Goal: Task Accomplishment & Management: Manage account settings

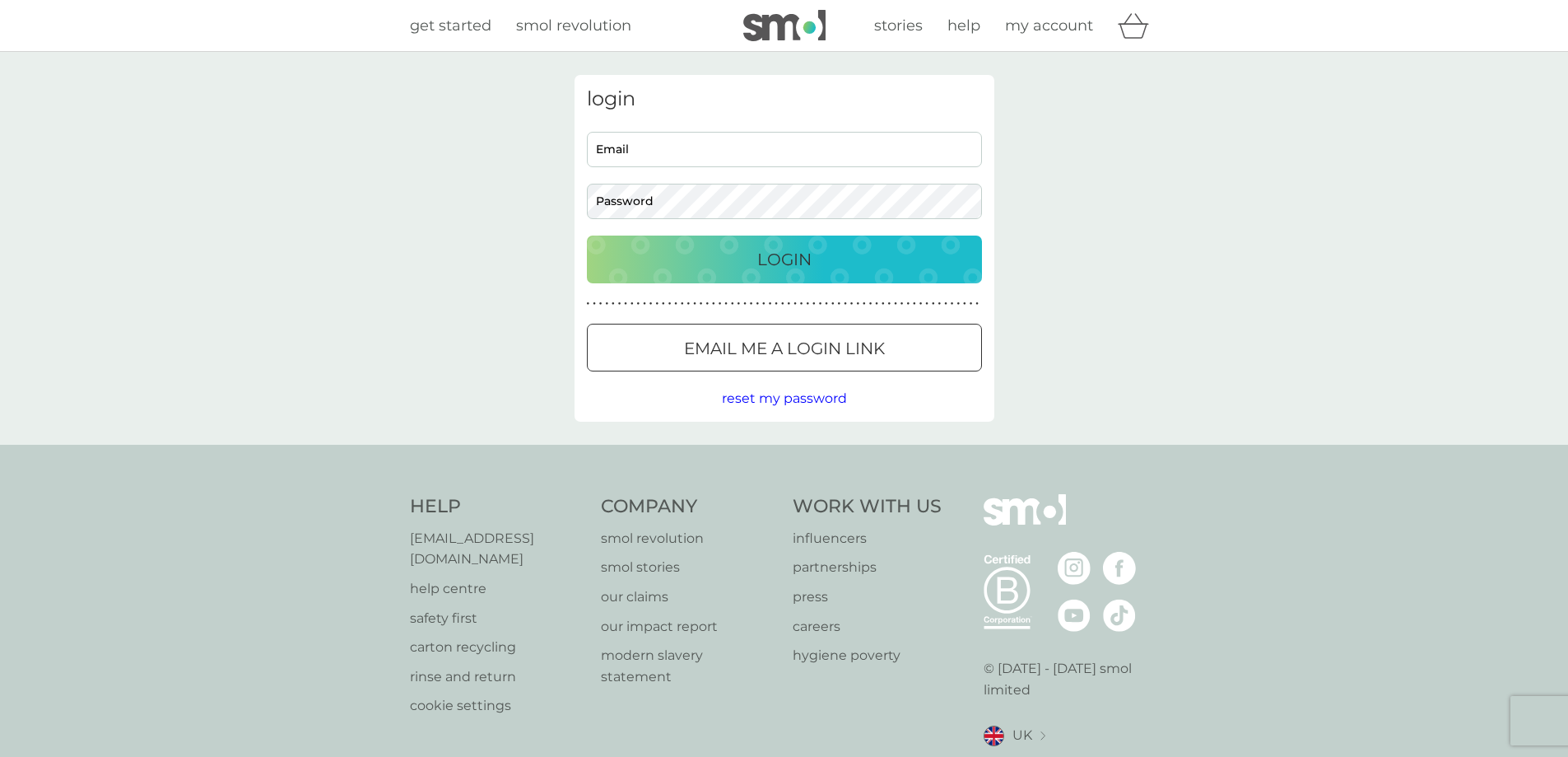
click at [617, 143] on input "Email" at bounding box center [784, 149] width 395 height 36
type input "[EMAIL_ADDRESS][DOMAIN_NAME]"
click at [763, 344] on div at bounding box center [764, 347] width 9 height 9
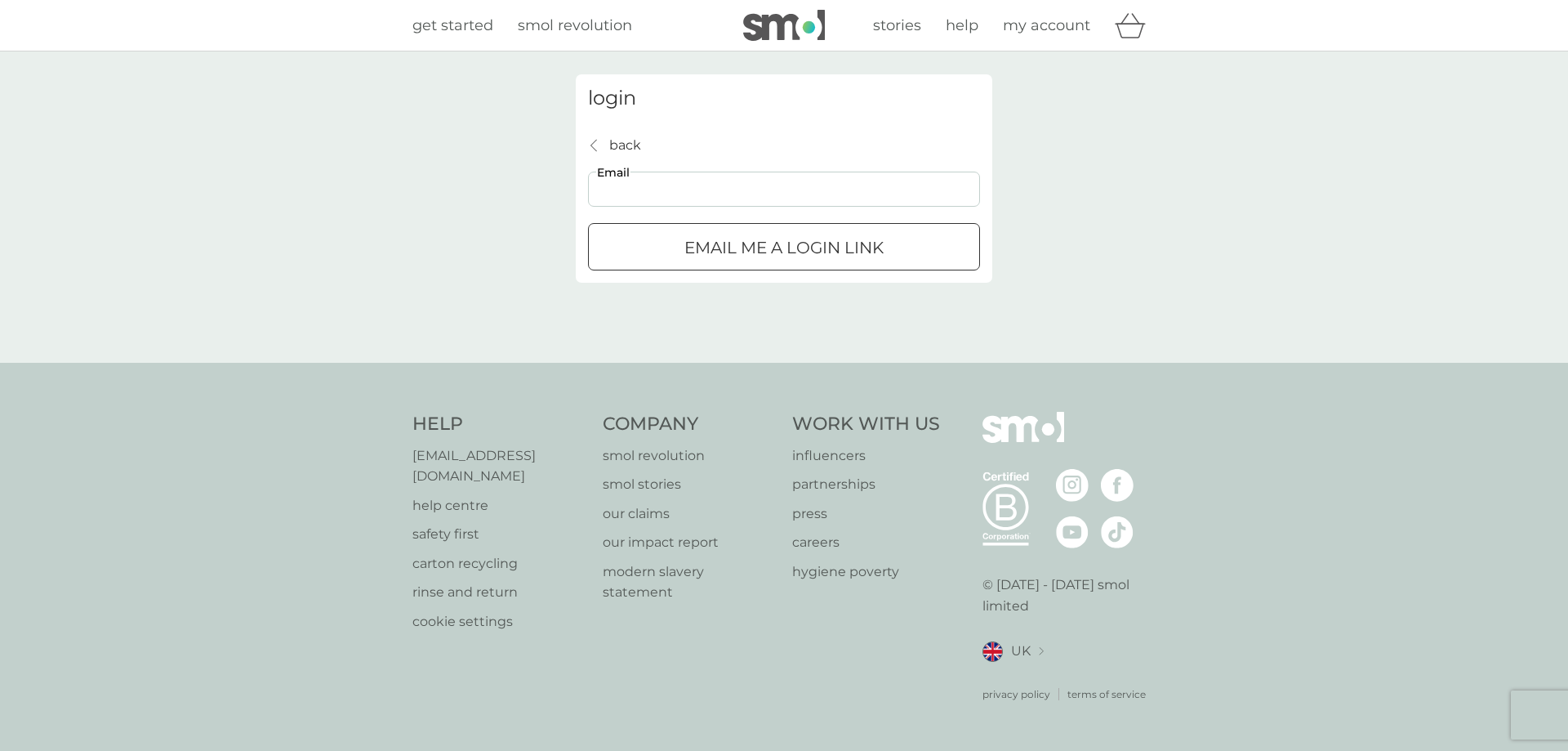
click at [602, 190] on input "Email" at bounding box center [784, 189] width 392 height 35
type input "[EMAIL_ADDRESS][DOMAIN_NAME]"
click at [737, 248] on p "Email me a login link" at bounding box center [784, 247] width 199 height 26
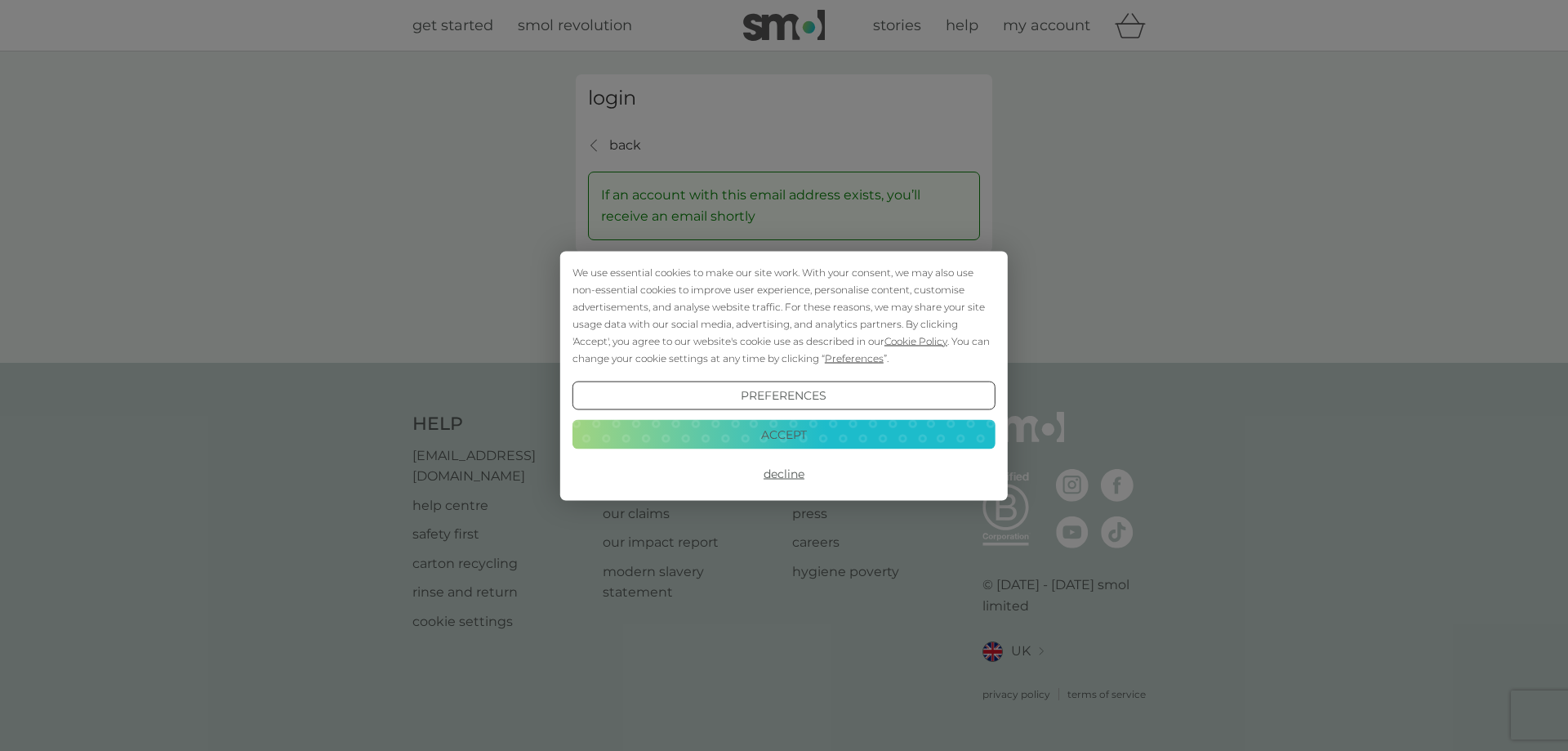
click at [785, 468] on button "Decline" at bounding box center [784, 473] width 423 height 30
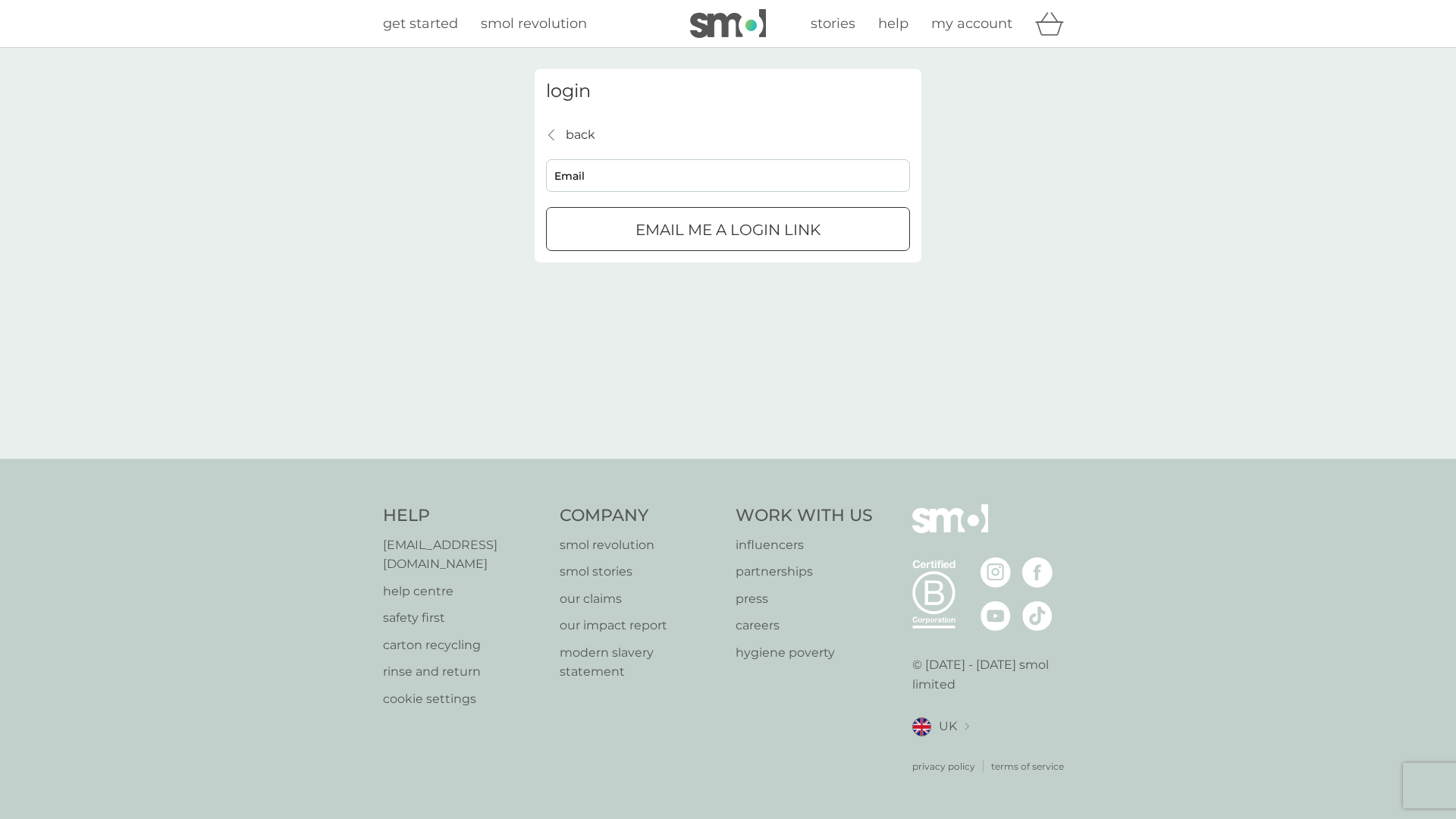
click at [575, 130] on p "back" at bounding box center [580, 135] width 29 height 20
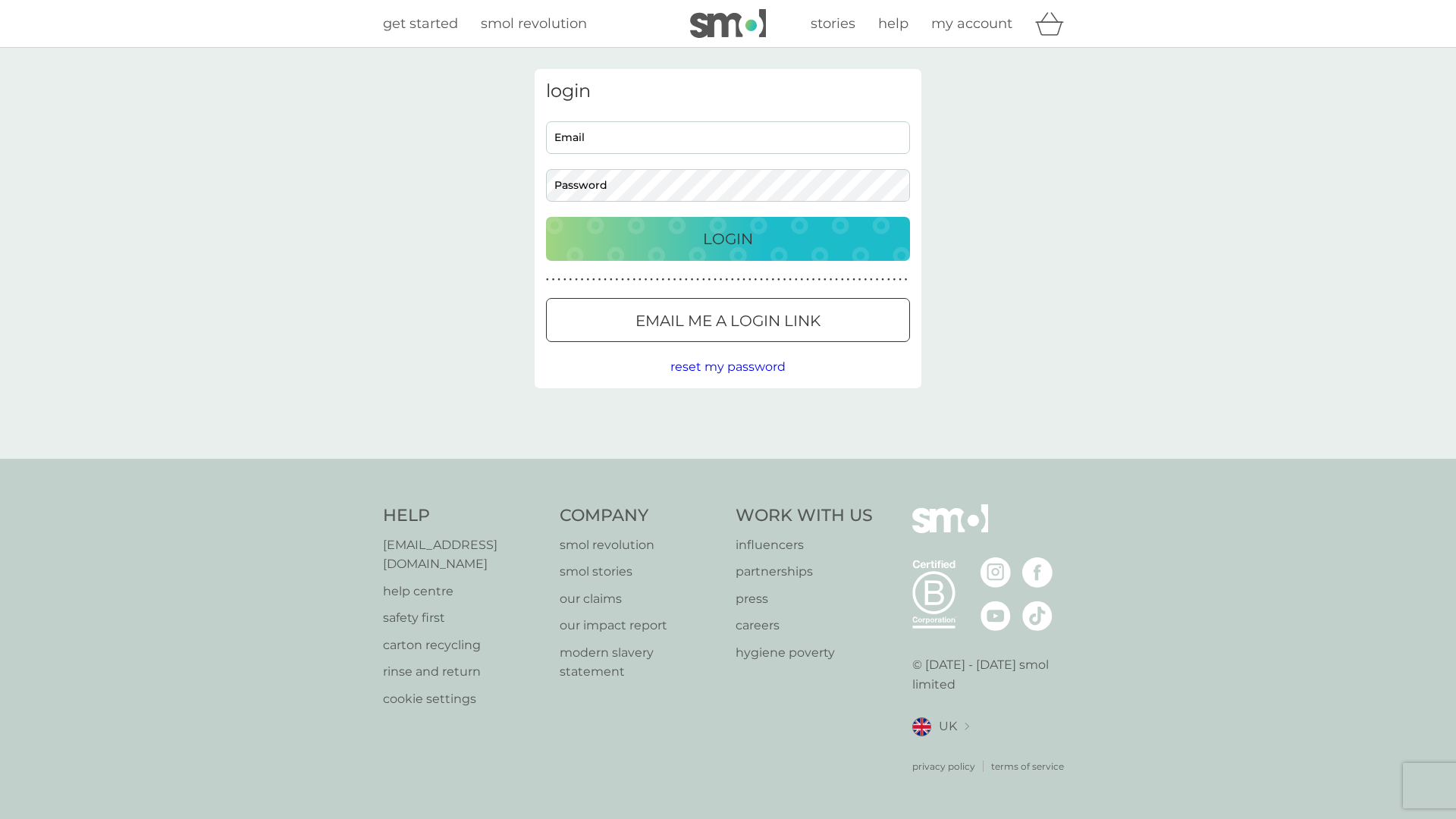
click at [688, 136] on input "Email" at bounding box center [728, 137] width 364 height 33
type input "[EMAIL_ADDRESS][DOMAIN_NAME]"
click at [715, 366] on span "reset my password" at bounding box center [728, 366] width 116 height 14
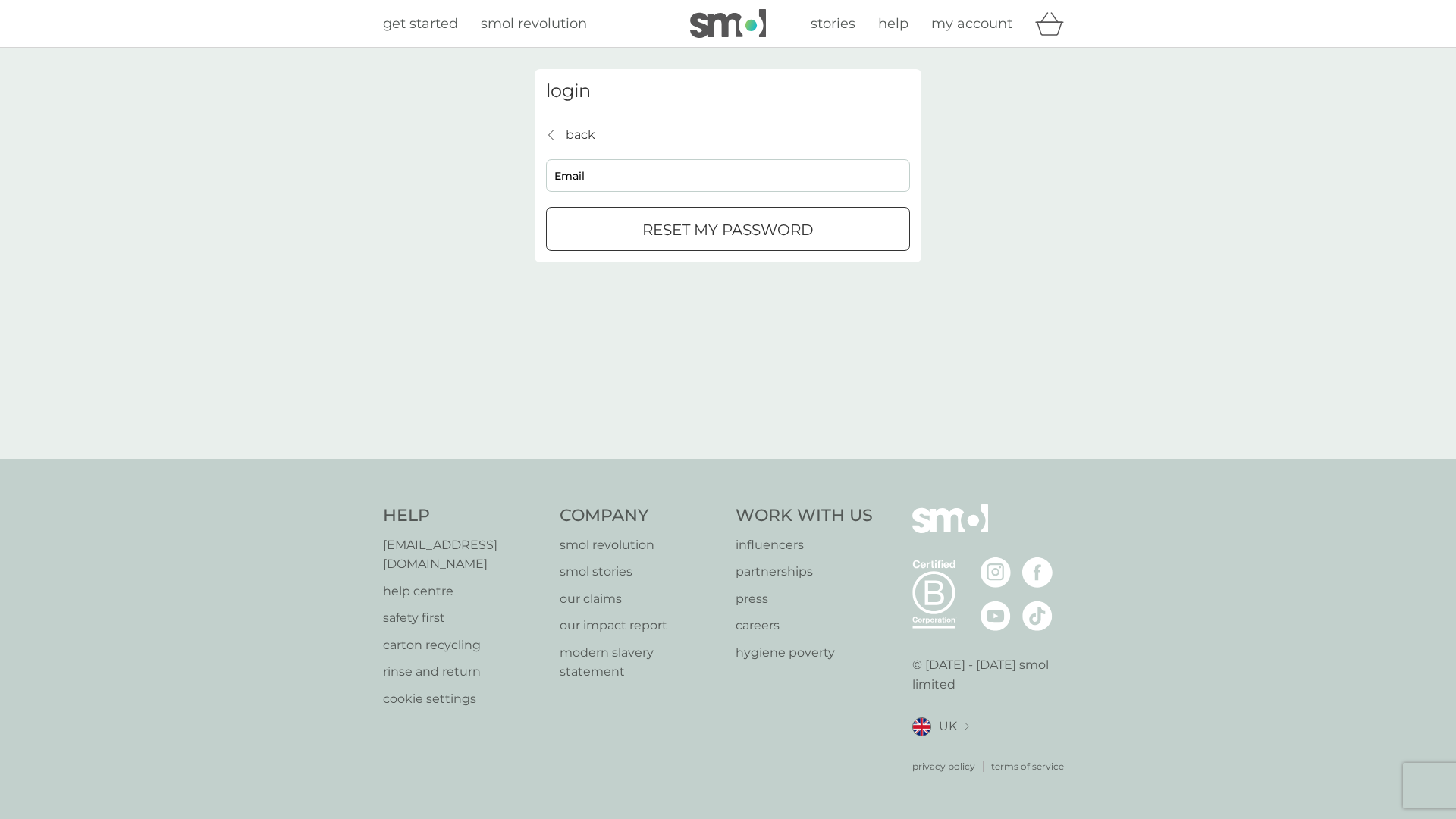
click at [654, 169] on input "Email" at bounding box center [728, 175] width 364 height 33
type input "[EMAIL_ADDRESS][DOMAIN_NAME]"
click at [672, 227] on p "reset my password" at bounding box center [728, 229] width 172 height 24
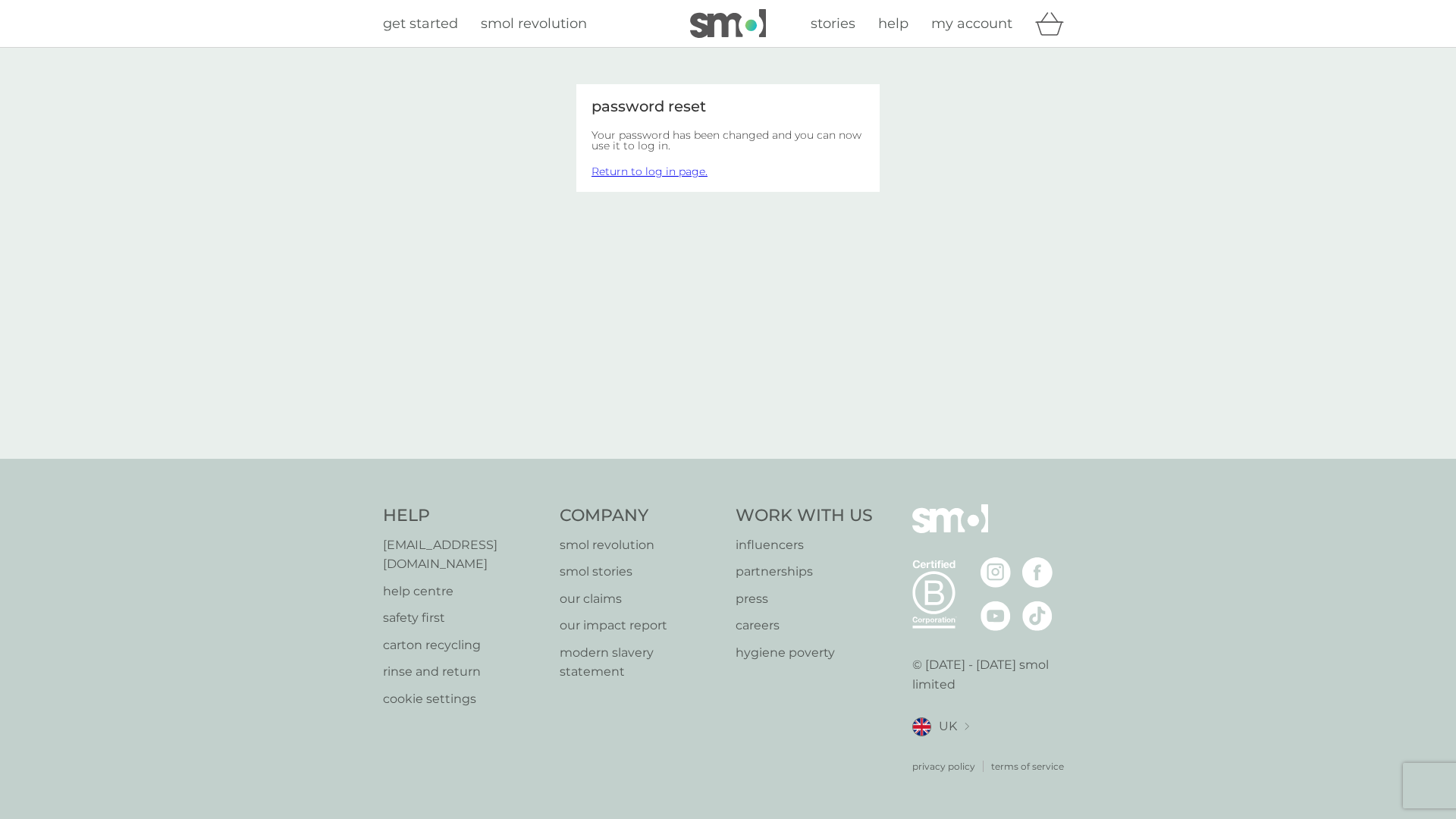
click at [658, 173] on link "Return to log in page." at bounding box center [649, 171] width 116 height 13
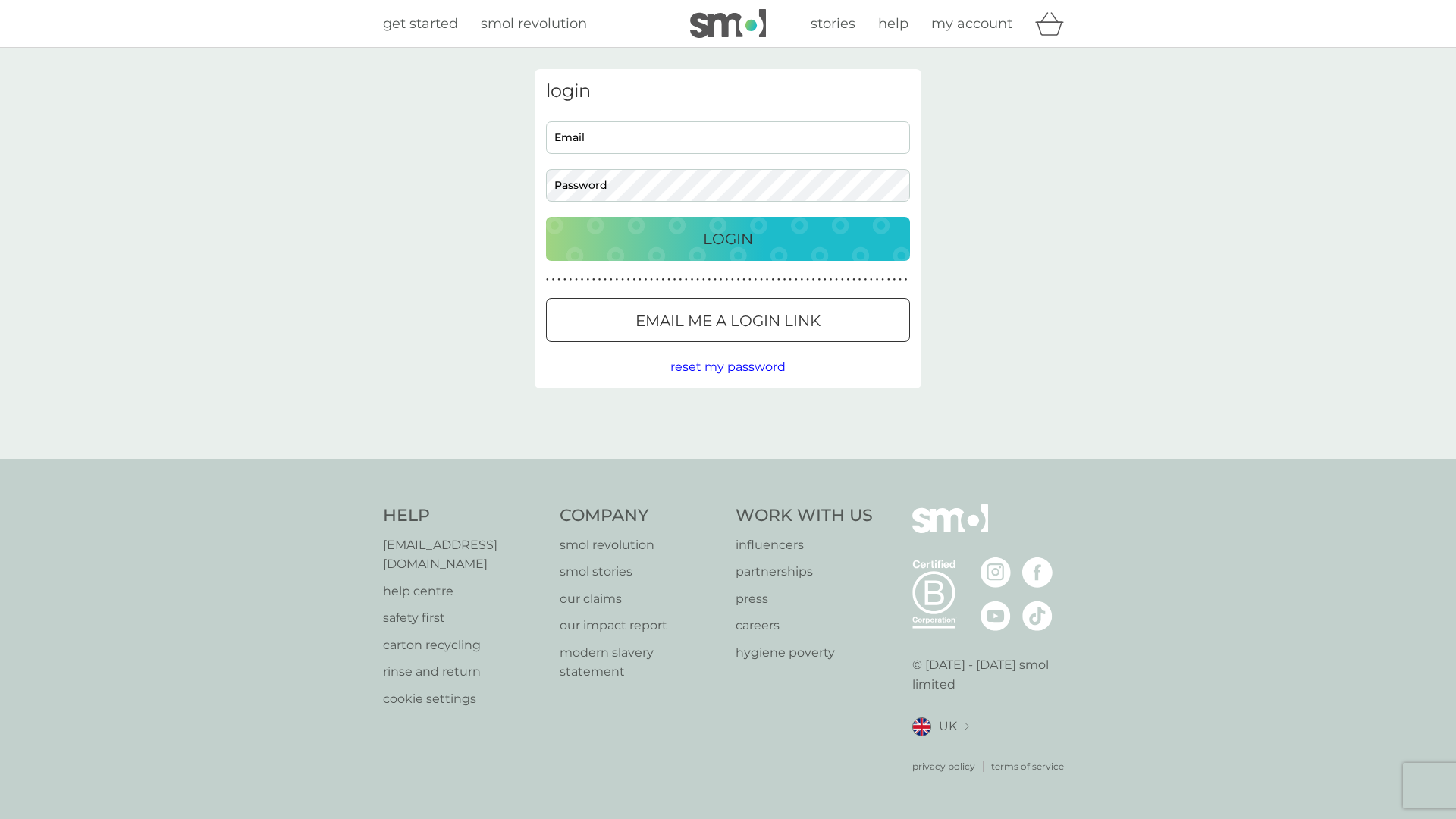
click at [631, 136] on input "Email" at bounding box center [728, 137] width 364 height 33
type input "[EMAIL_ADDRESS][DOMAIN_NAME]"
click at [710, 237] on p "Login" at bounding box center [728, 238] width 50 height 24
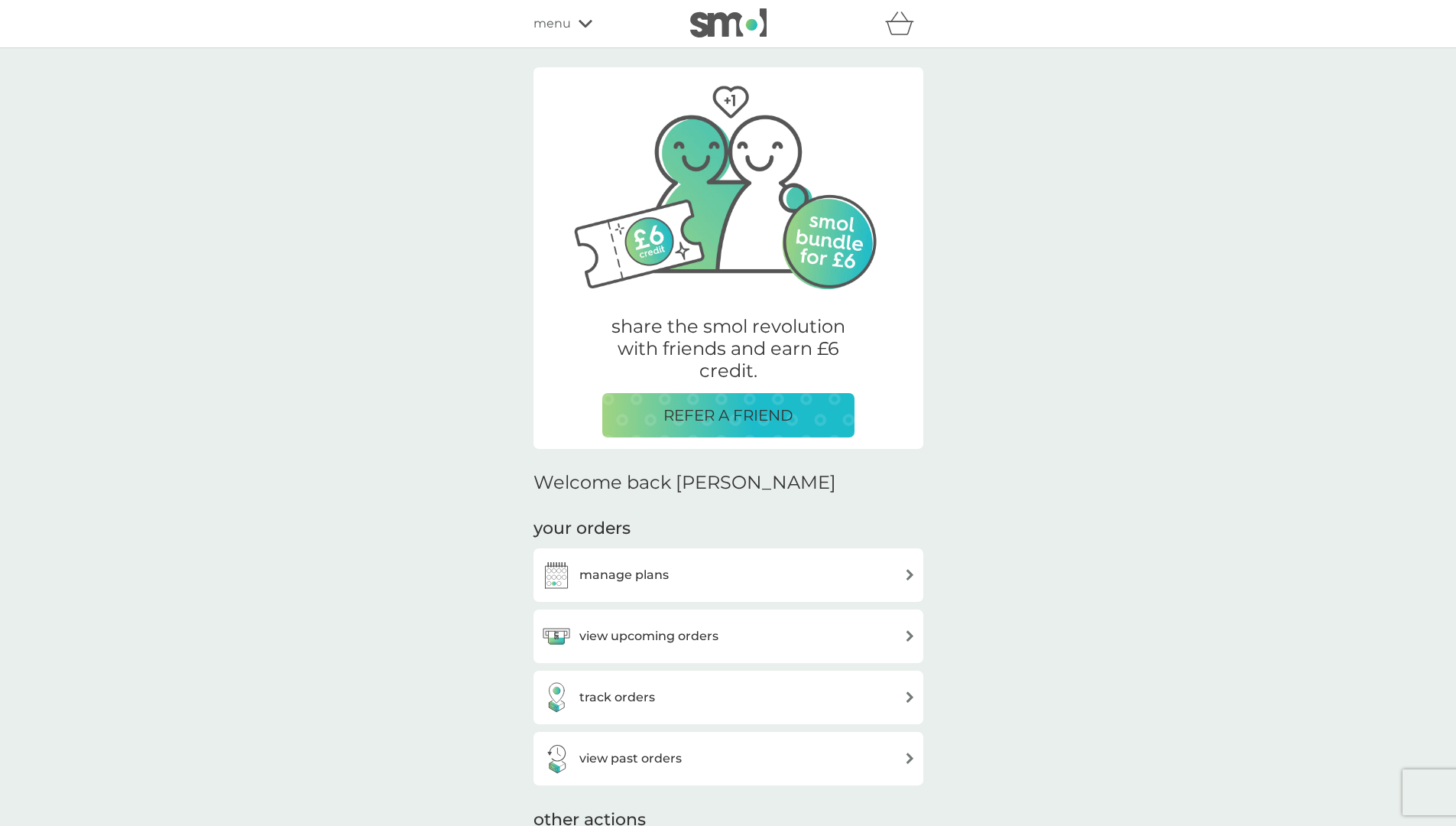
click at [910, 570] on img at bounding box center [910, 574] width 12 height 12
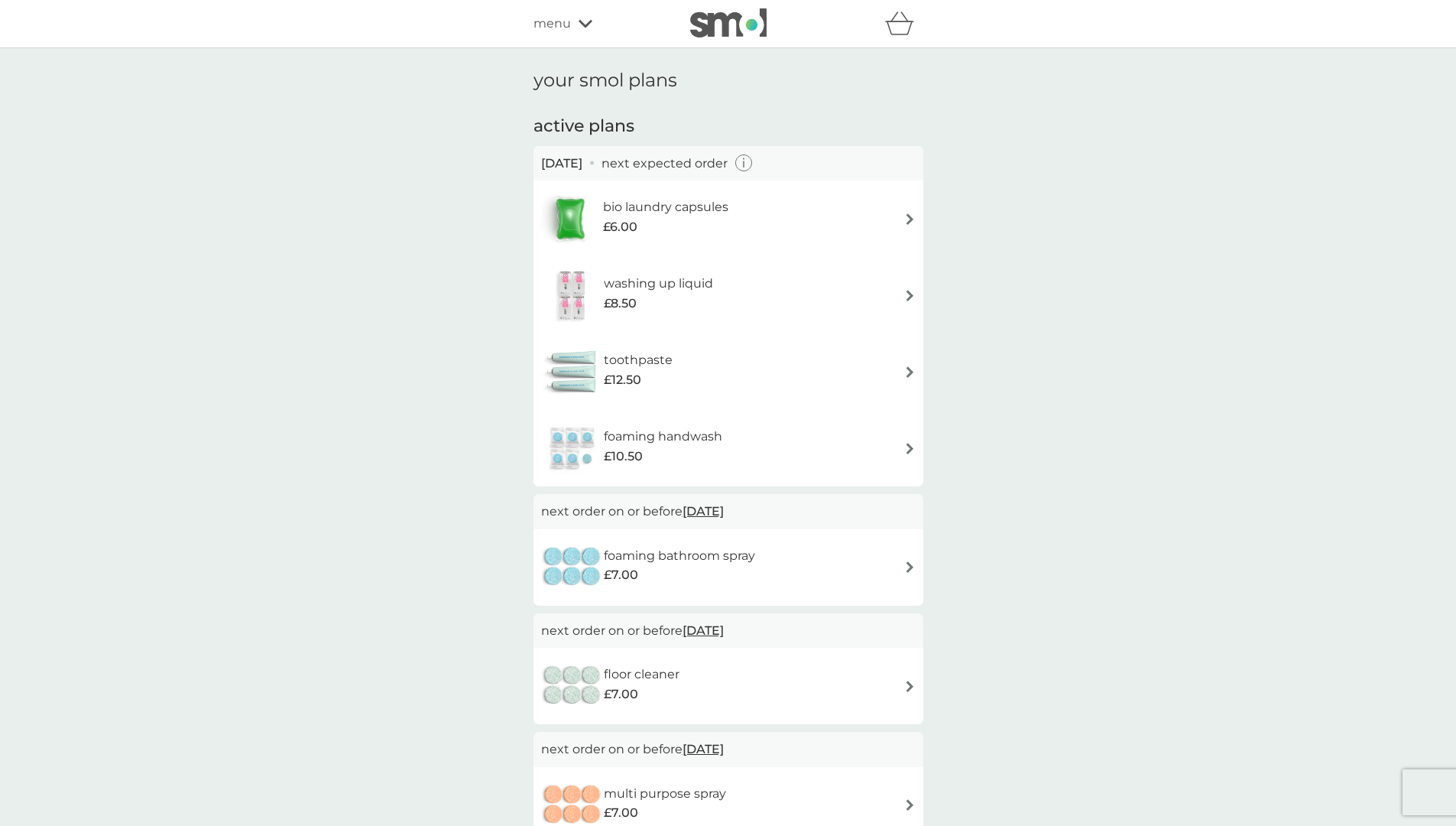
click at [911, 217] on img at bounding box center [910, 219] width 12 height 12
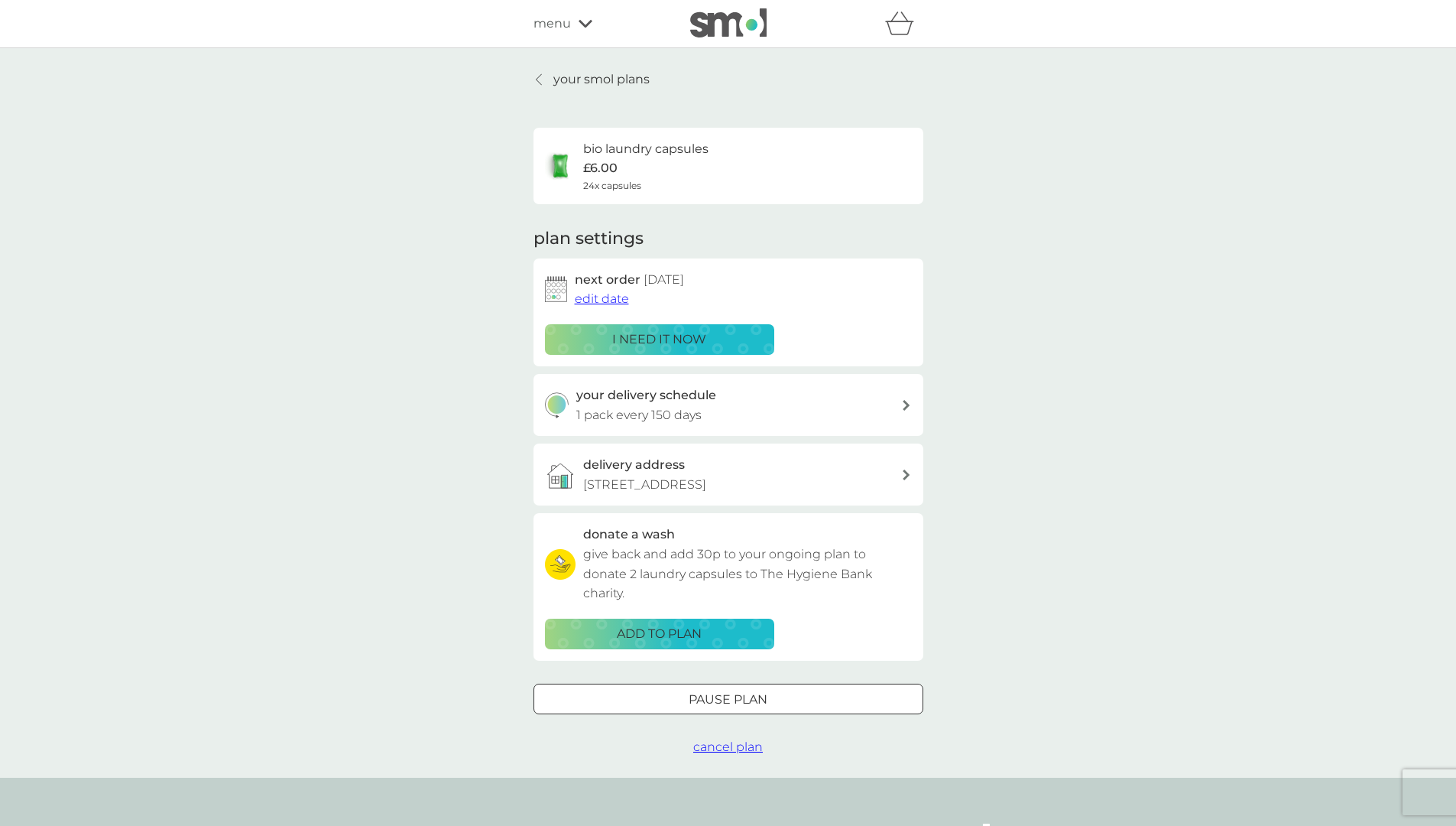
click at [638, 332] on p "i need it now" at bounding box center [659, 340] width 94 height 20
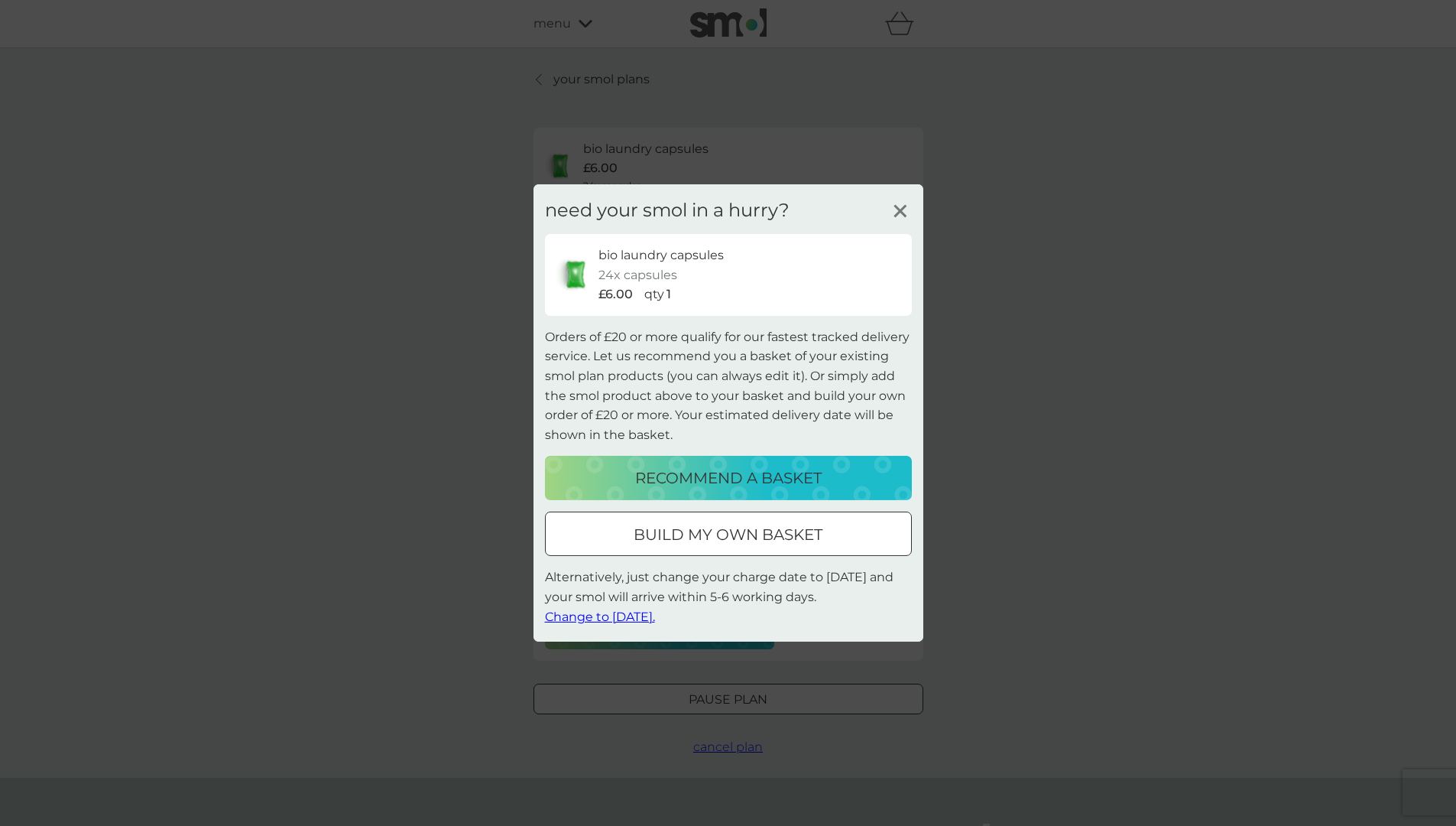
click at [686, 537] on p "build my own basket" at bounding box center [728, 534] width 189 height 24
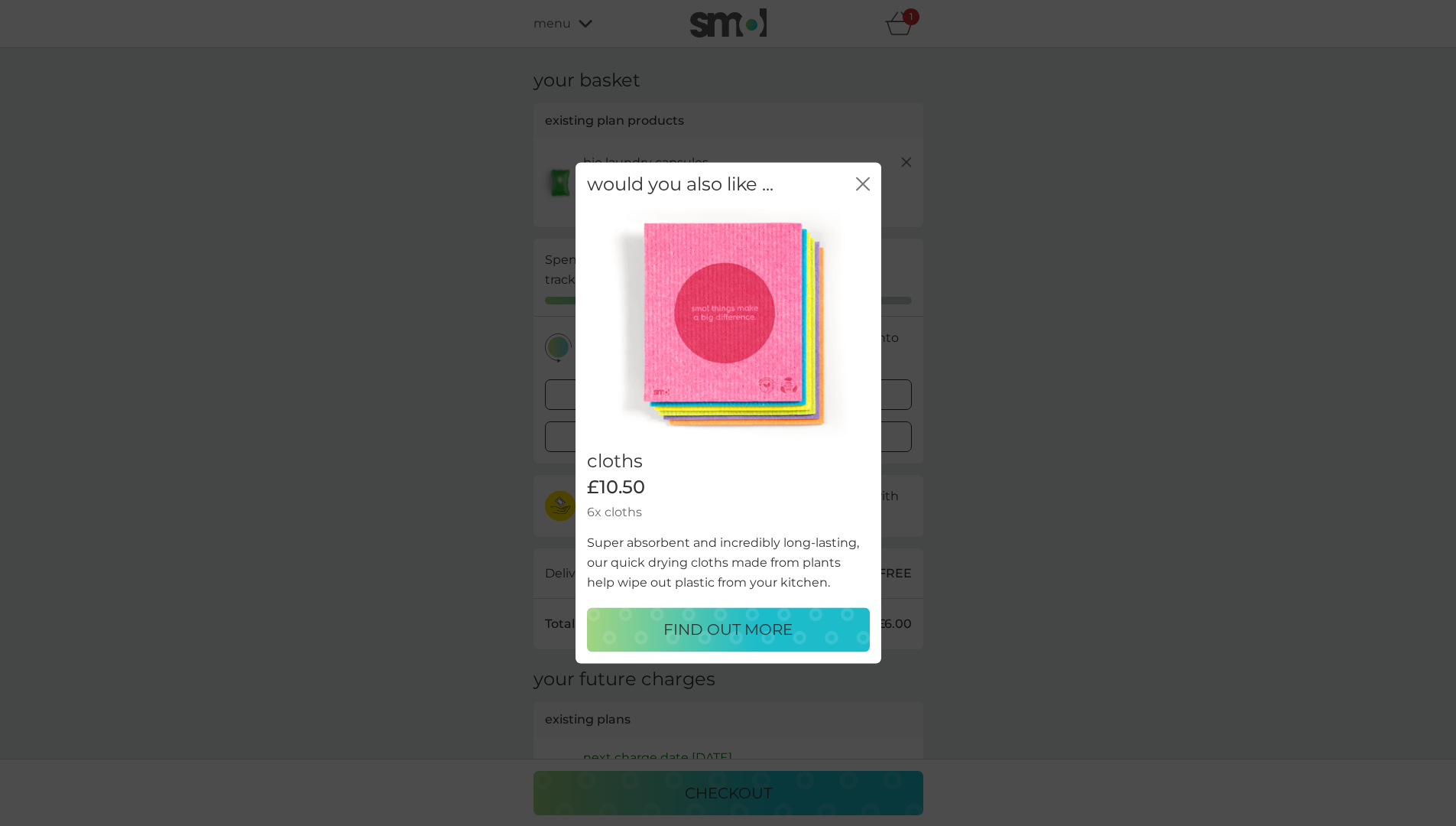
click at [865, 180] on icon "close" at bounding box center [866, 184] width 6 height 13
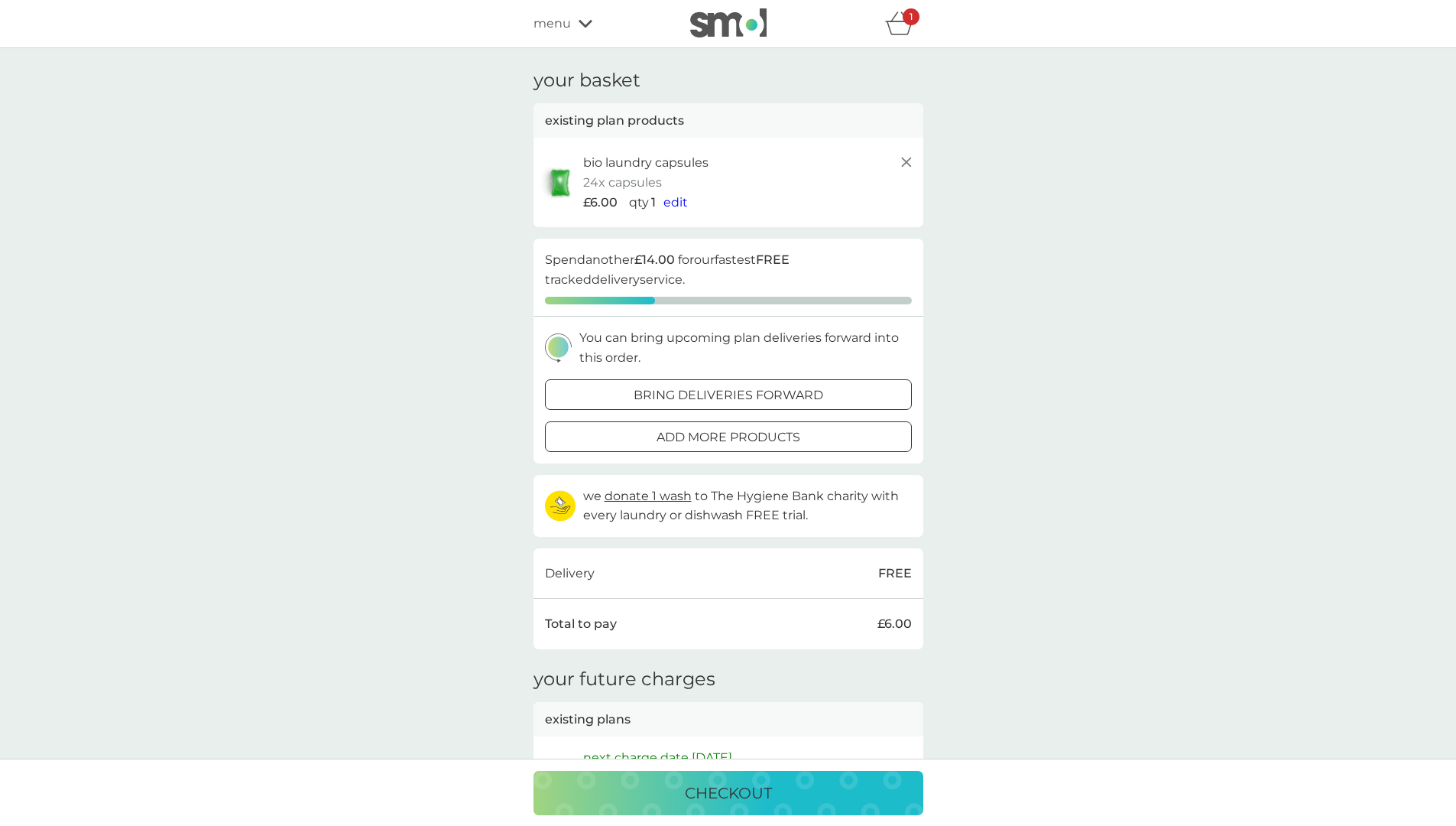
click at [757, 433] on p "add more products" at bounding box center [728, 438] width 143 height 20
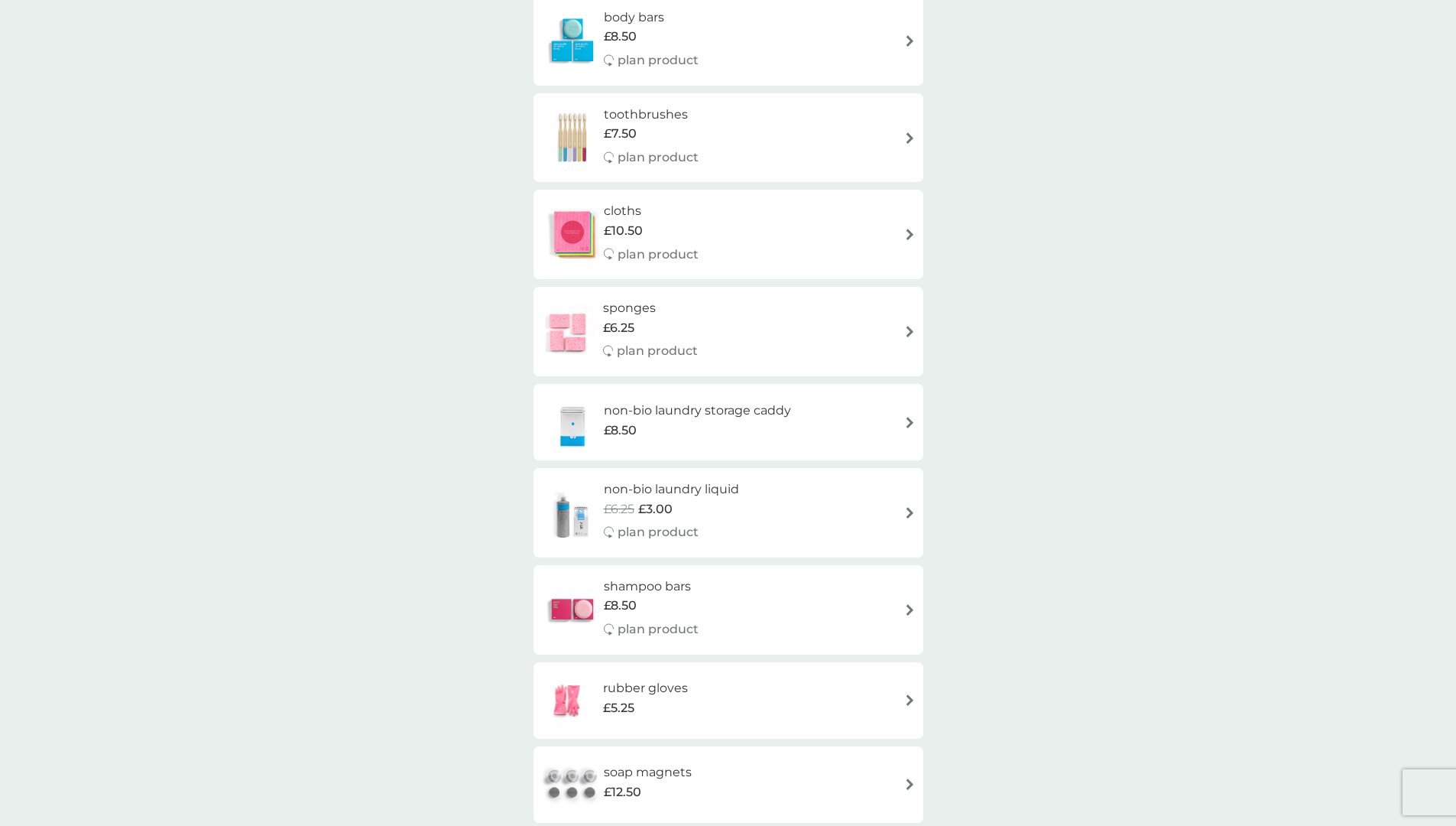
scroll to position [841, 0]
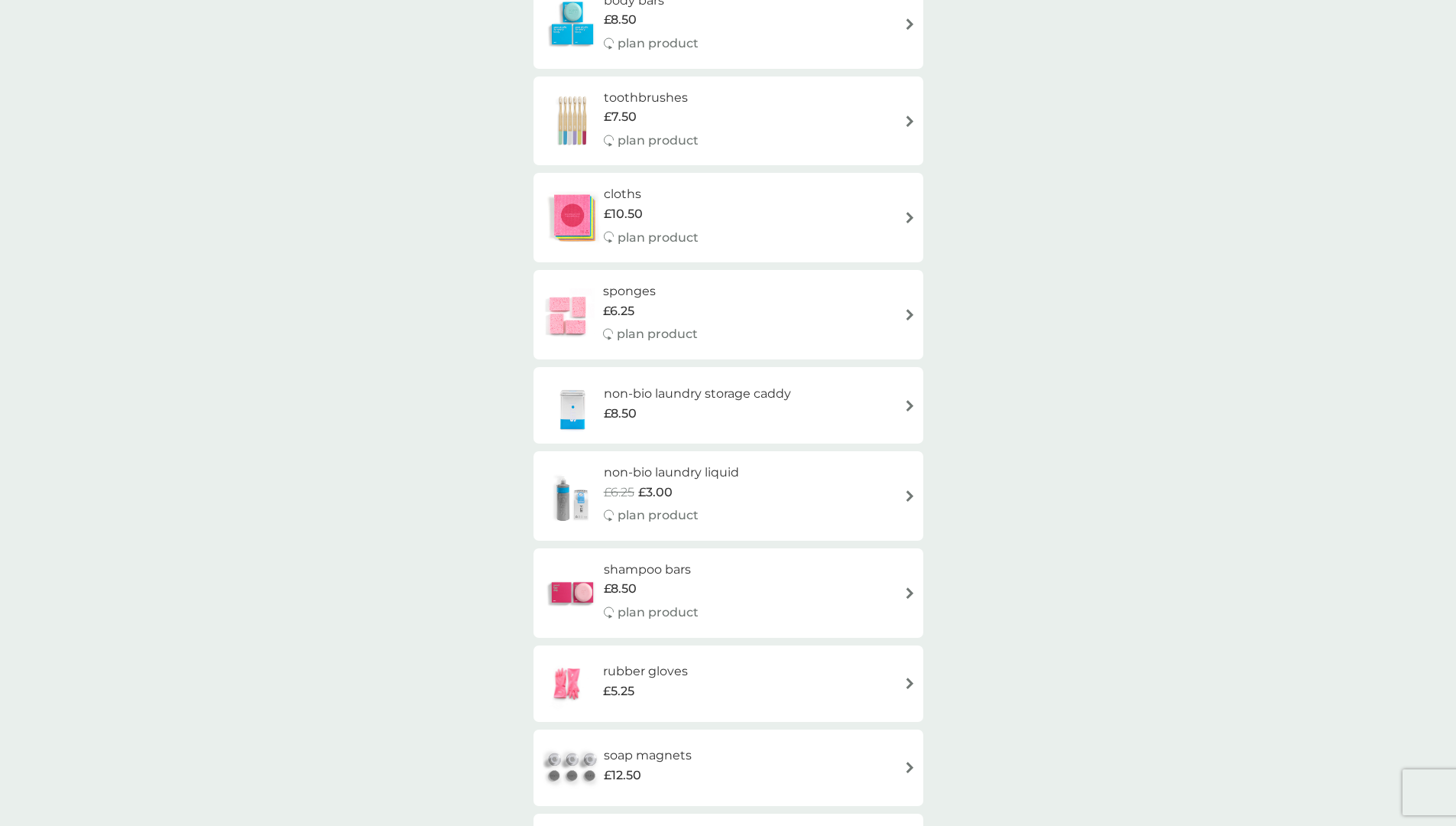
click at [911, 590] on img at bounding box center [910, 593] width 12 height 12
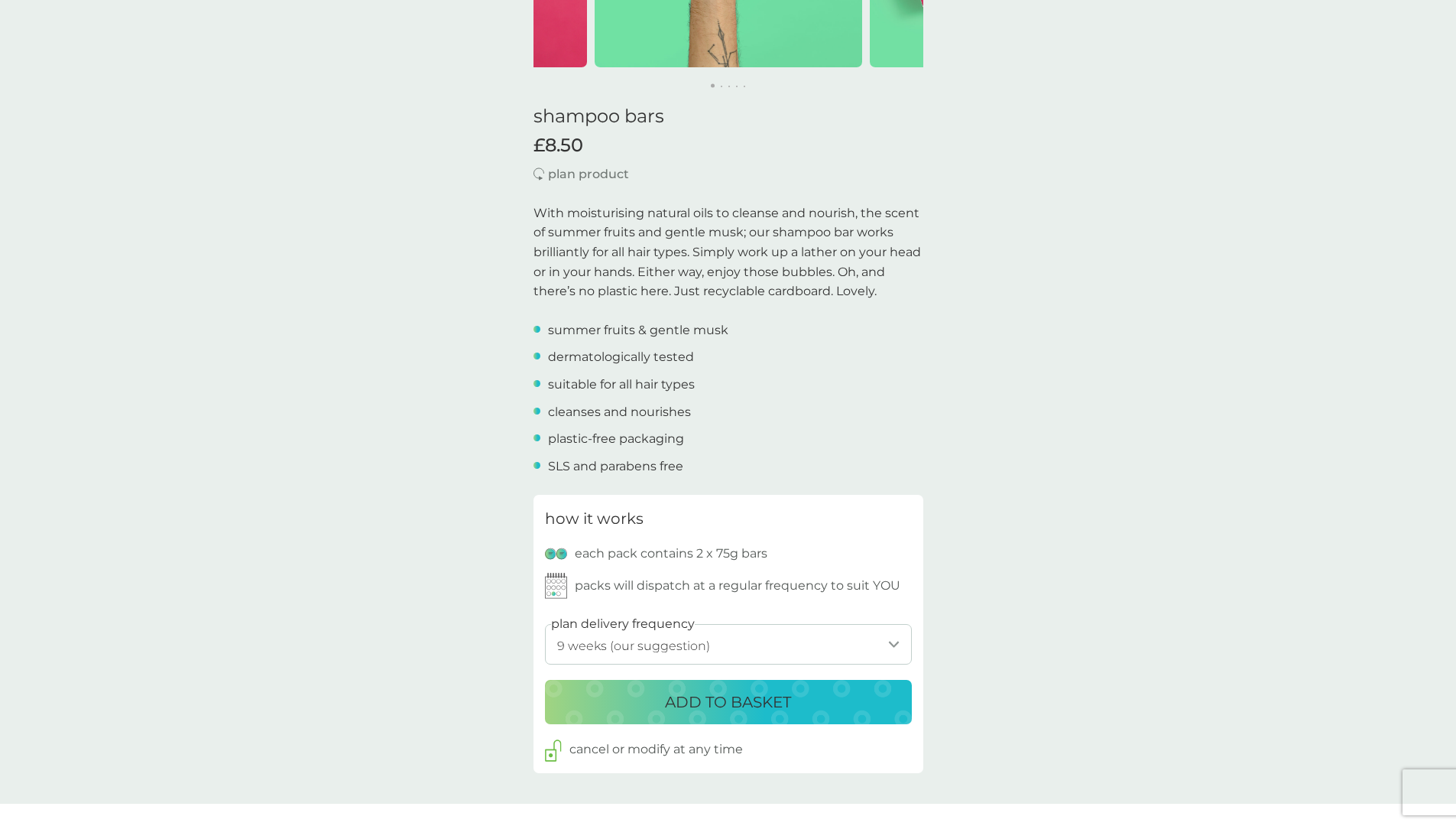
scroll to position [306, 0]
click at [893, 641] on select "1 week 2 weeks 3 weeks 4 weeks 5 weeks 6 weeks 7 weeks 8 weeks 9 weeks (our sug…" at bounding box center [728, 643] width 367 height 40
select select "112"
click at [545, 623] on select "1 week 2 weeks 3 weeks 4 weeks 5 weeks 6 weeks 7 weeks 8 weeks 9 weeks (our sug…" at bounding box center [728, 643] width 367 height 40
click at [797, 701] on div "ADD TO BASKET" at bounding box center [728, 700] width 336 height 24
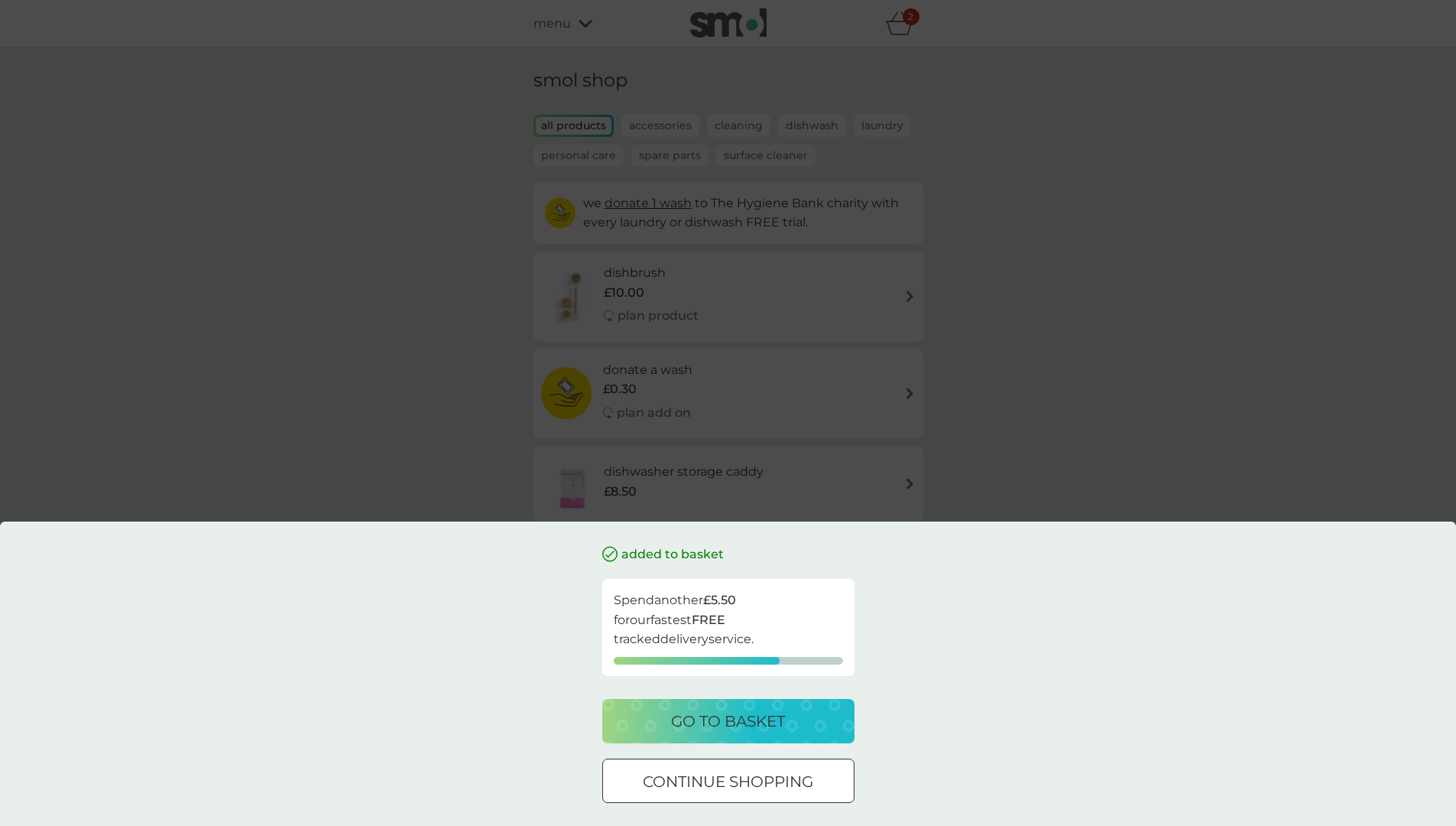
click at [720, 716] on p "go to basket" at bounding box center [728, 720] width 114 height 24
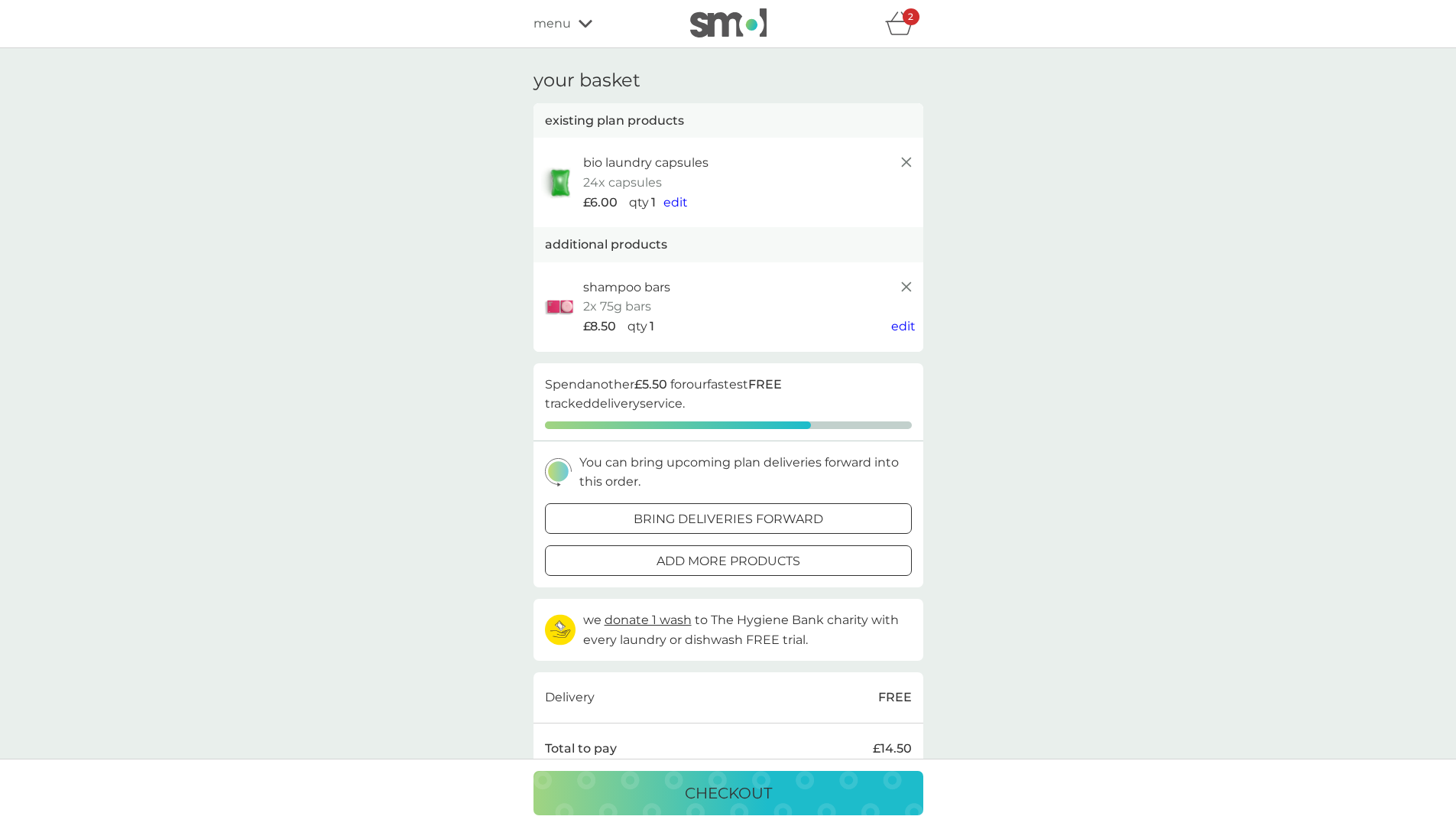
click at [674, 202] on span "edit" at bounding box center [675, 202] width 24 height 14
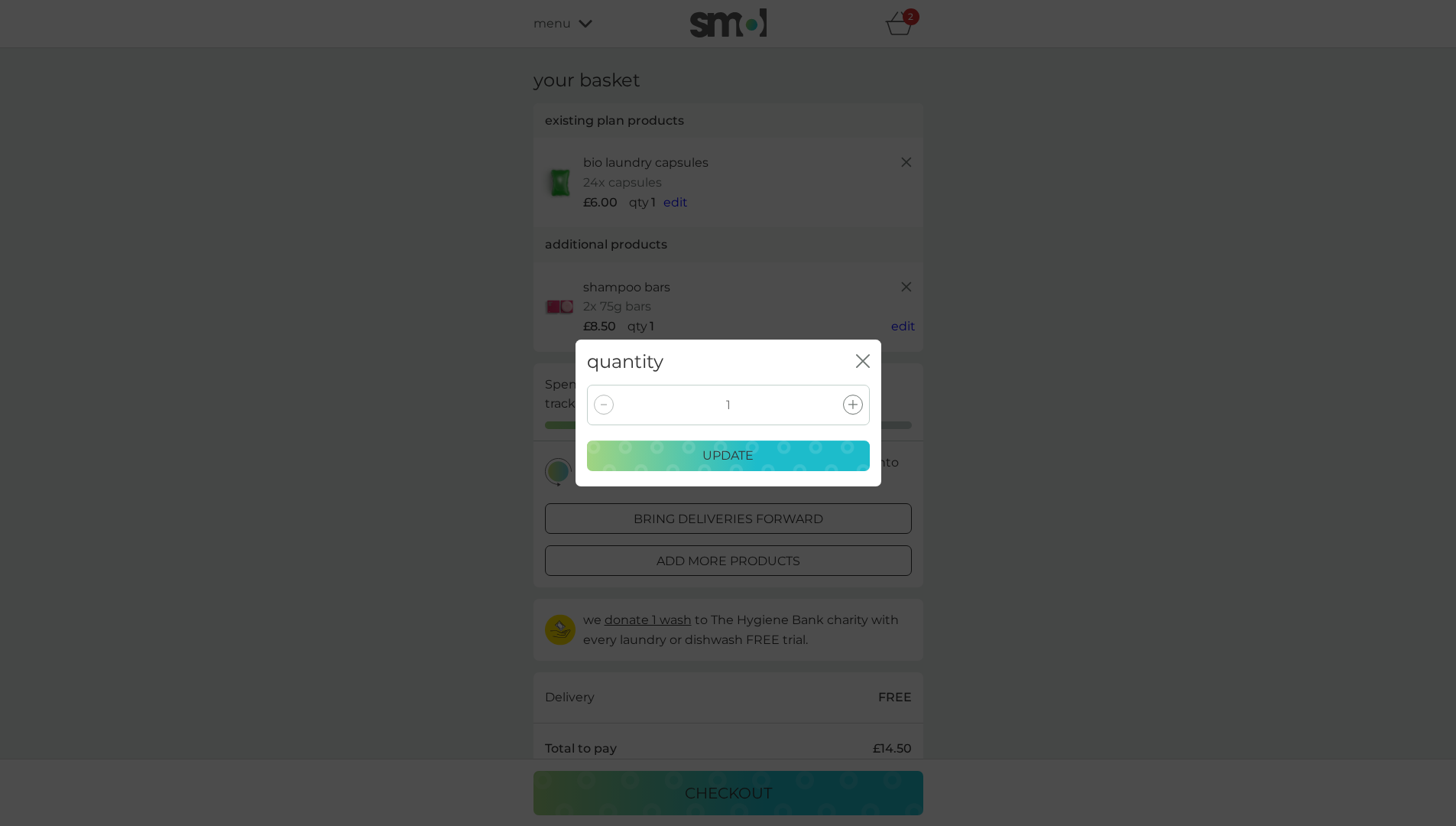
click at [854, 403] on icon at bounding box center [854, 404] width 9 height 9
click at [762, 454] on div "update" at bounding box center [728, 456] width 263 height 20
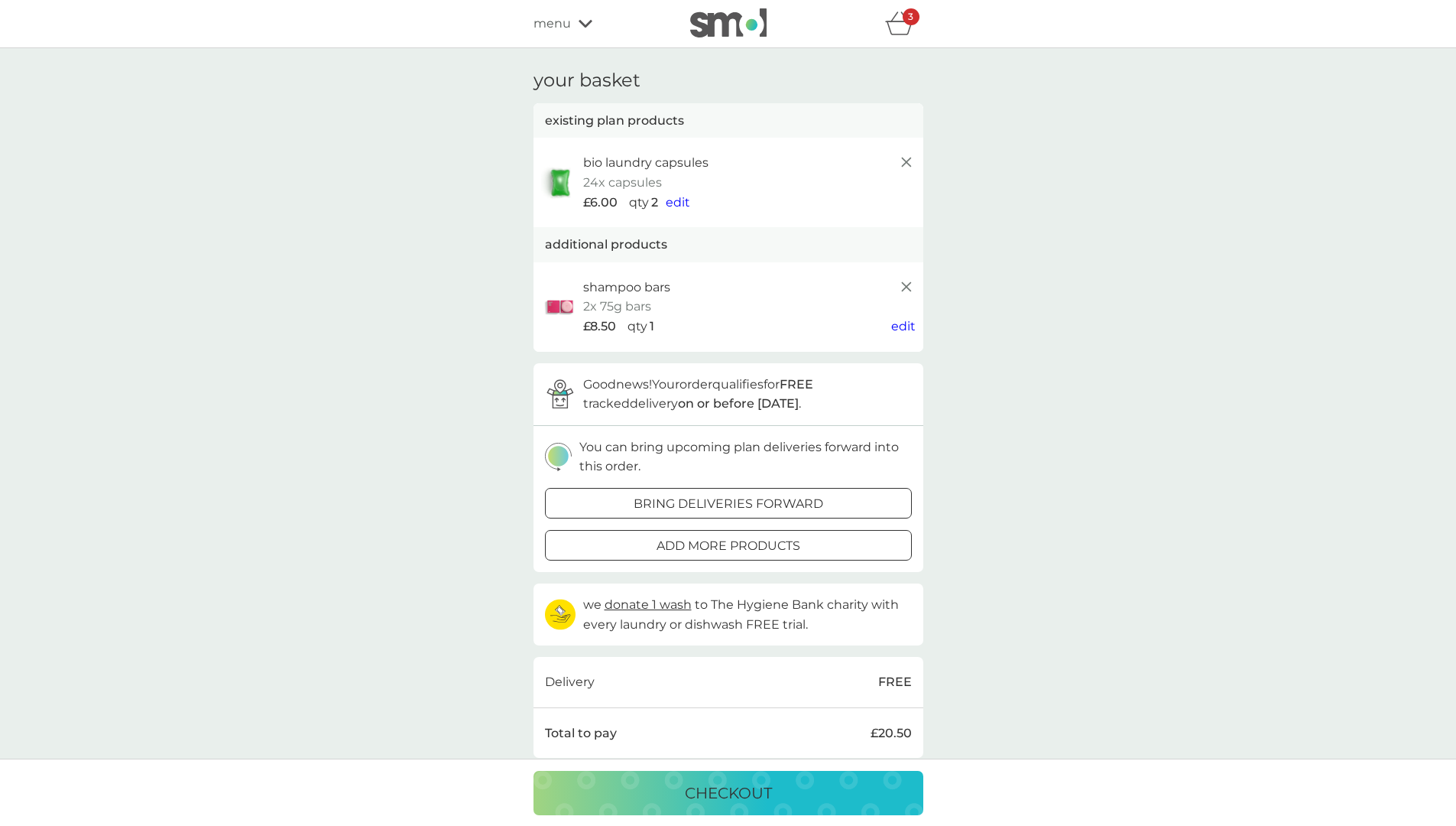
click at [762, 792] on p "checkout" at bounding box center [728, 793] width 87 height 24
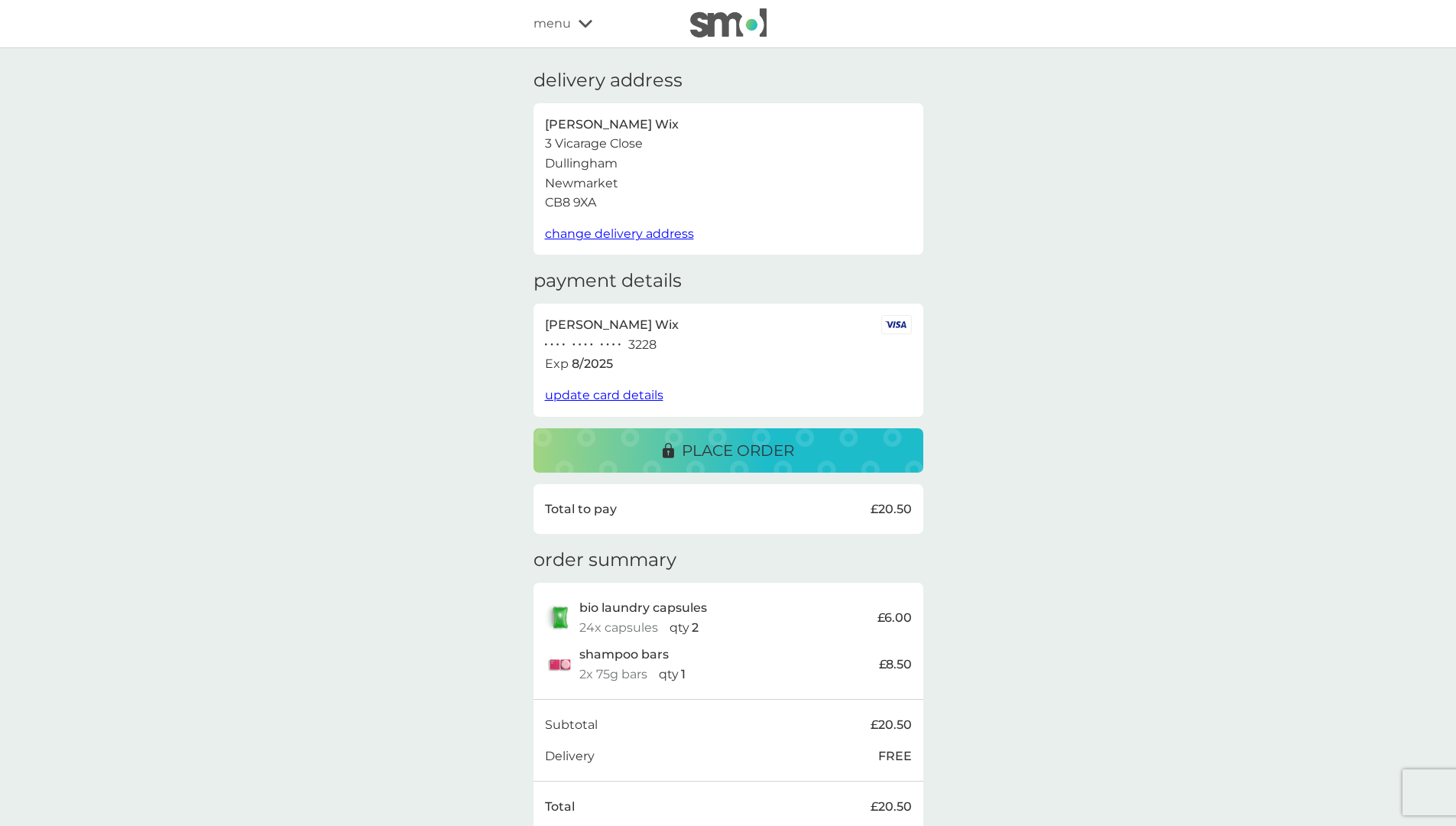
click at [620, 396] on span "update card details" at bounding box center [604, 395] width 118 height 14
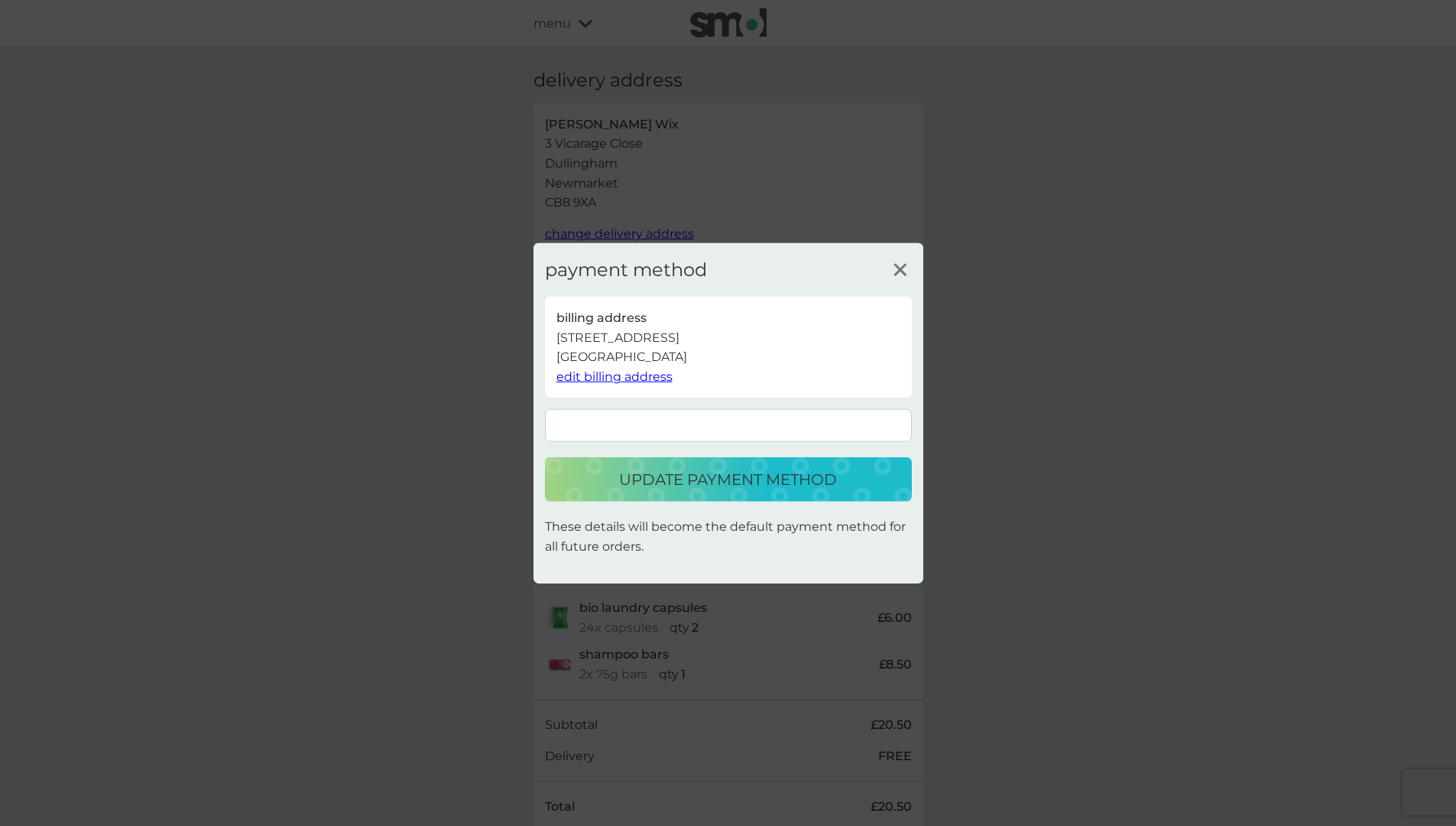
click at [836, 477] on p "update payment method" at bounding box center [728, 479] width 218 height 24
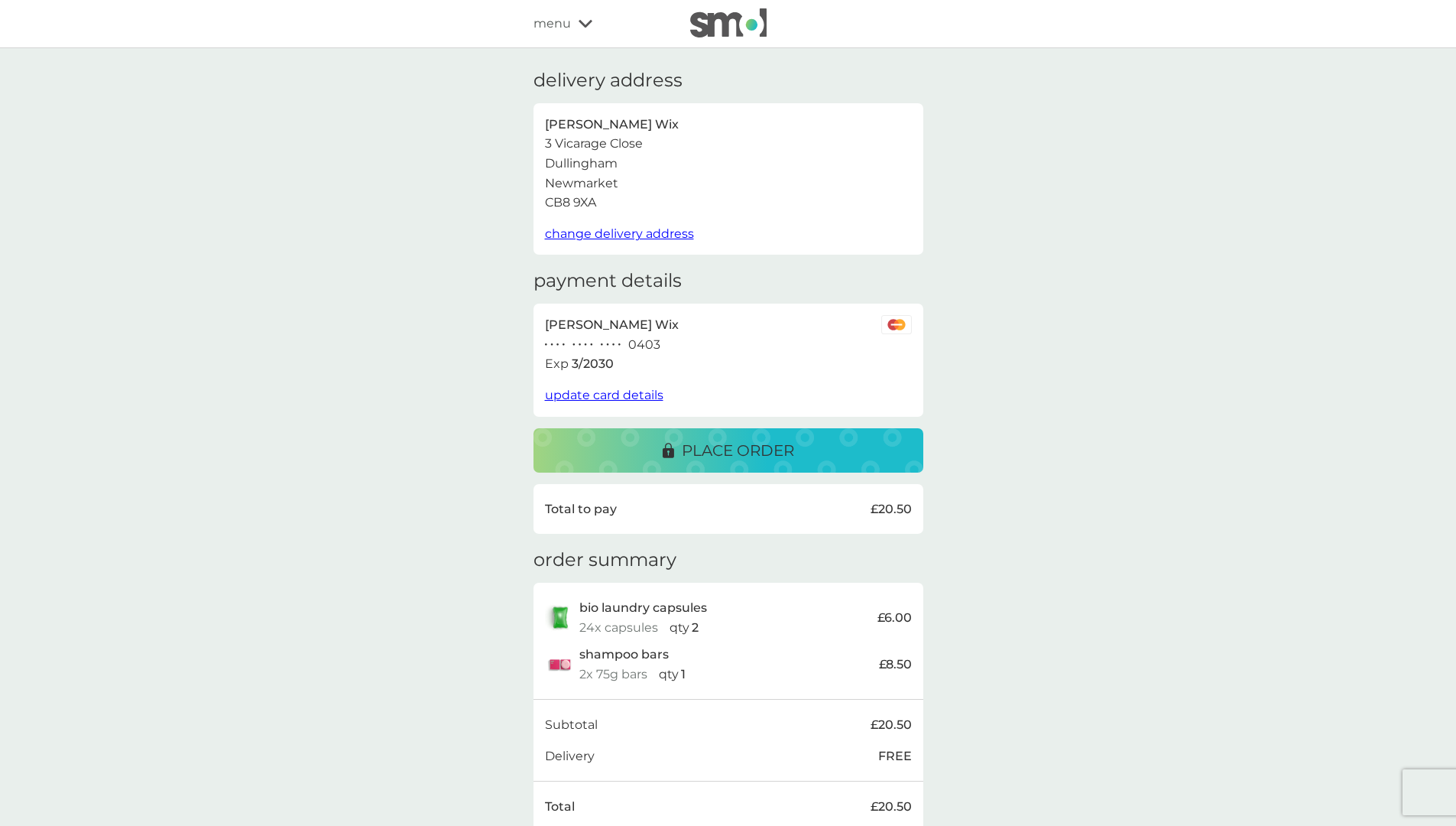
click at [784, 447] on p "place order" at bounding box center [738, 450] width 112 height 24
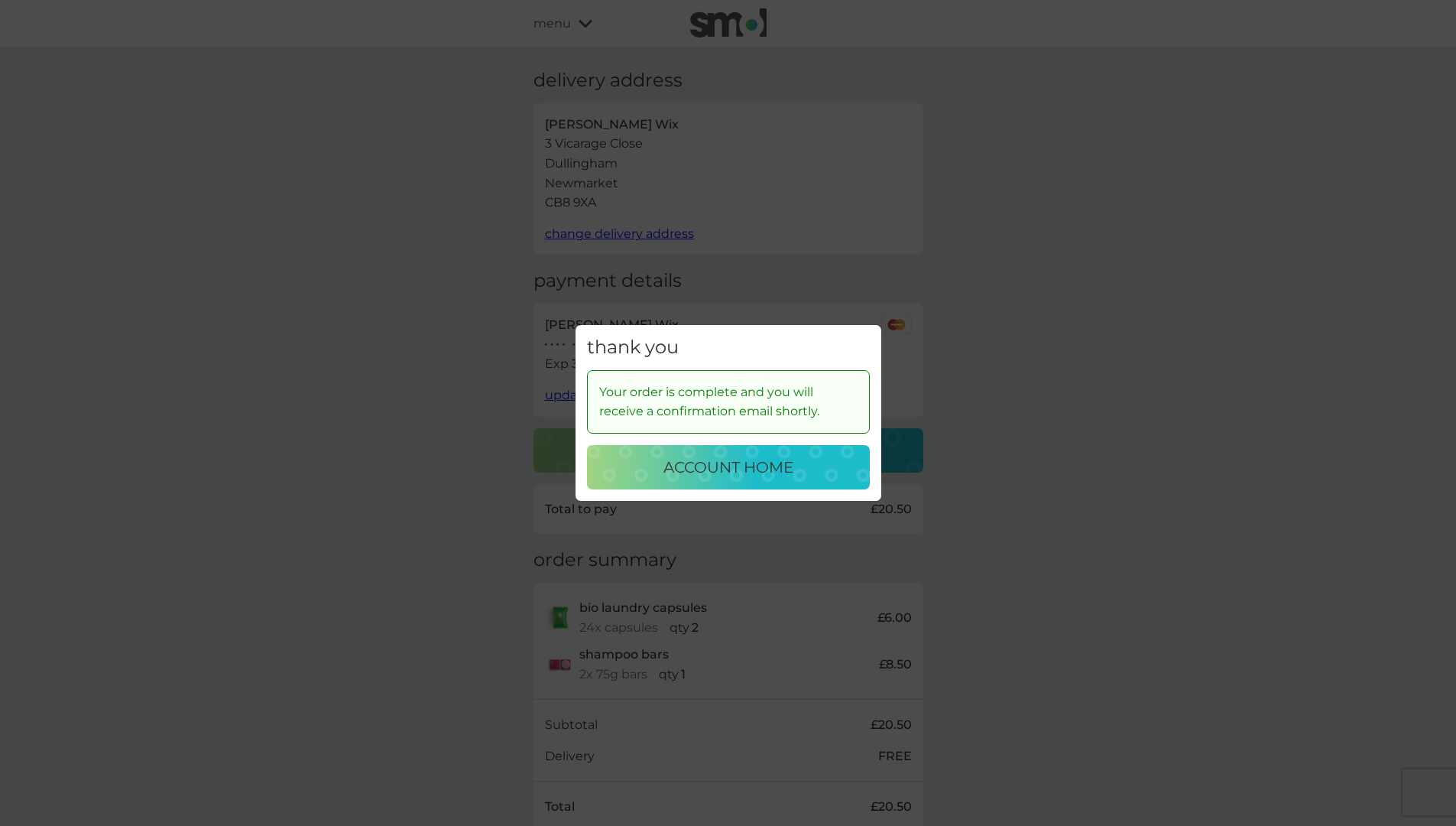
click at [717, 471] on p "account home" at bounding box center [728, 466] width 130 height 24
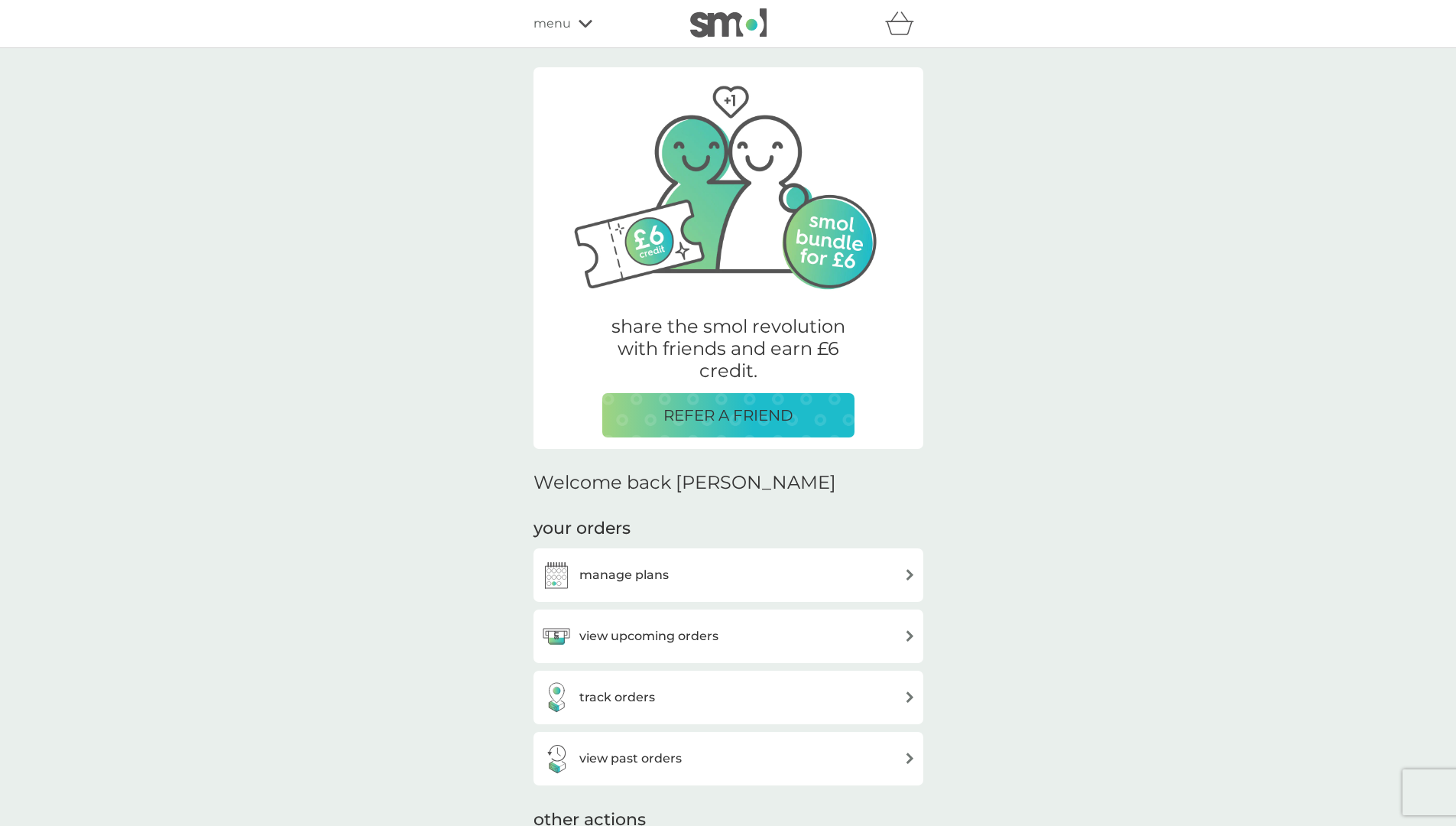
click at [654, 570] on h3 "manage plans" at bounding box center [624, 575] width 90 height 20
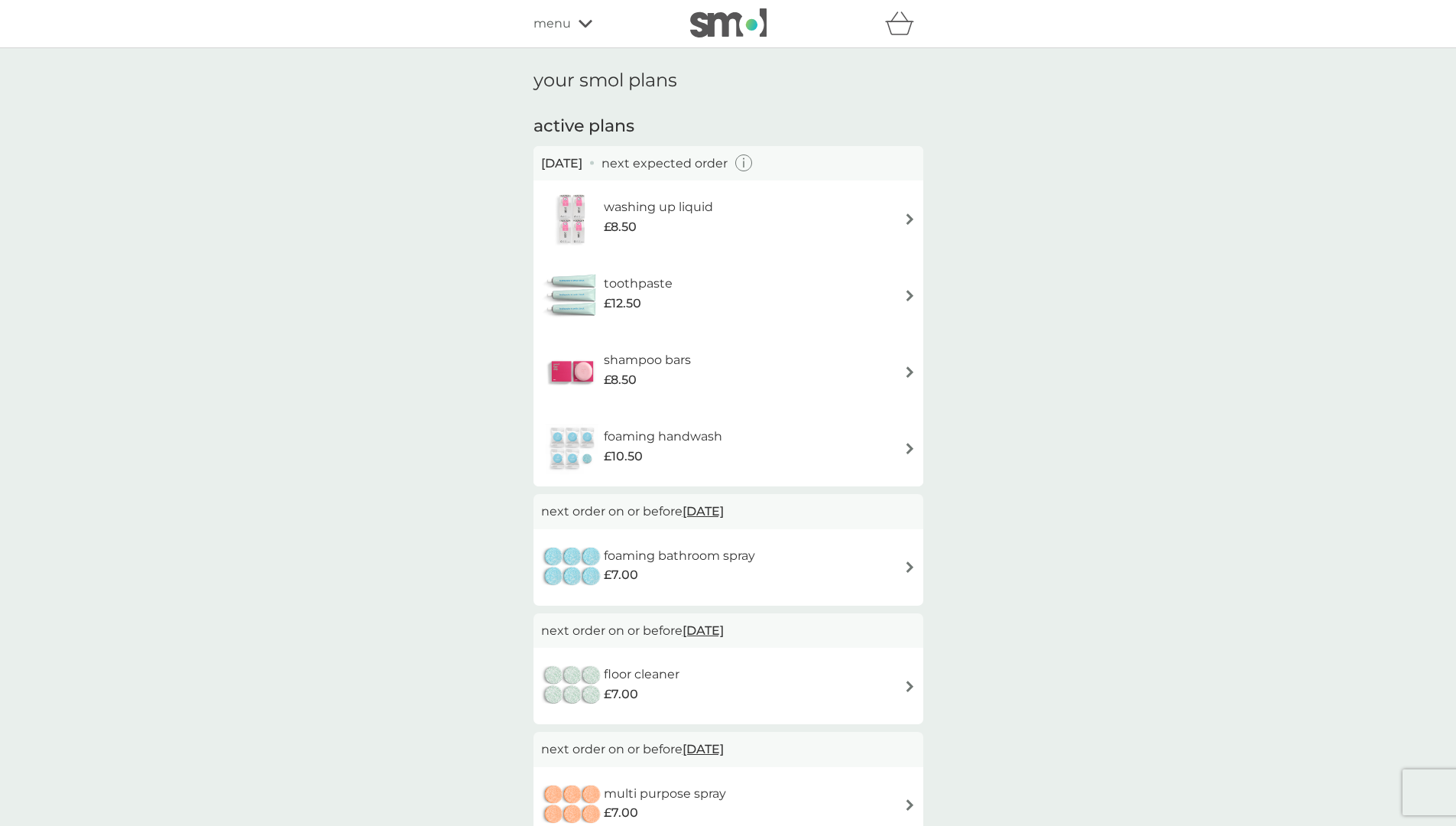
click at [907, 448] on img at bounding box center [910, 448] width 12 height 12
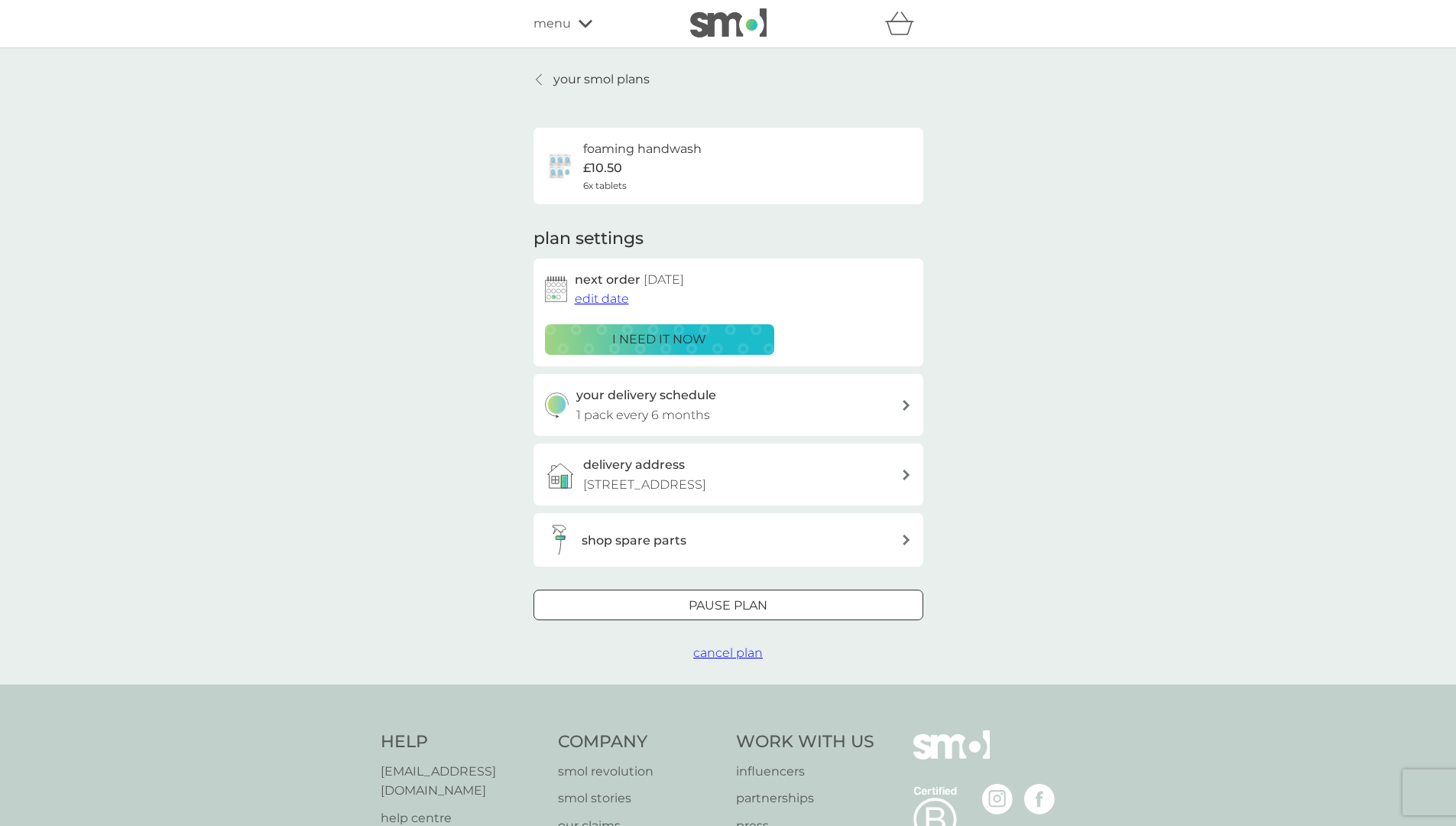
click at [541, 83] on icon at bounding box center [539, 80] width 6 height 13
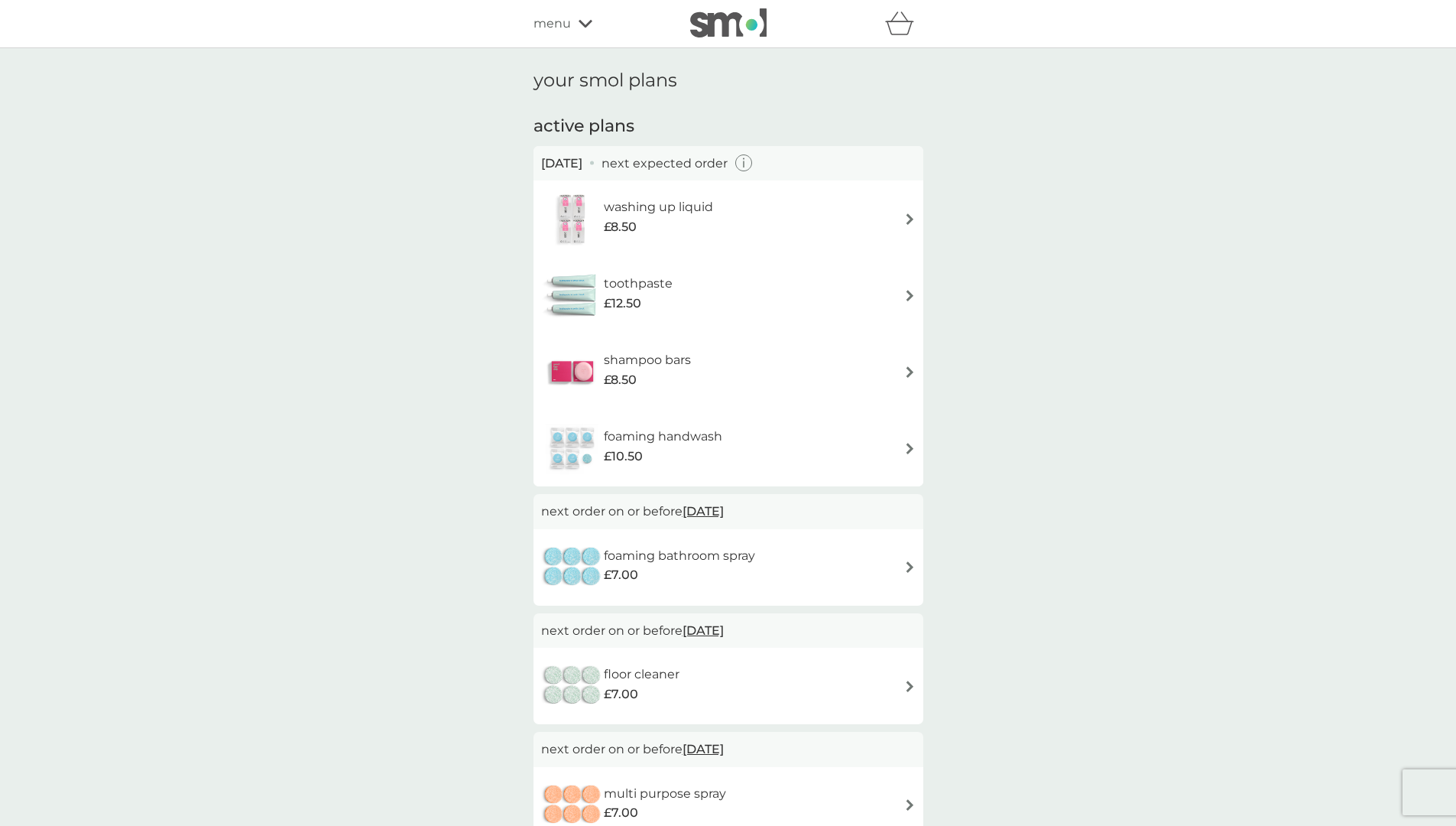
click at [909, 448] on img at bounding box center [910, 448] width 12 height 12
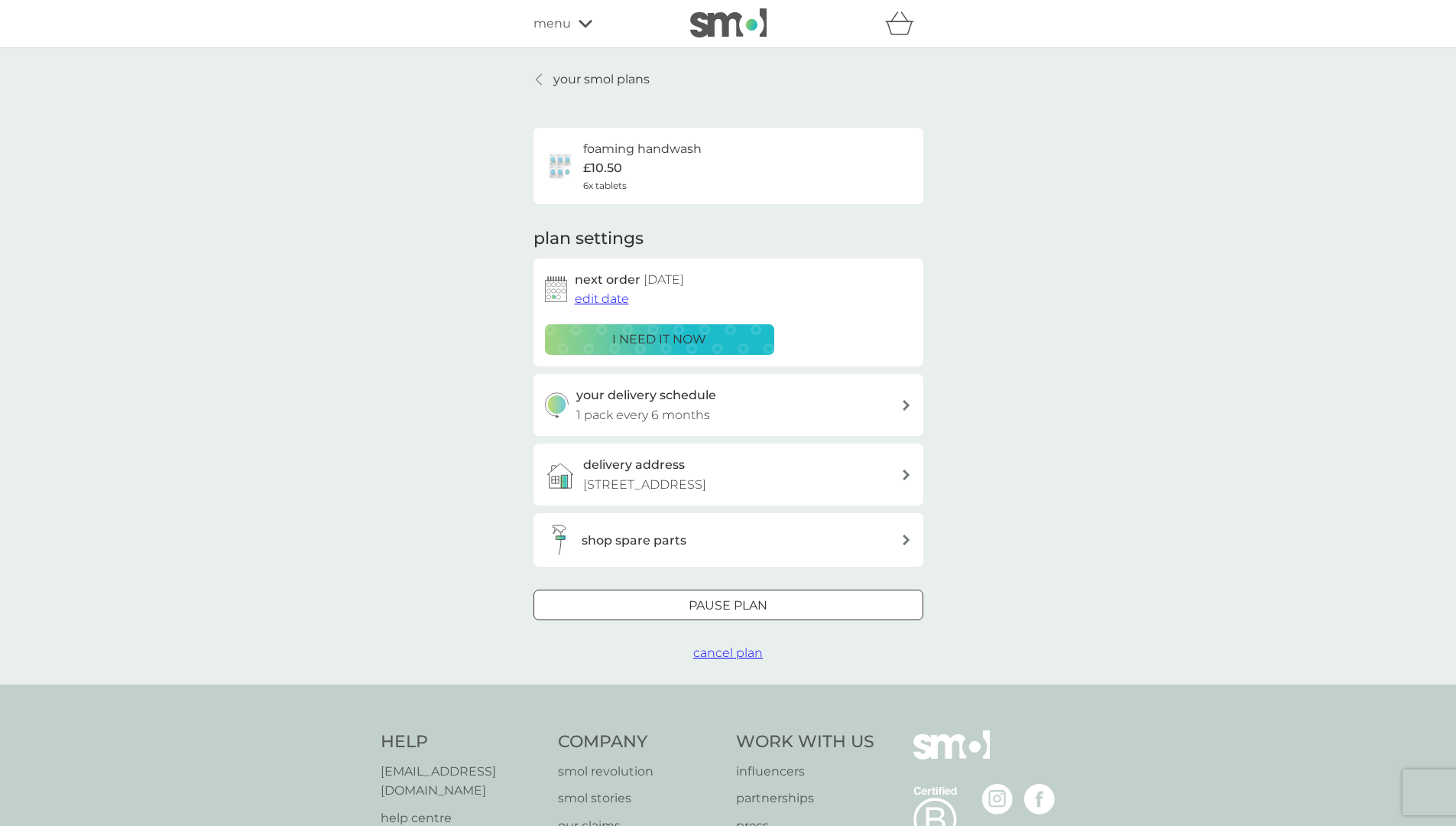
click at [595, 293] on span "edit date" at bounding box center [602, 299] width 55 height 14
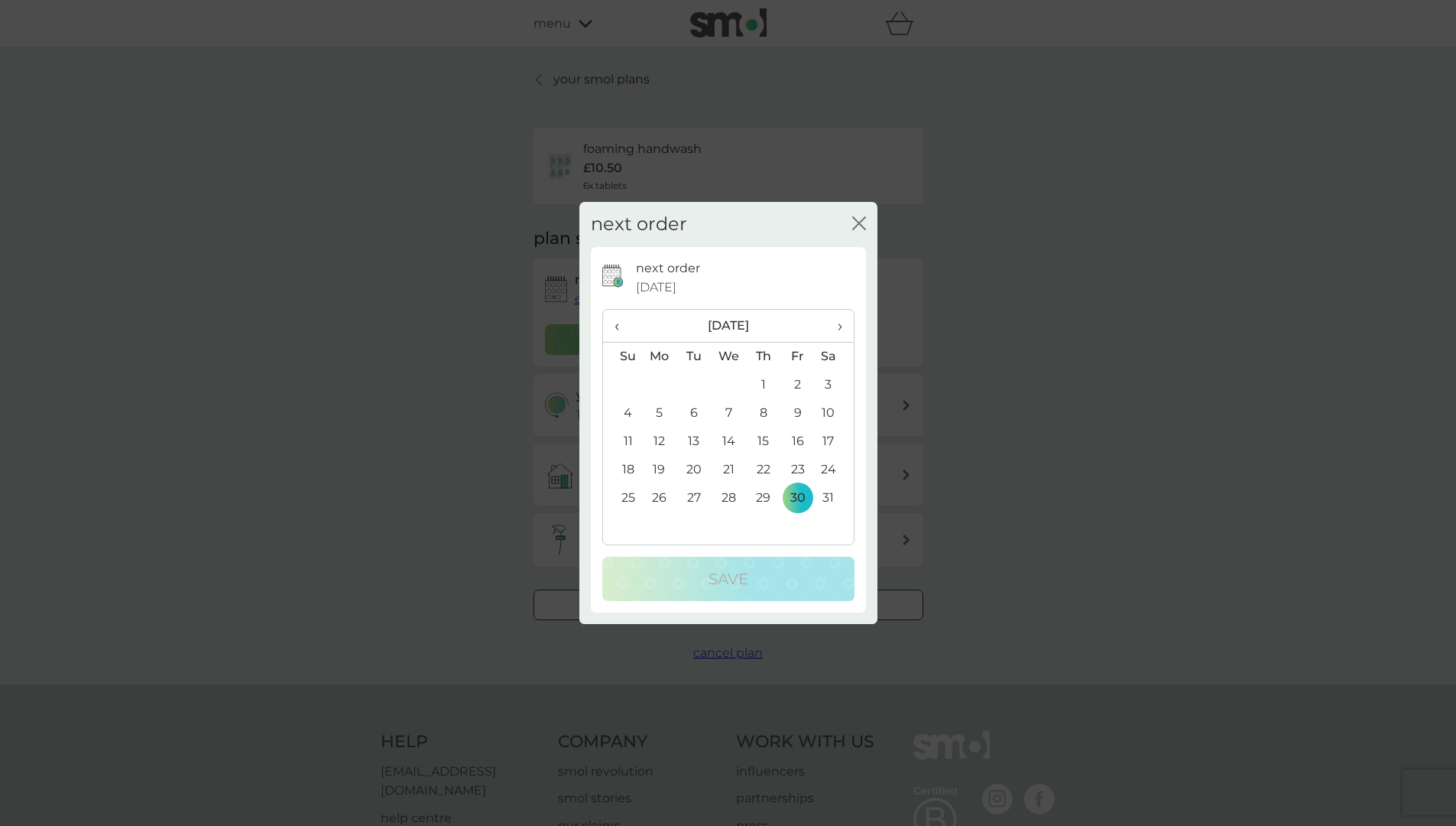
click at [836, 324] on span "›" at bounding box center [834, 326] width 15 height 32
click at [693, 520] on td "31" at bounding box center [694, 526] width 34 height 29
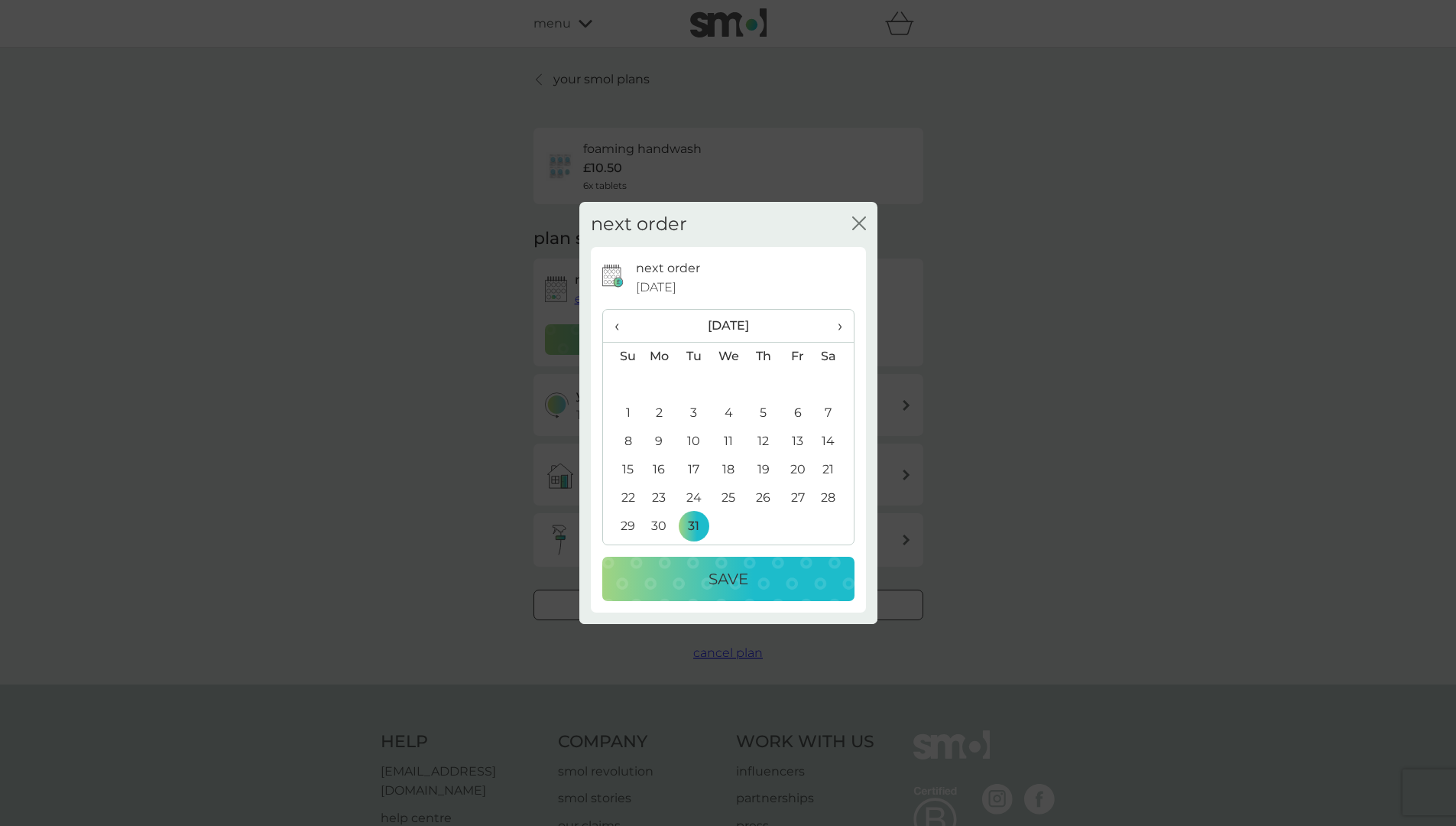
click at [740, 580] on p "Save" at bounding box center [728, 578] width 39 height 24
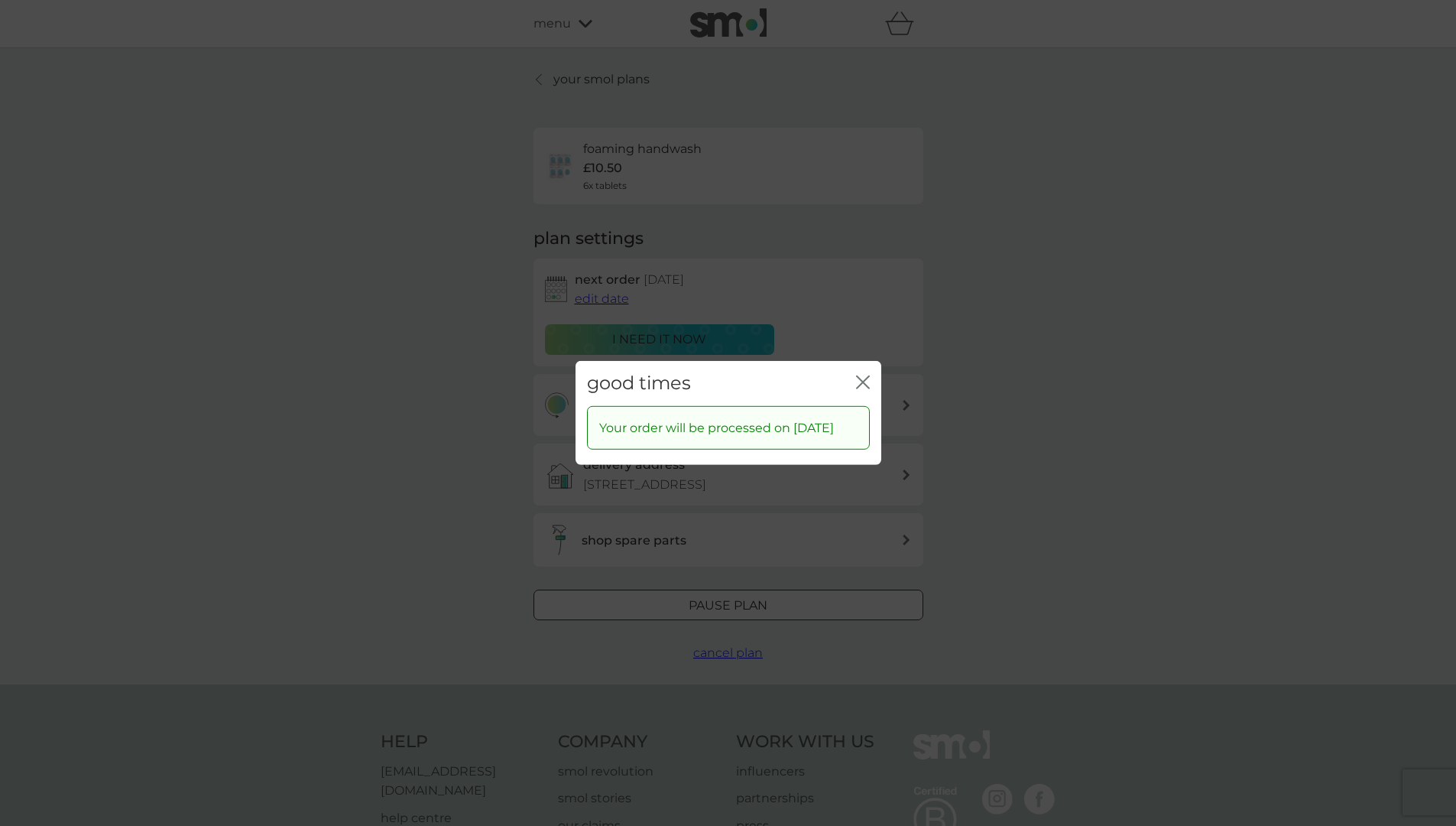
click at [864, 377] on icon "close" at bounding box center [866, 383] width 6 height 13
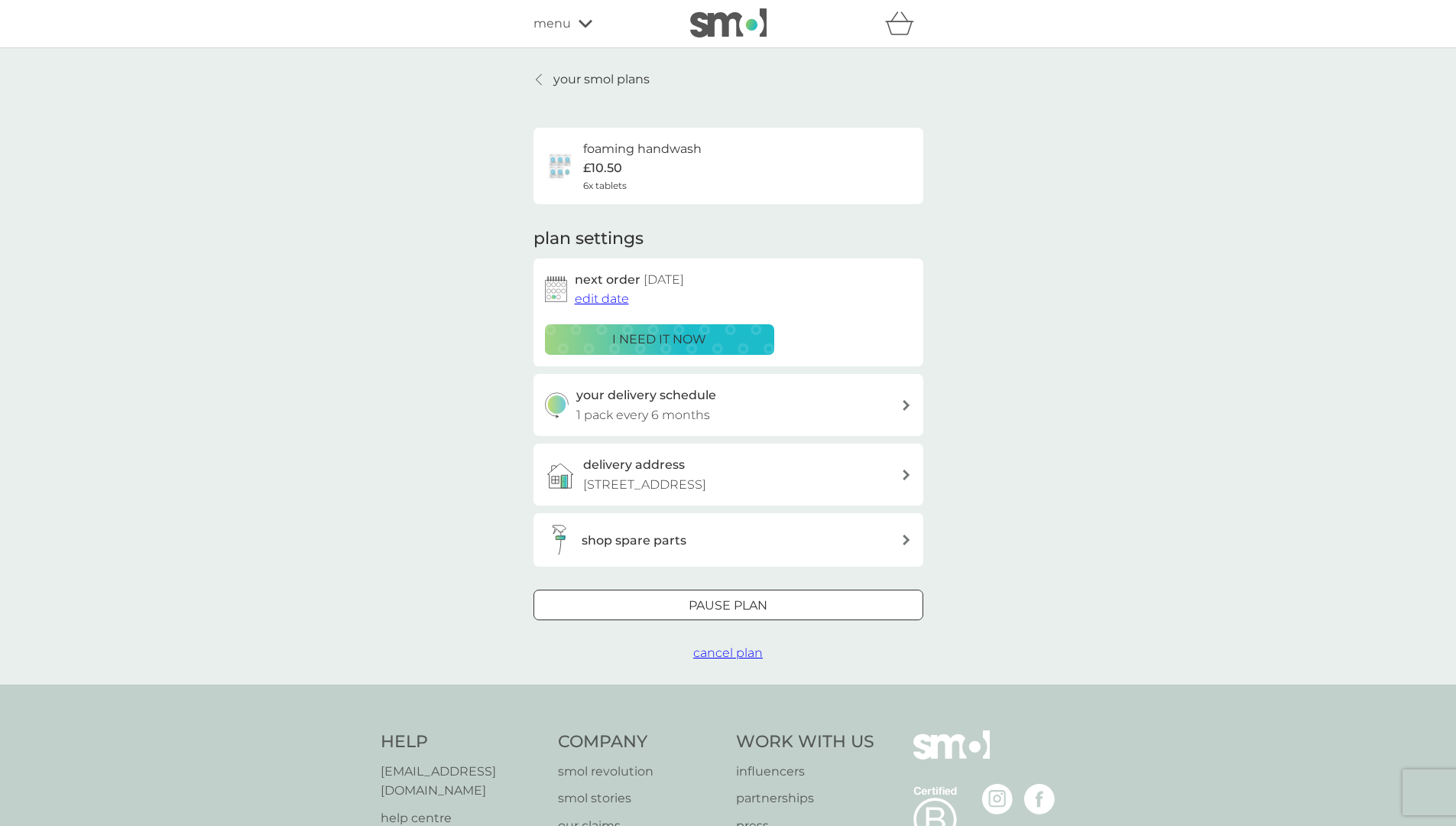
click at [538, 83] on icon at bounding box center [539, 80] width 6 height 13
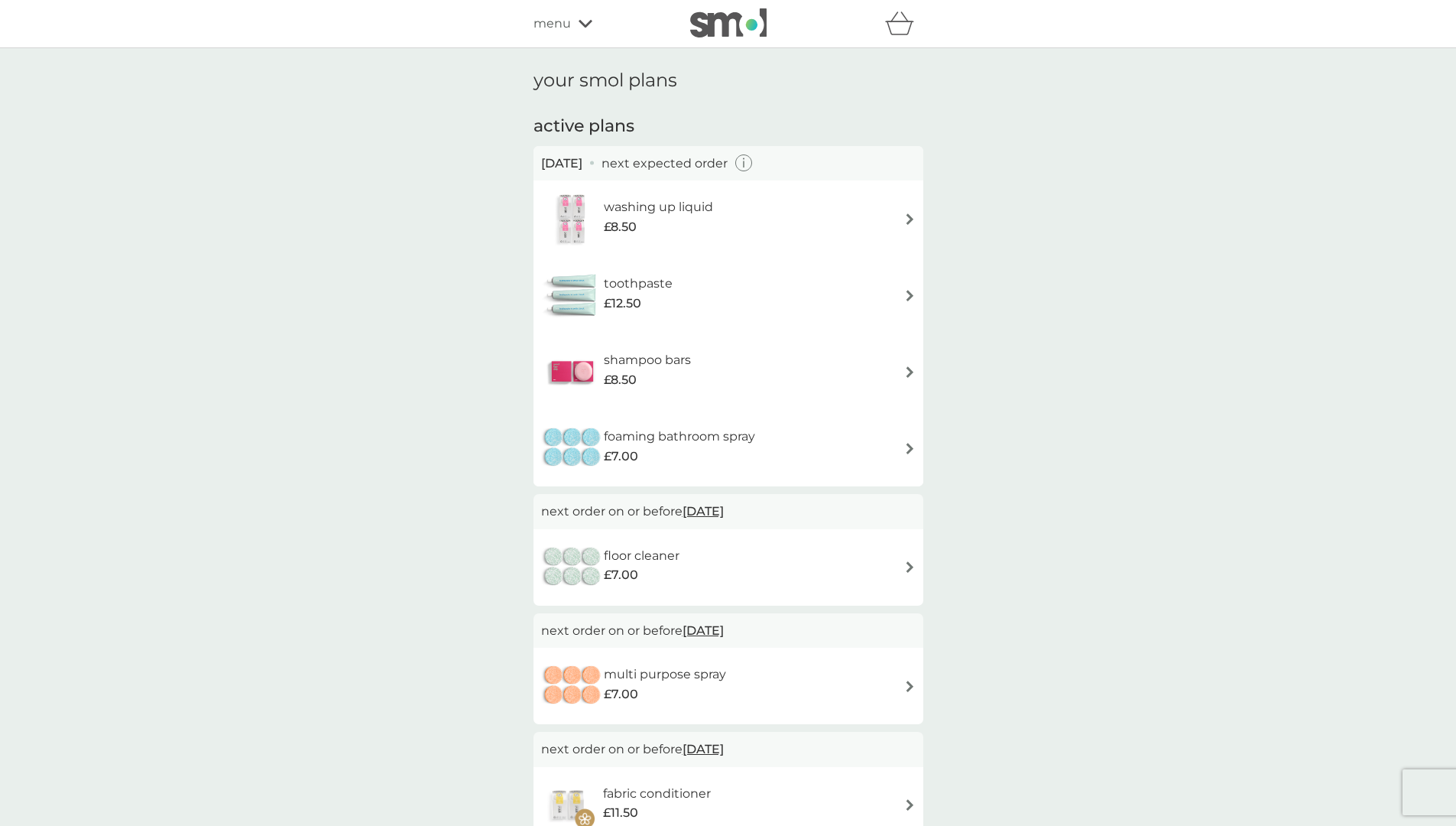
click at [909, 368] on img at bounding box center [910, 371] width 12 height 12
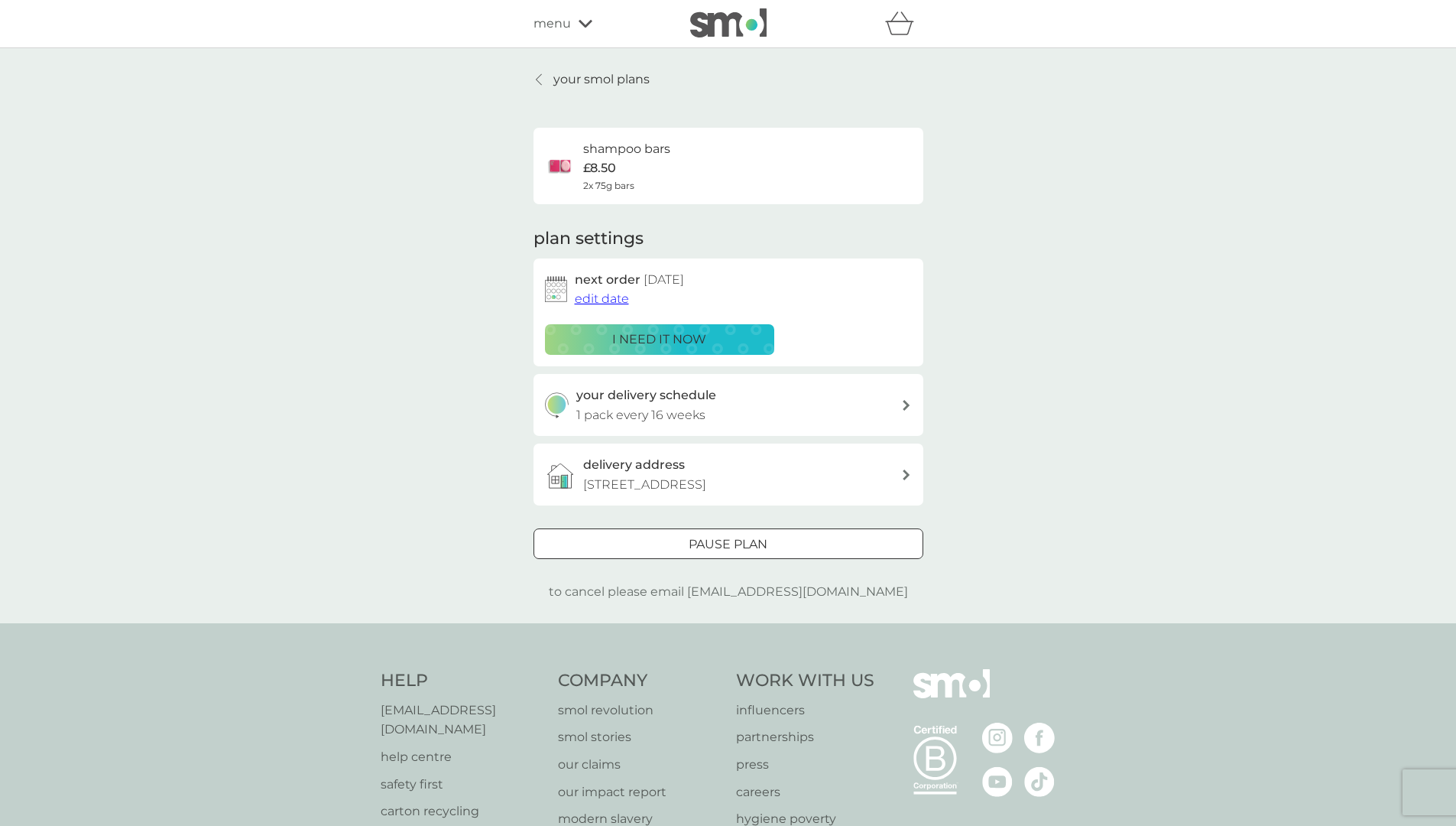
click at [597, 298] on span "edit date" at bounding box center [602, 299] width 55 height 14
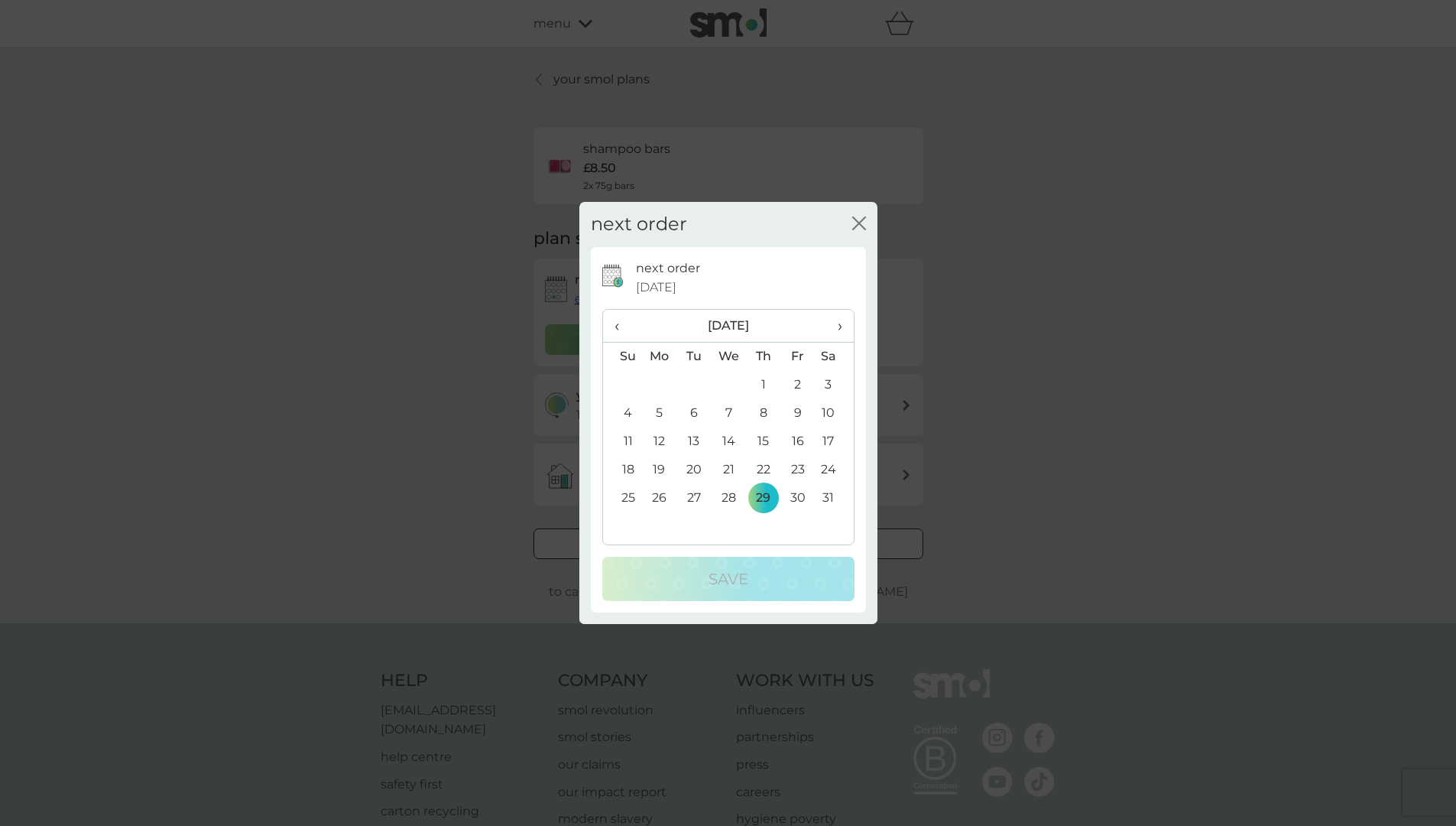
click at [764, 499] on td "29" at bounding box center [763, 499] width 34 height 29
click at [837, 325] on span "›" at bounding box center [834, 326] width 15 height 32
click at [828, 491] on td "28" at bounding box center [834, 499] width 39 height 29
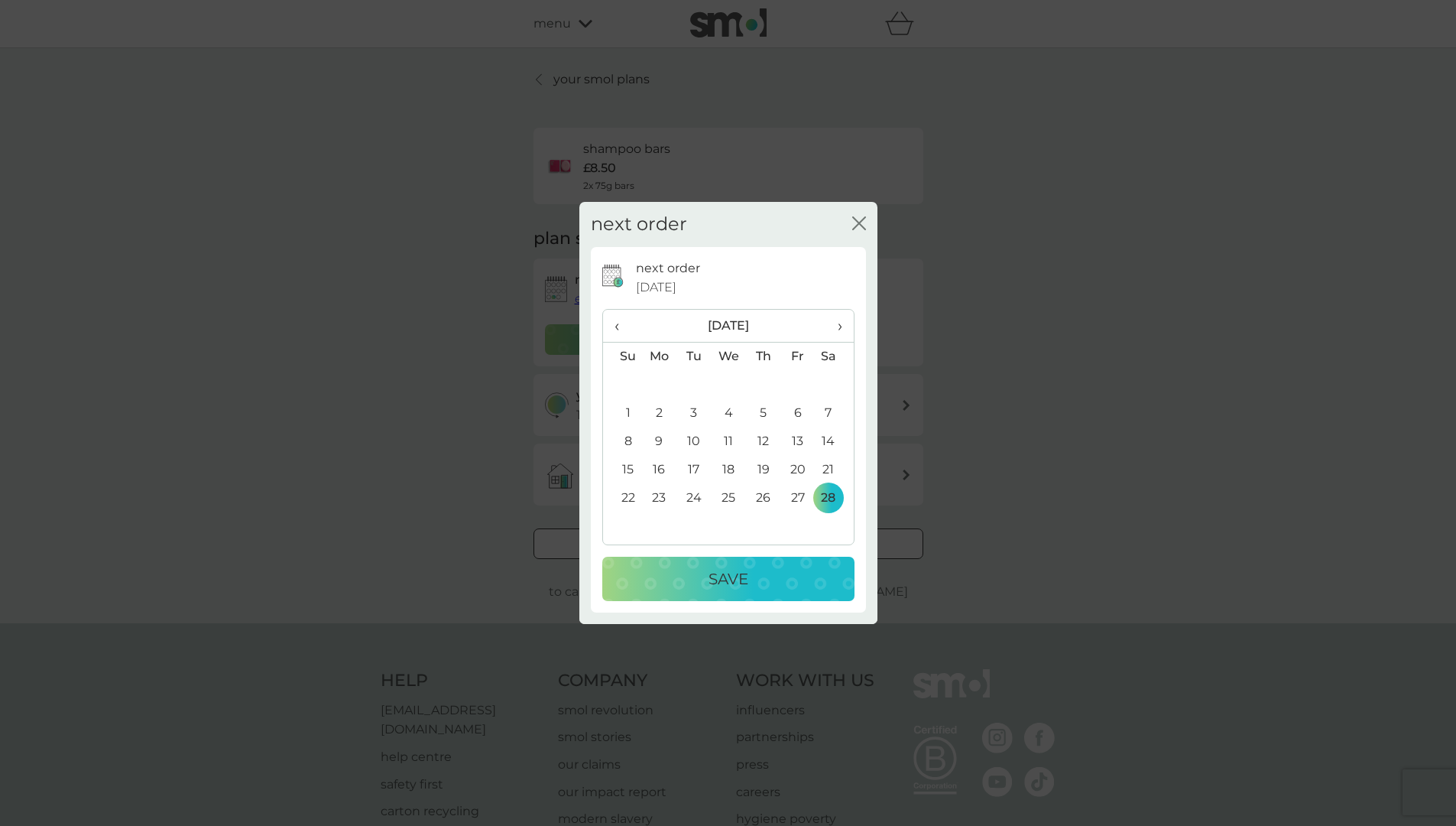
click at [800, 580] on div "Save" at bounding box center [728, 578] width 221 height 24
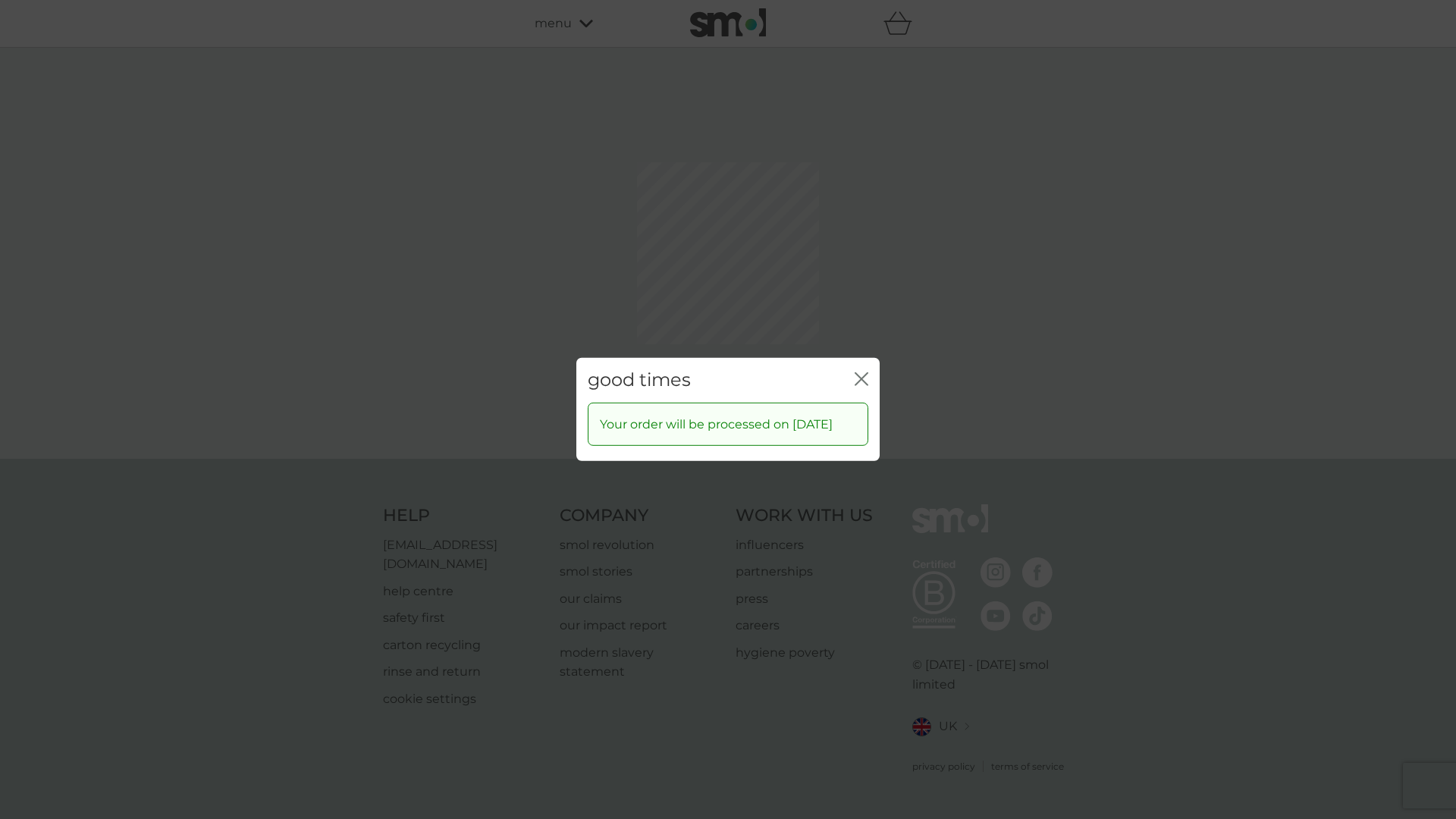
click at [858, 373] on icon "close" at bounding box center [858, 380] width 6 height 12
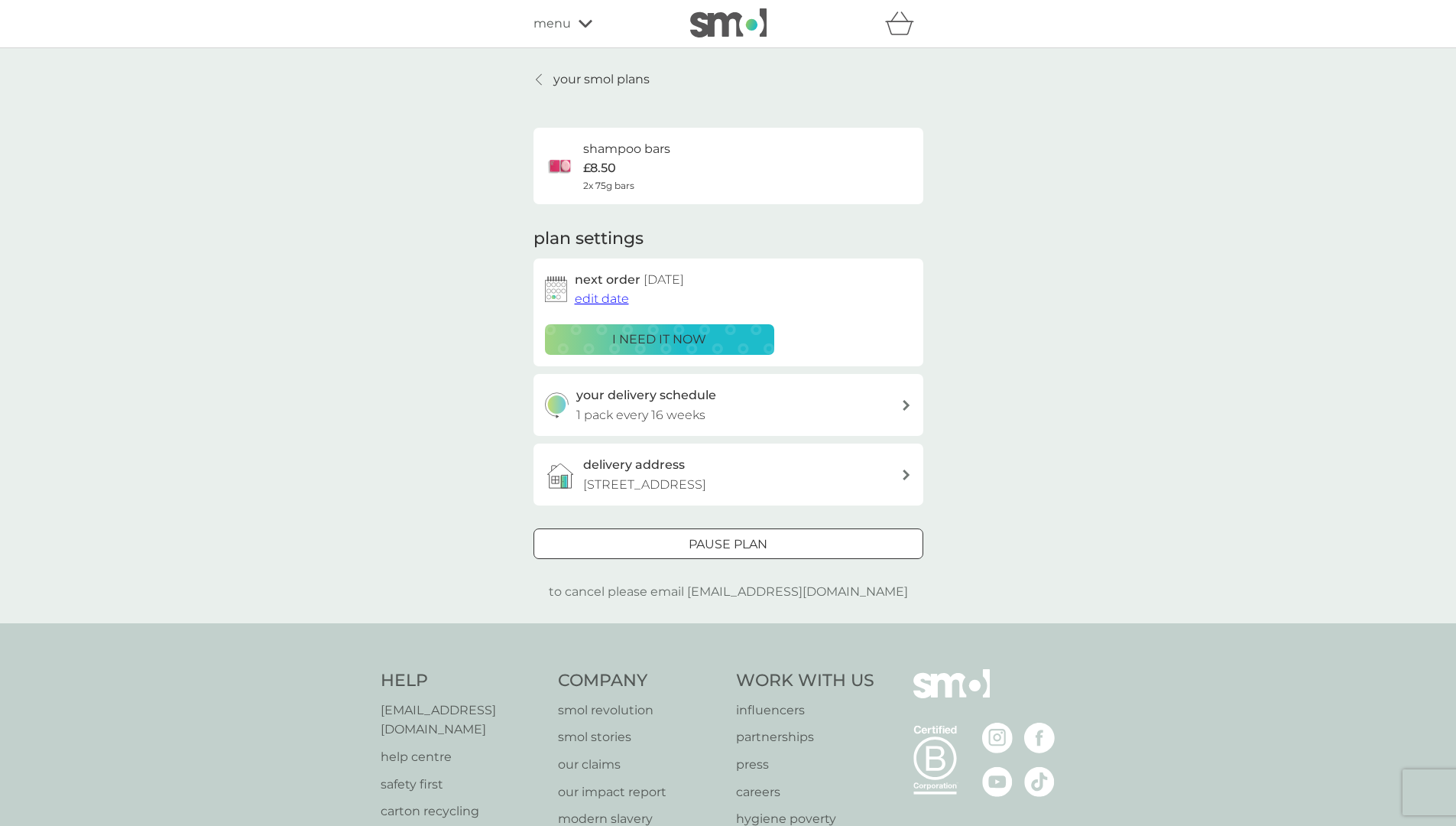
click at [561, 76] on p "your smol plans" at bounding box center [601, 80] width 96 height 20
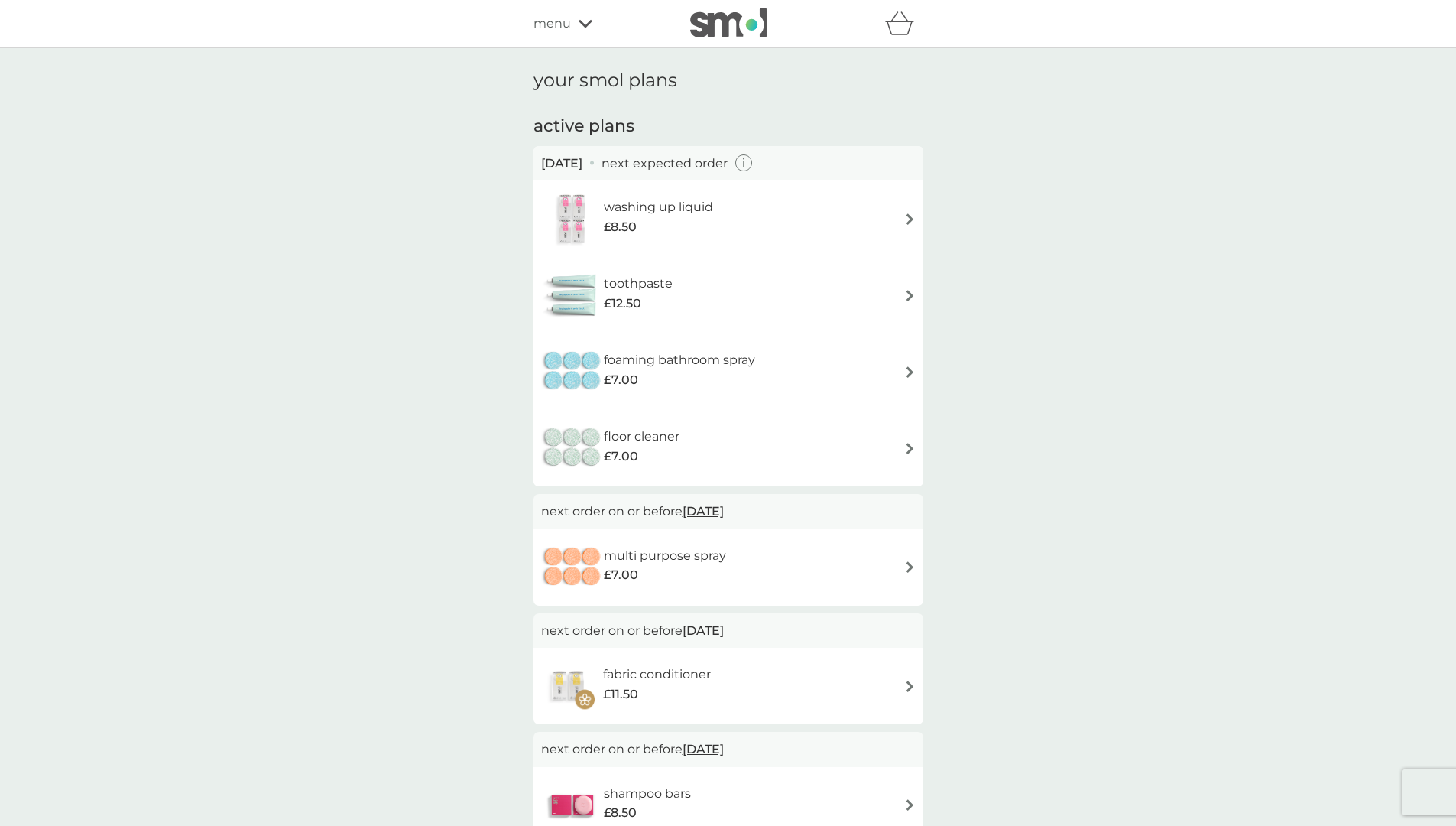
click at [909, 367] on img at bounding box center [910, 371] width 12 height 12
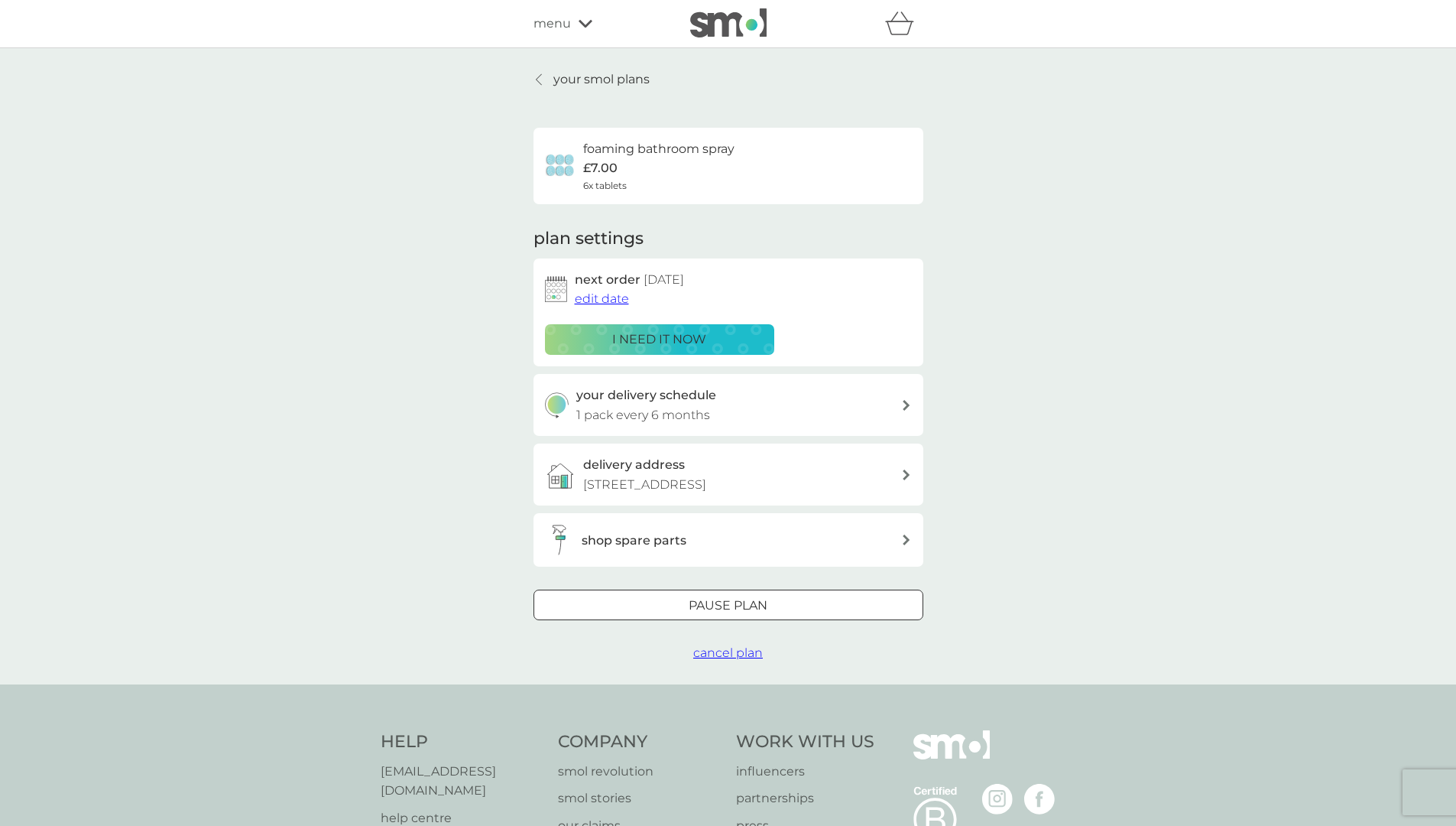
click at [906, 406] on icon at bounding box center [906, 405] width 8 height 11
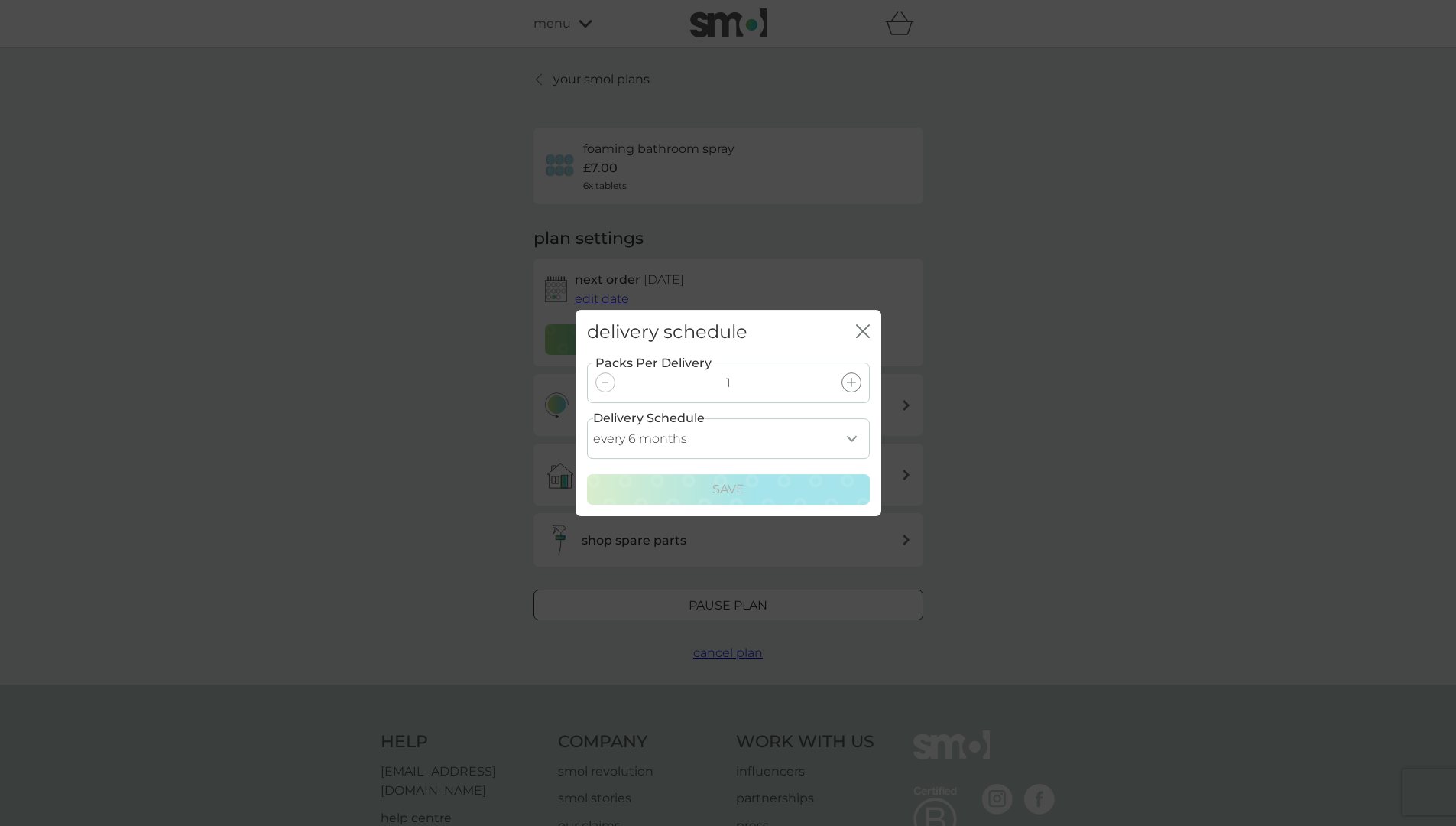
click at [849, 439] on select "every 1 month every 2 months every 3 months every 4 months every 5 months every…" at bounding box center [729, 438] width 283 height 40
click at [854, 436] on select "every 1 month every 2 months every 3 months every 4 months every 5 months every…" at bounding box center [729, 438] width 283 height 40
select select "8"
click at [587, 418] on select "every 1 month every 2 months every 3 months every 4 months every 5 months every…" at bounding box center [729, 438] width 283 height 40
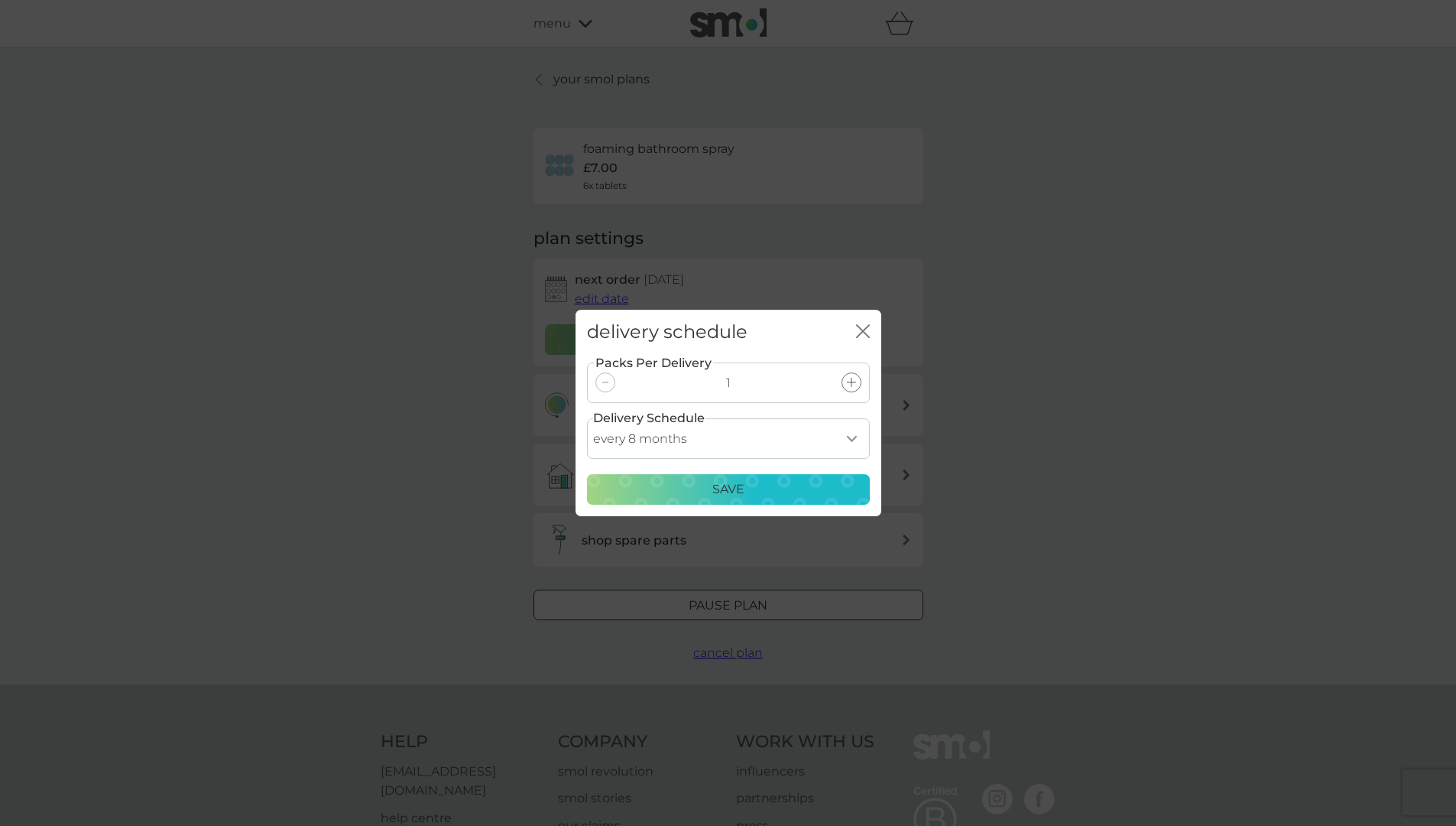
click at [769, 489] on div "Save" at bounding box center [728, 490] width 263 height 20
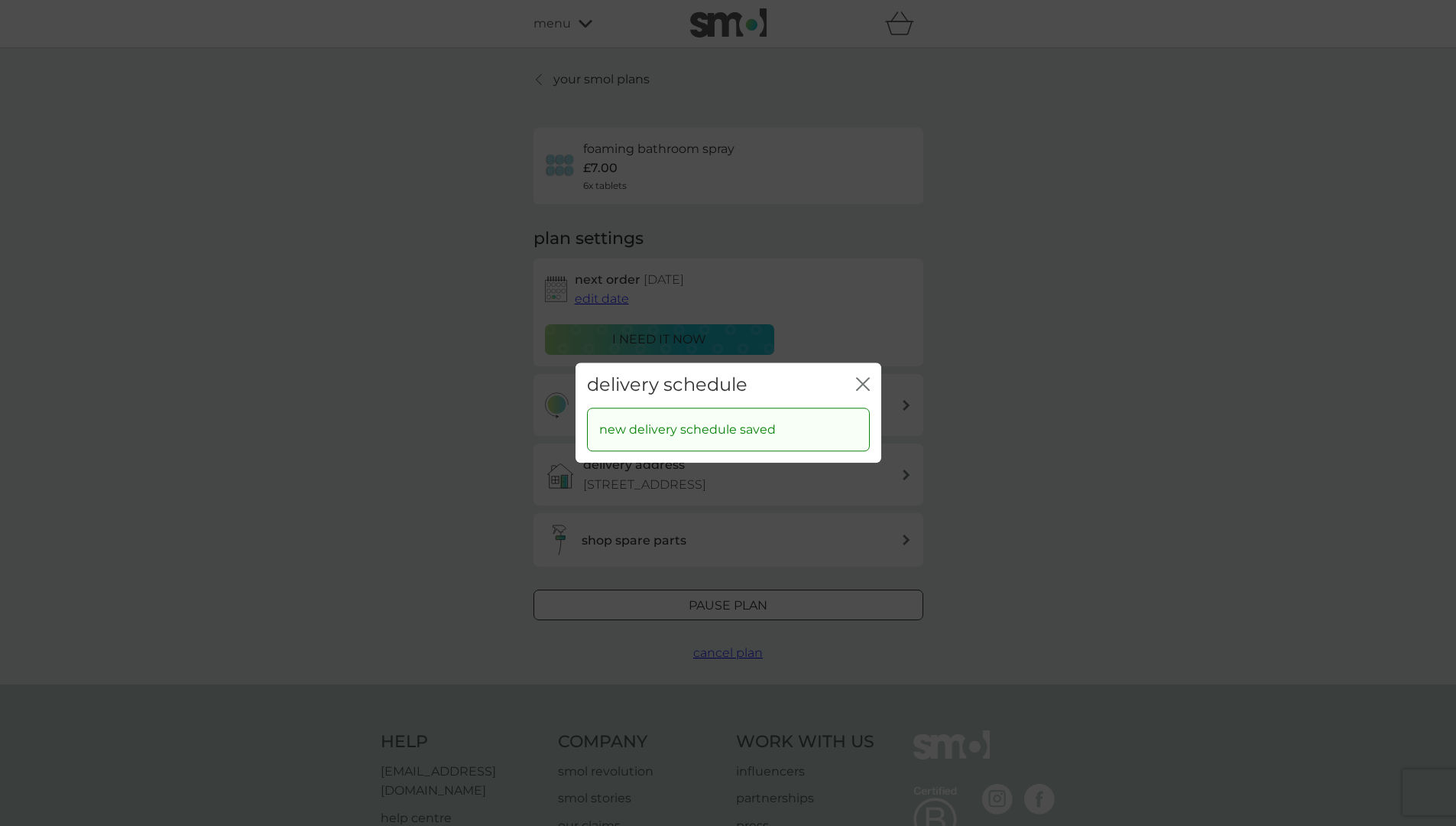
click at [863, 380] on icon "close" at bounding box center [862, 383] width 13 height 13
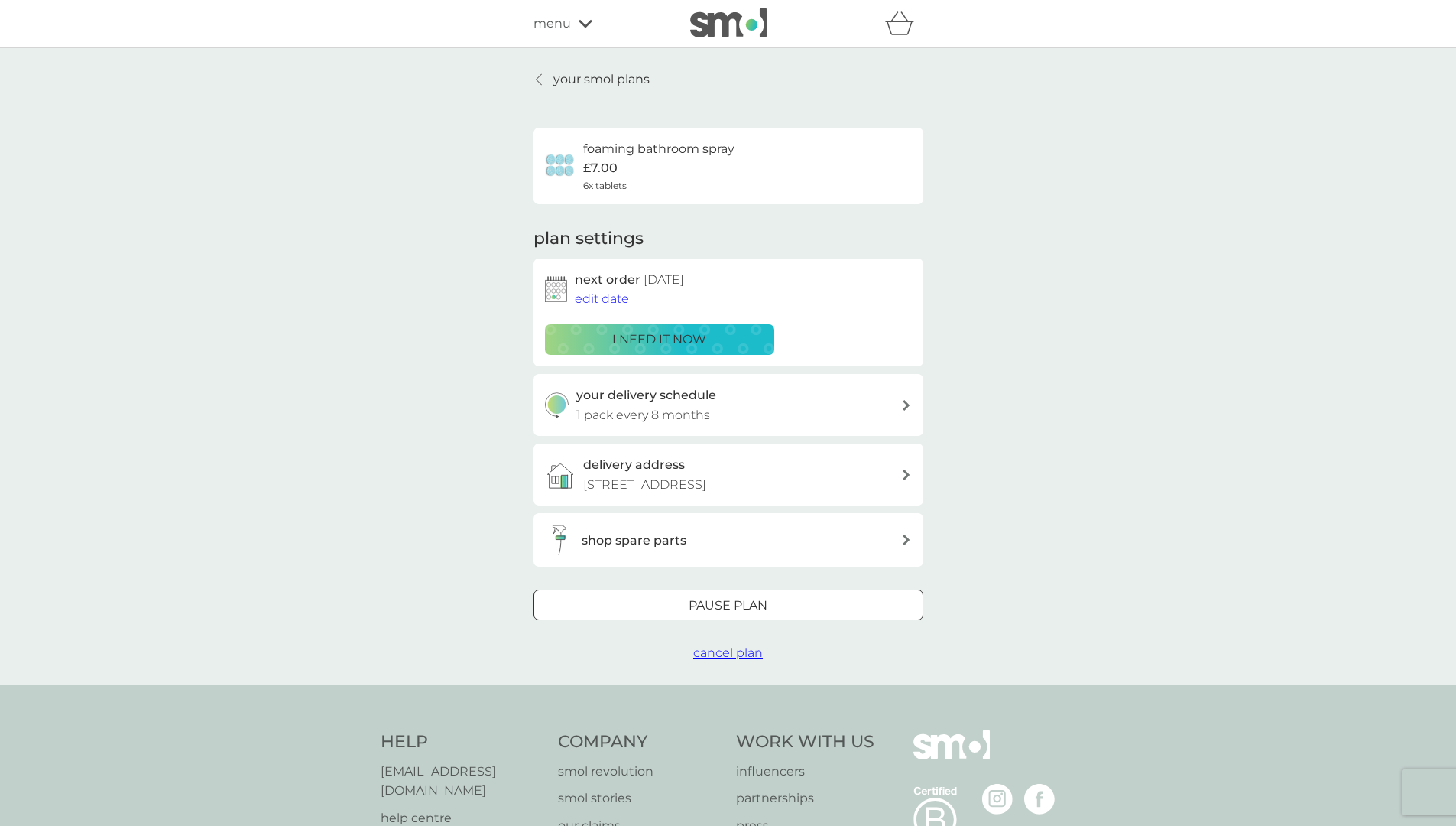
click at [594, 71] on p "your smol plans" at bounding box center [601, 80] width 96 height 20
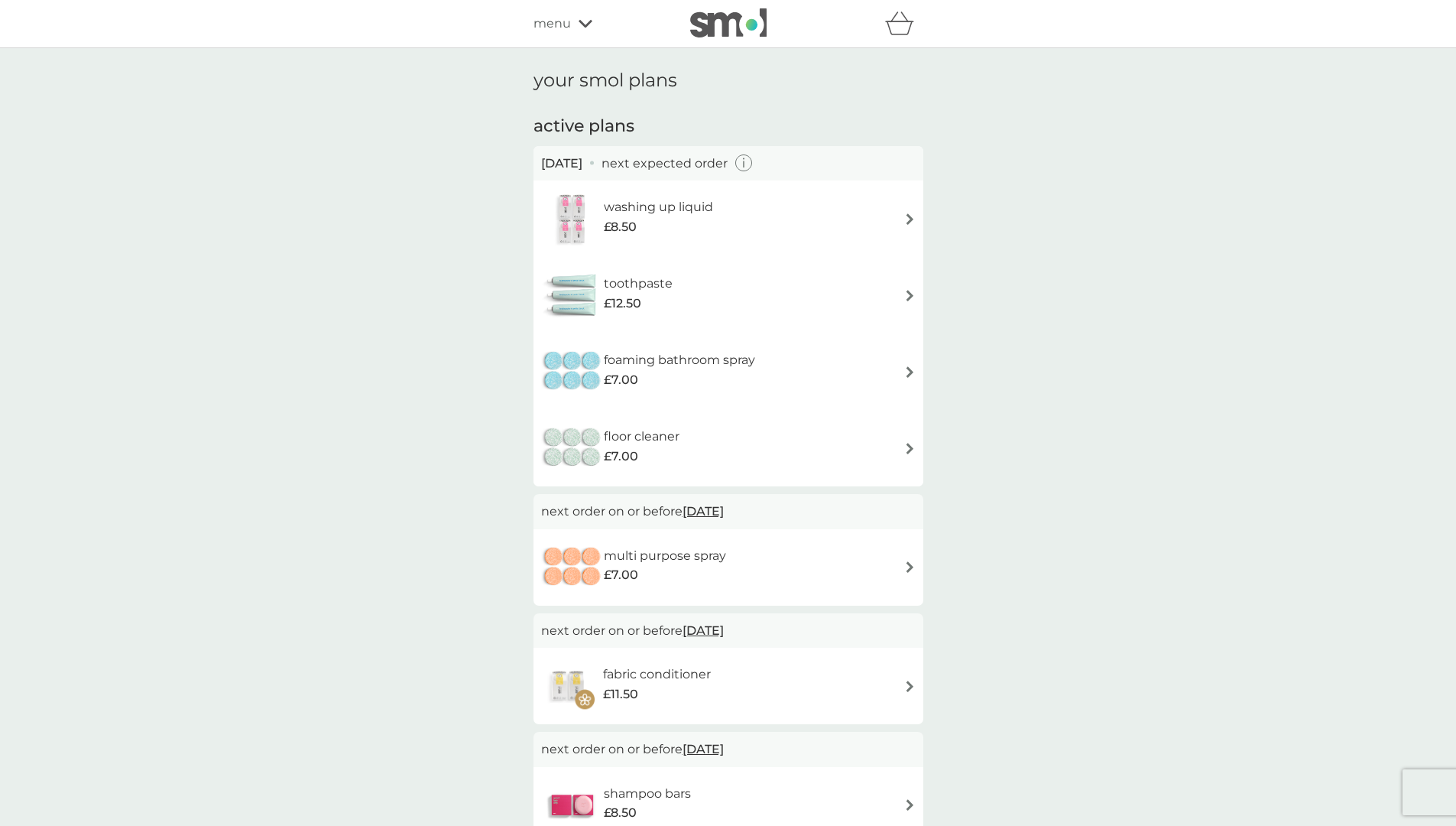
click at [906, 371] on img at bounding box center [910, 371] width 12 height 12
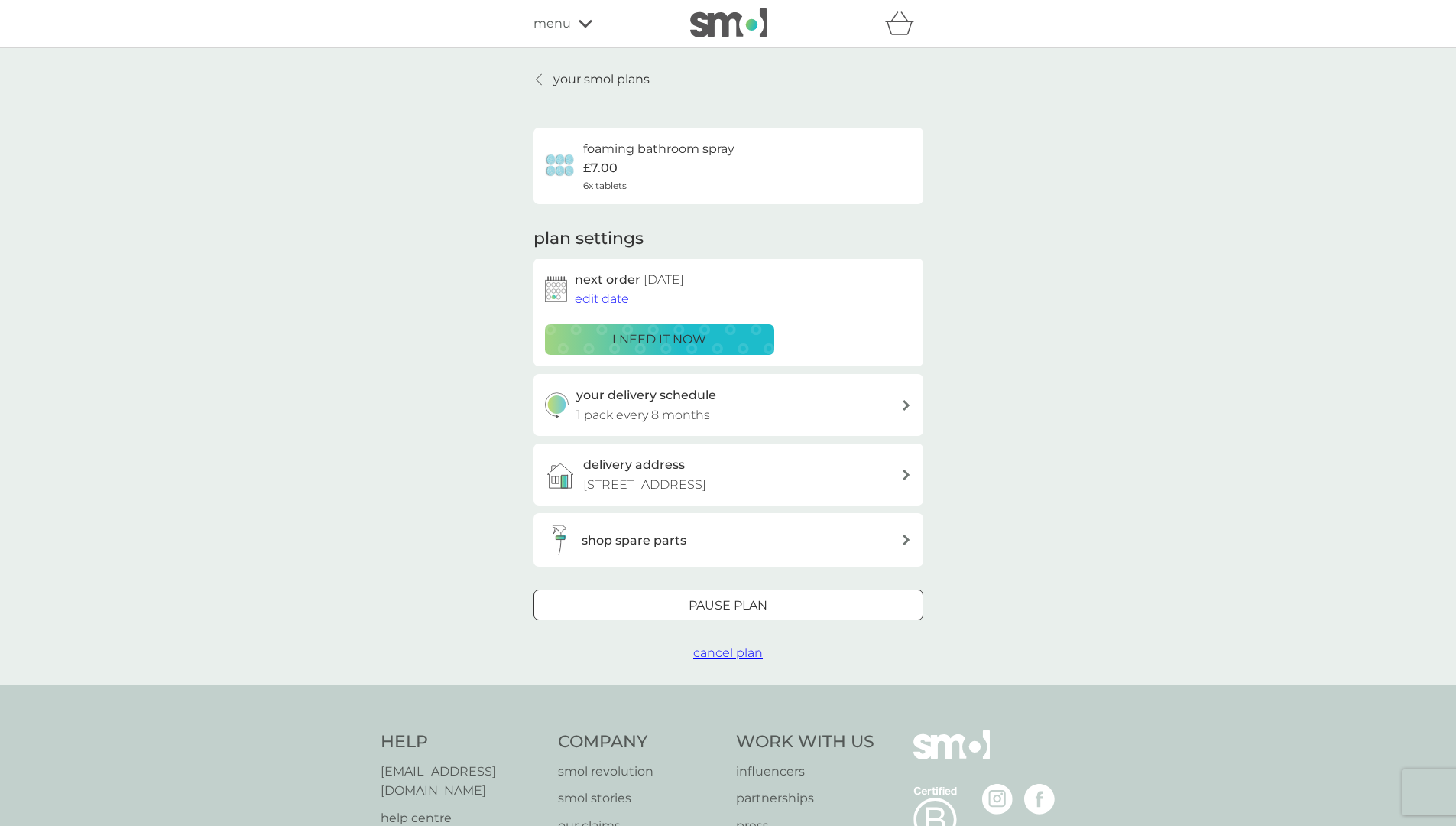
click at [585, 291] on span "edit date" at bounding box center [602, 299] width 55 height 14
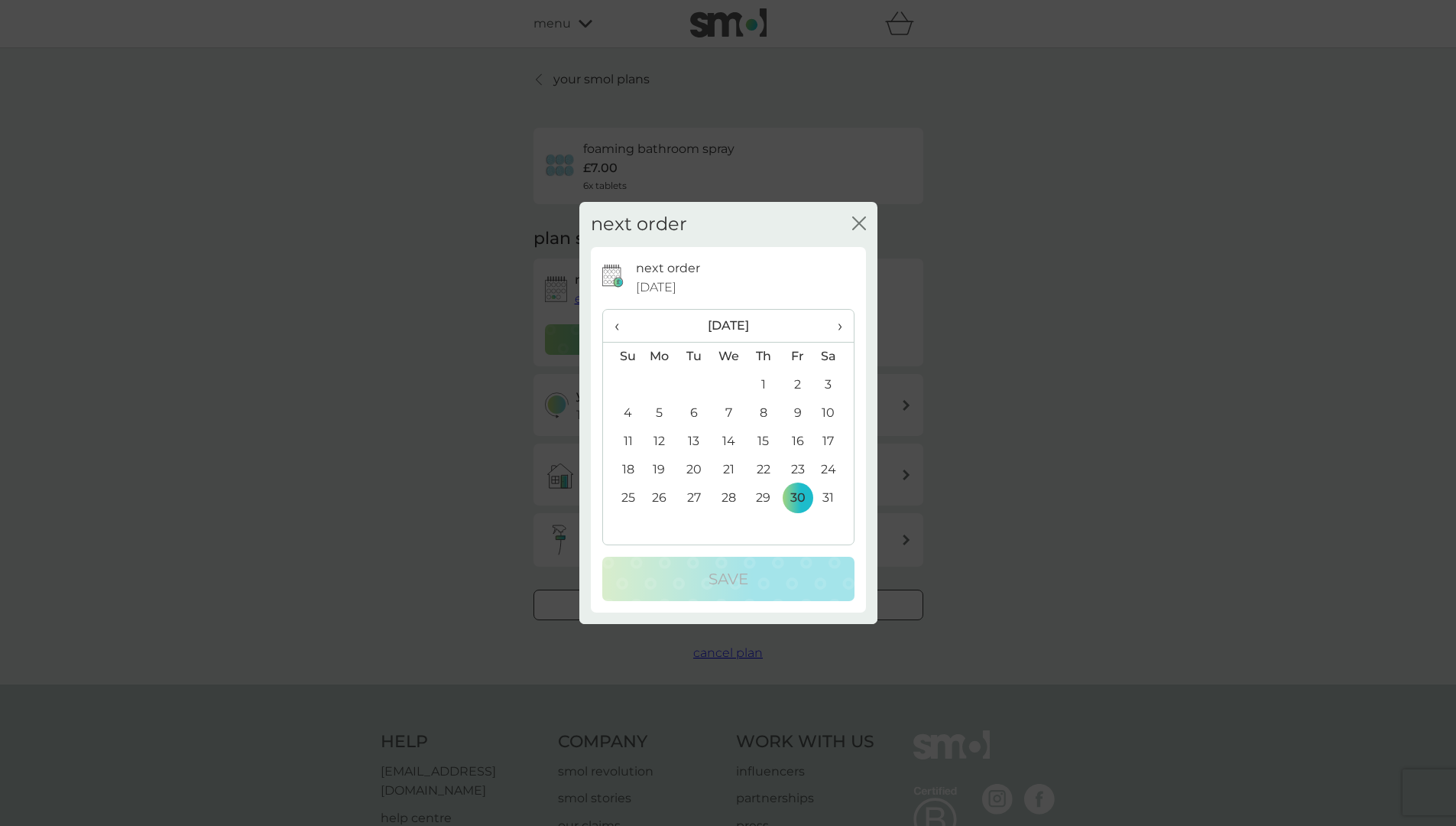
click at [838, 324] on span "›" at bounding box center [834, 326] width 15 height 32
click at [833, 491] on td "28" at bounding box center [834, 499] width 39 height 29
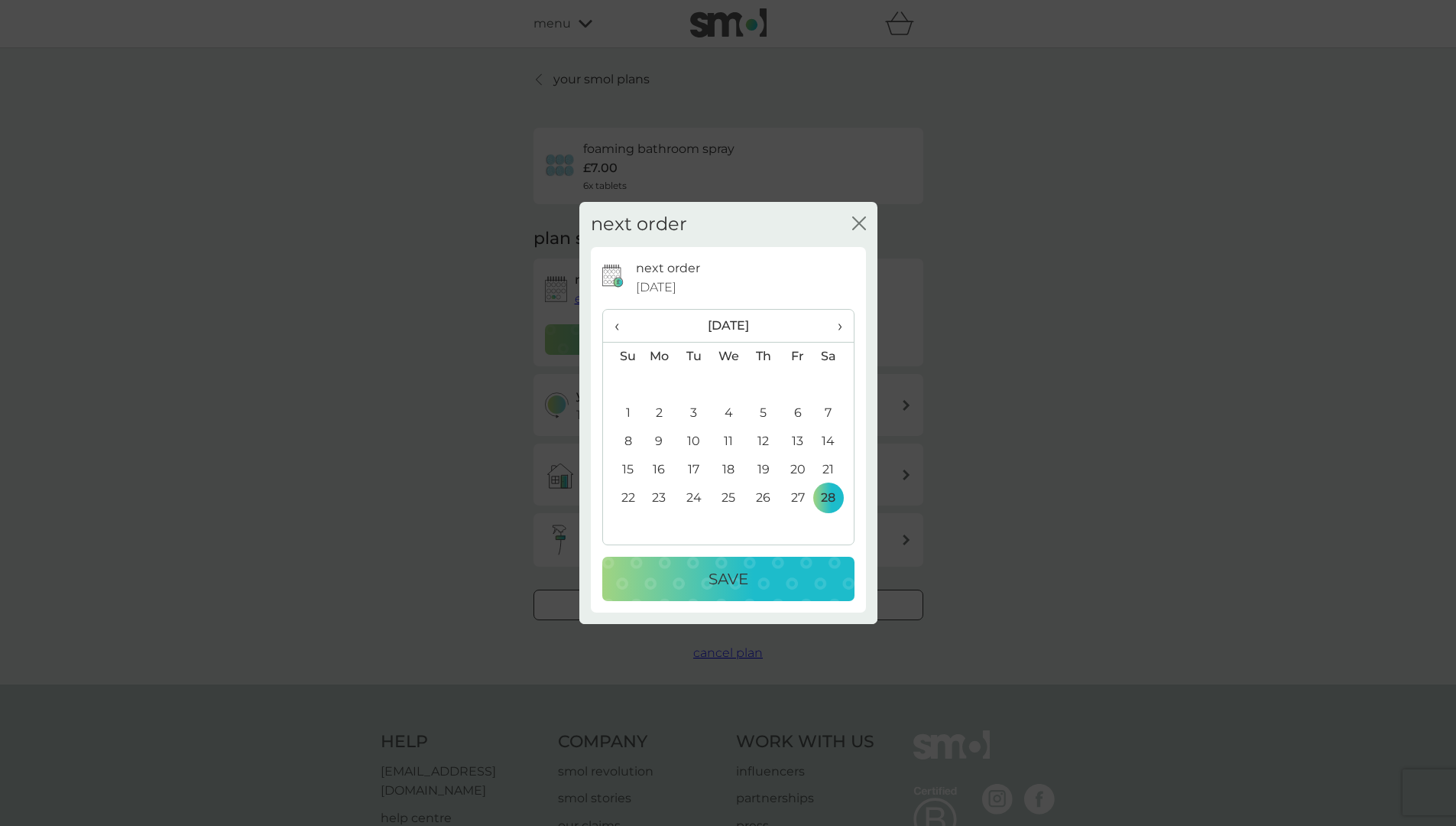
click at [754, 569] on div "Save" at bounding box center [728, 578] width 221 height 24
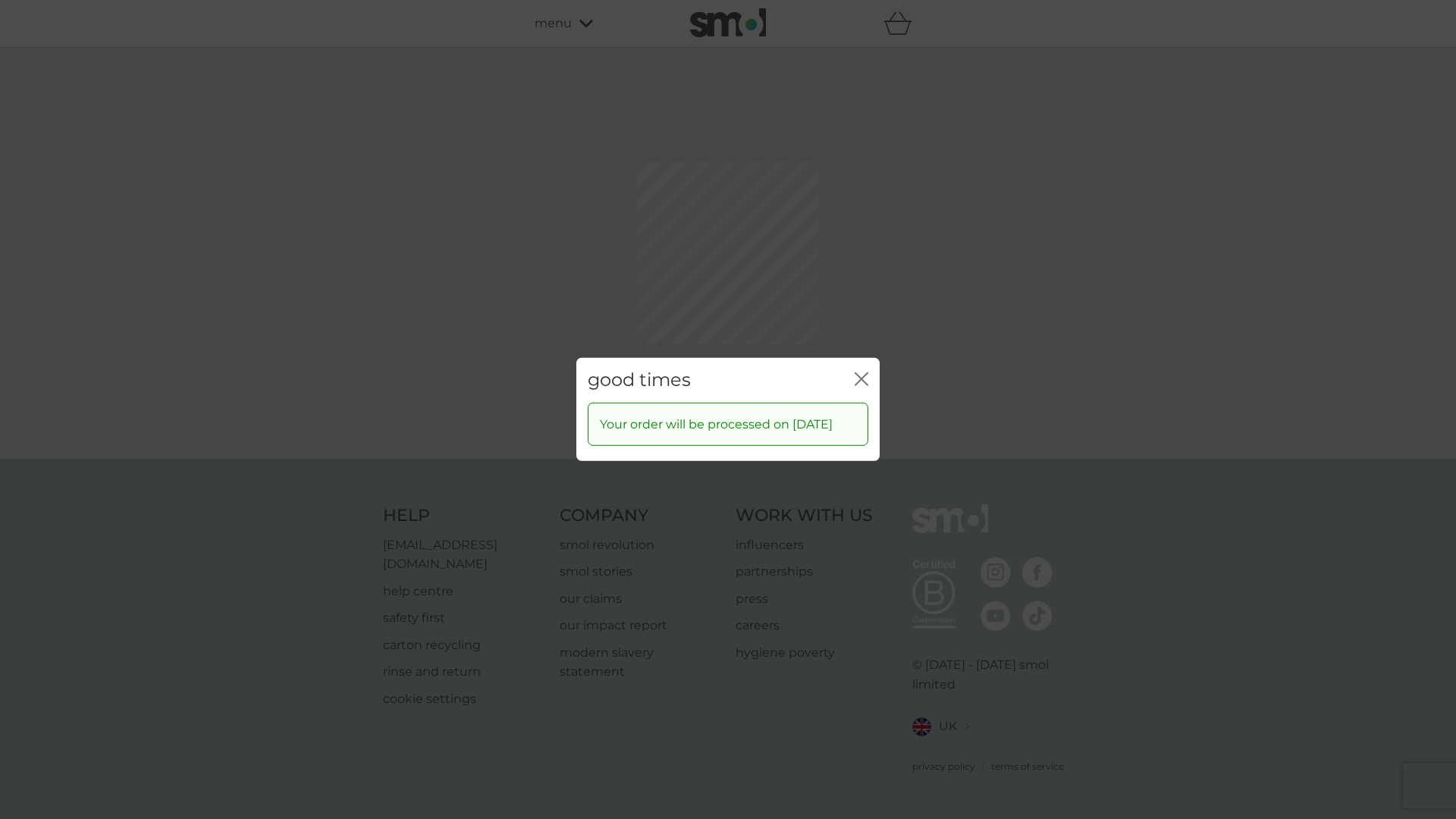
click at [854, 364] on div "good times close" at bounding box center [728, 380] width 303 height 44
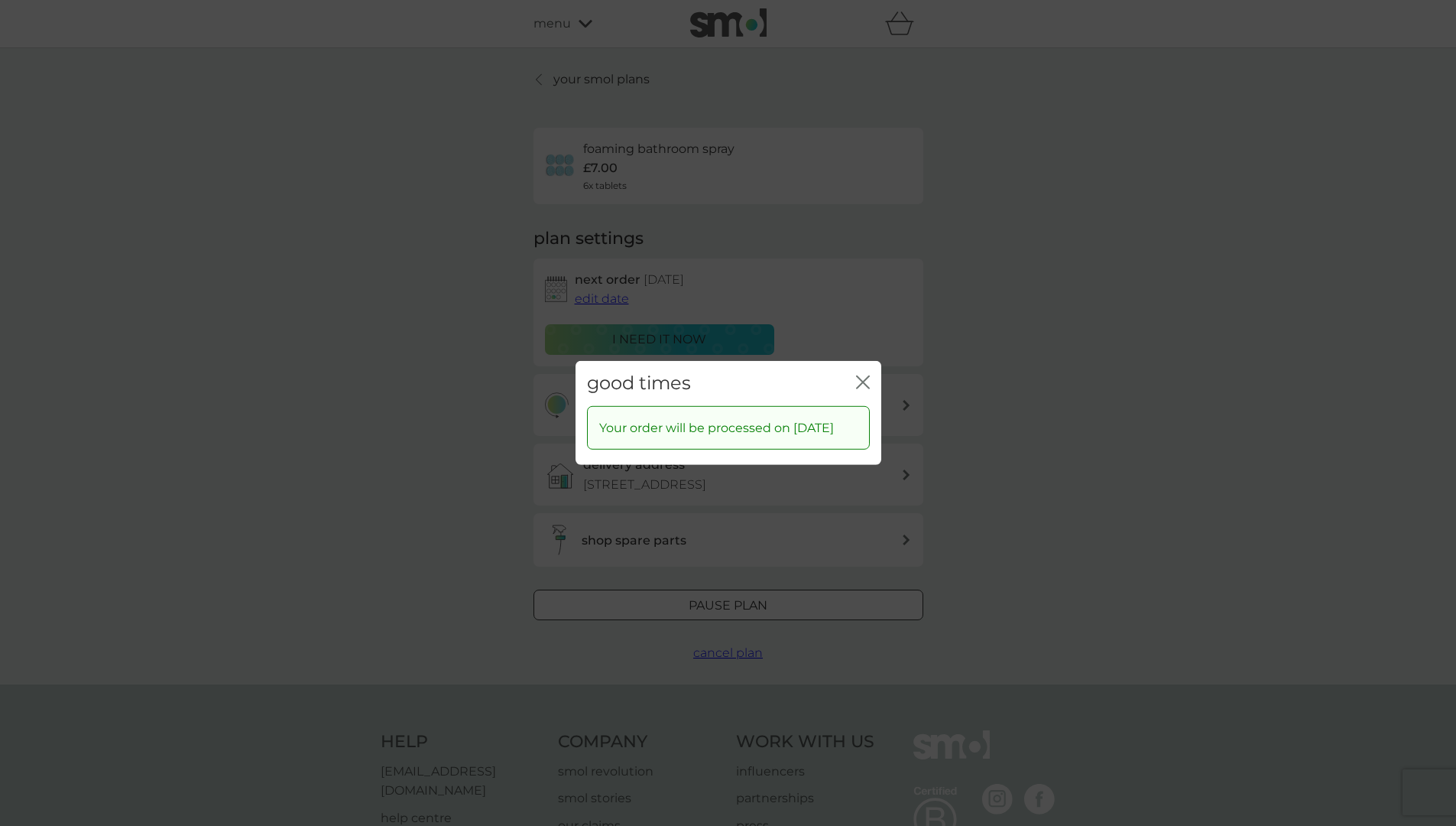
click at [861, 376] on icon "close" at bounding box center [862, 382] width 13 height 13
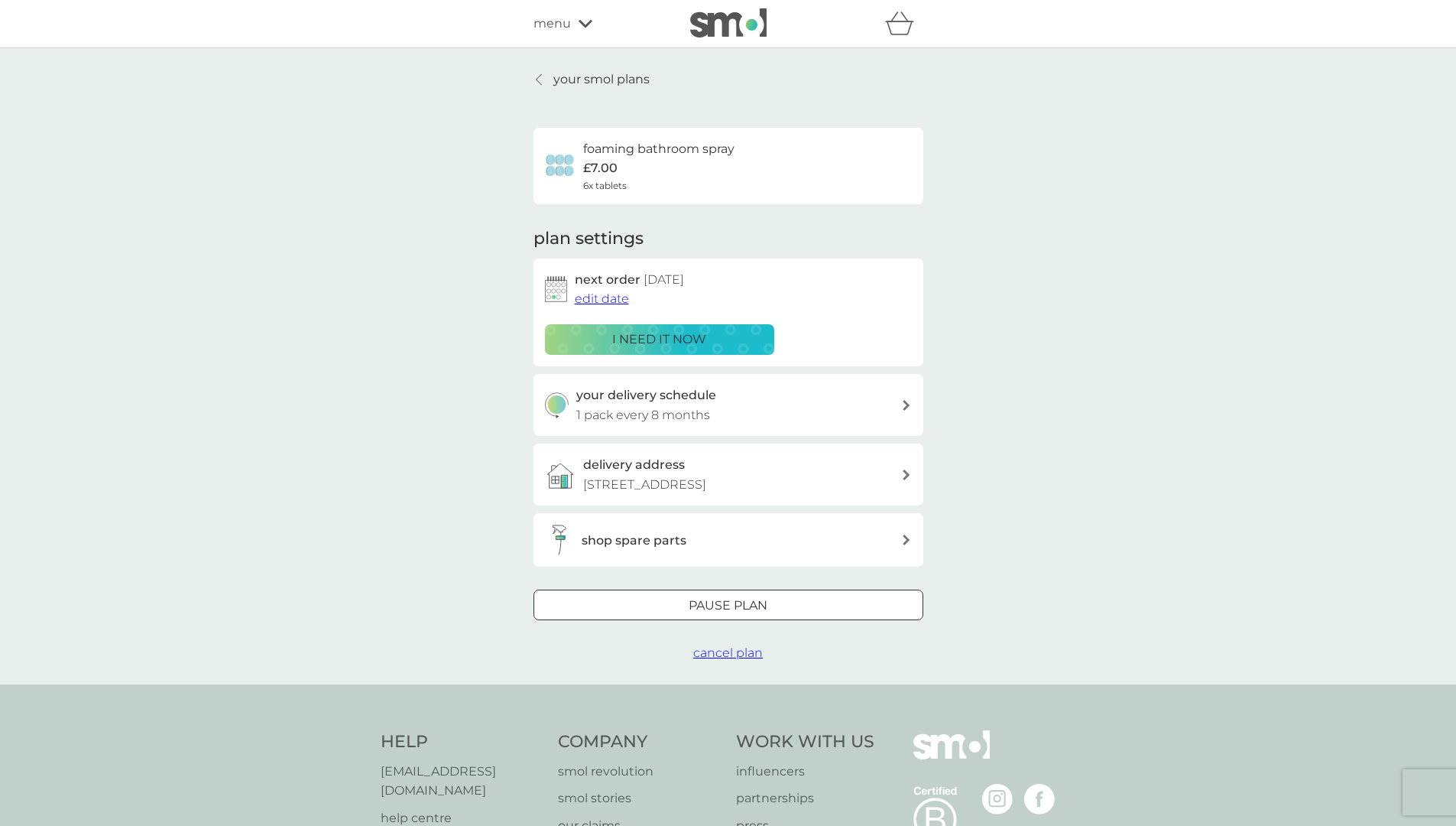
click at [544, 78] on div at bounding box center [540, 80] width 11 height 13
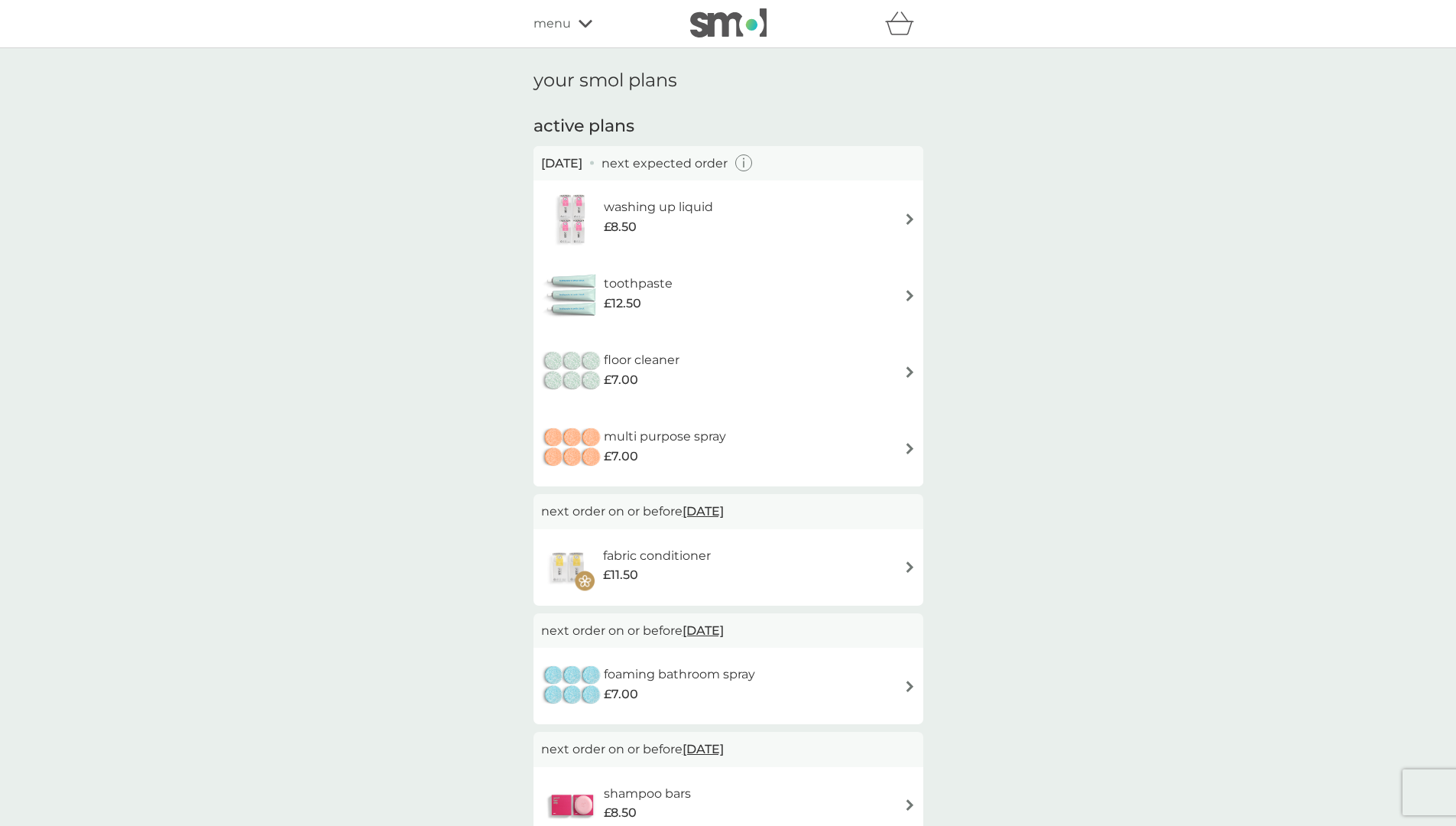
click at [908, 370] on img at bounding box center [910, 371] width 12 height 12
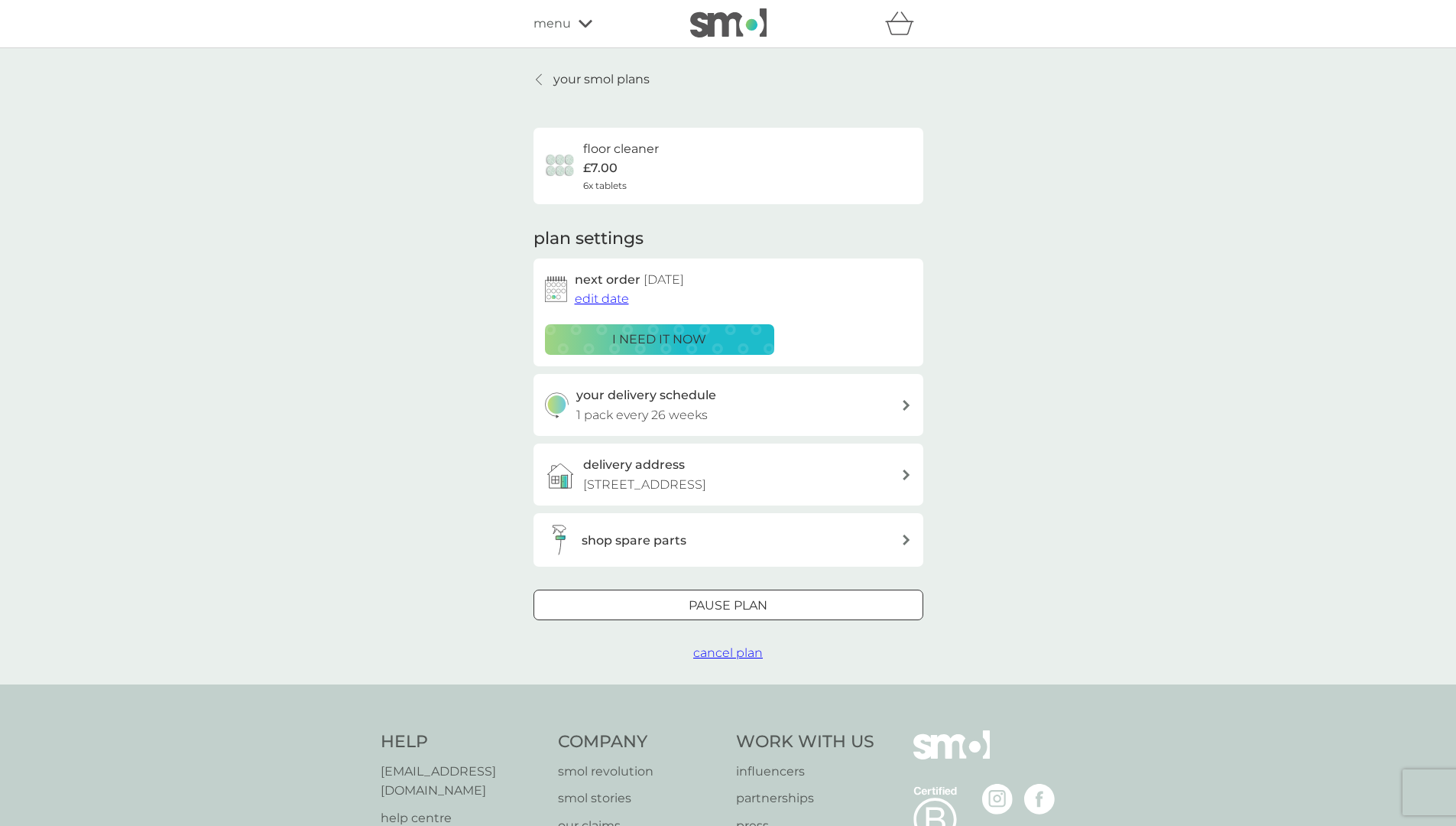
click at [610, 293] on span "edit date" at bounding box center [602, 299] width 55 height 14
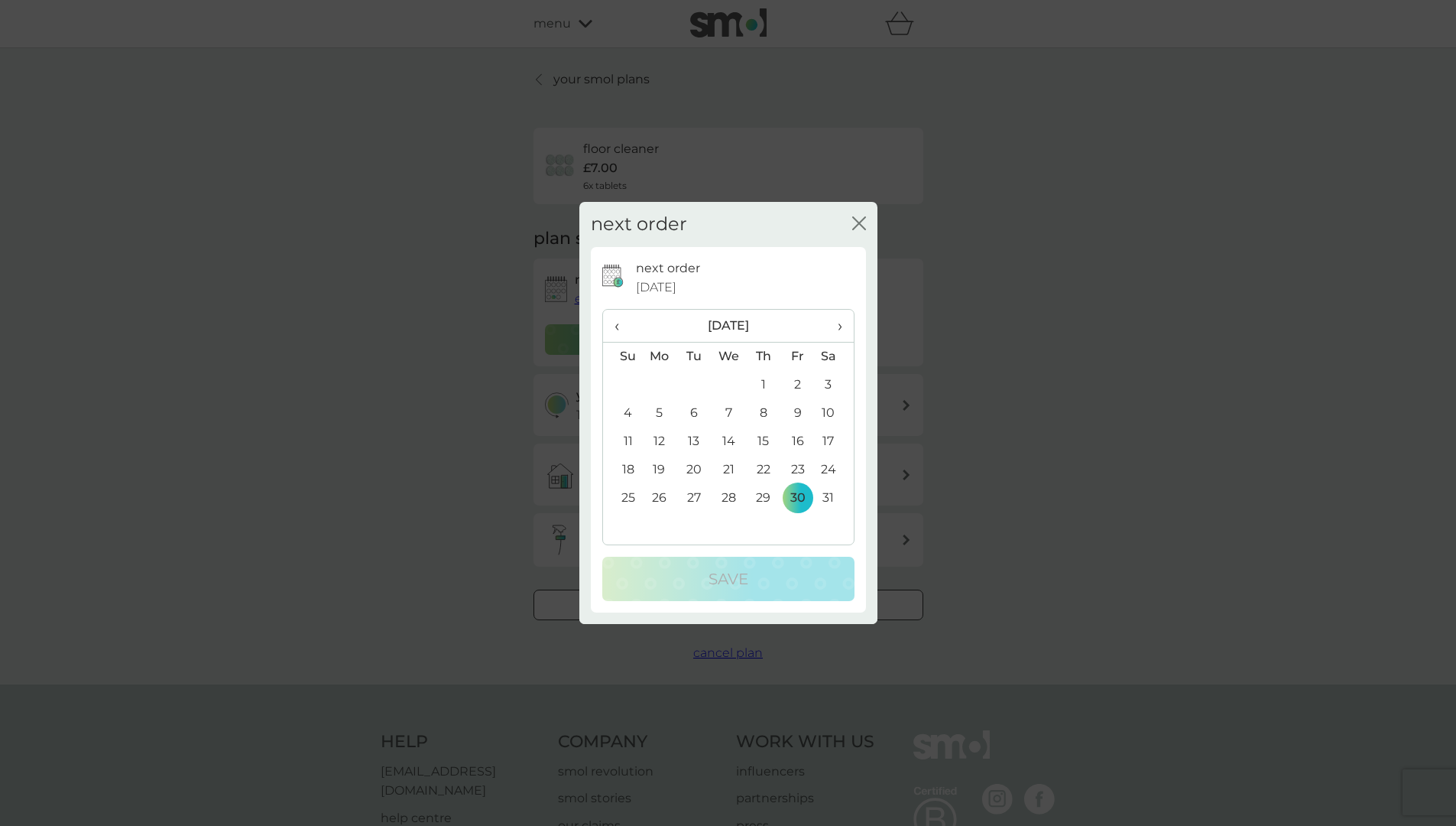
click at [844, 328] on th "›" at bounding box center [834, 326] width 39 height 33
click at [692, 522] on td "31" at bounding box center [694, 526] width 34 height 29
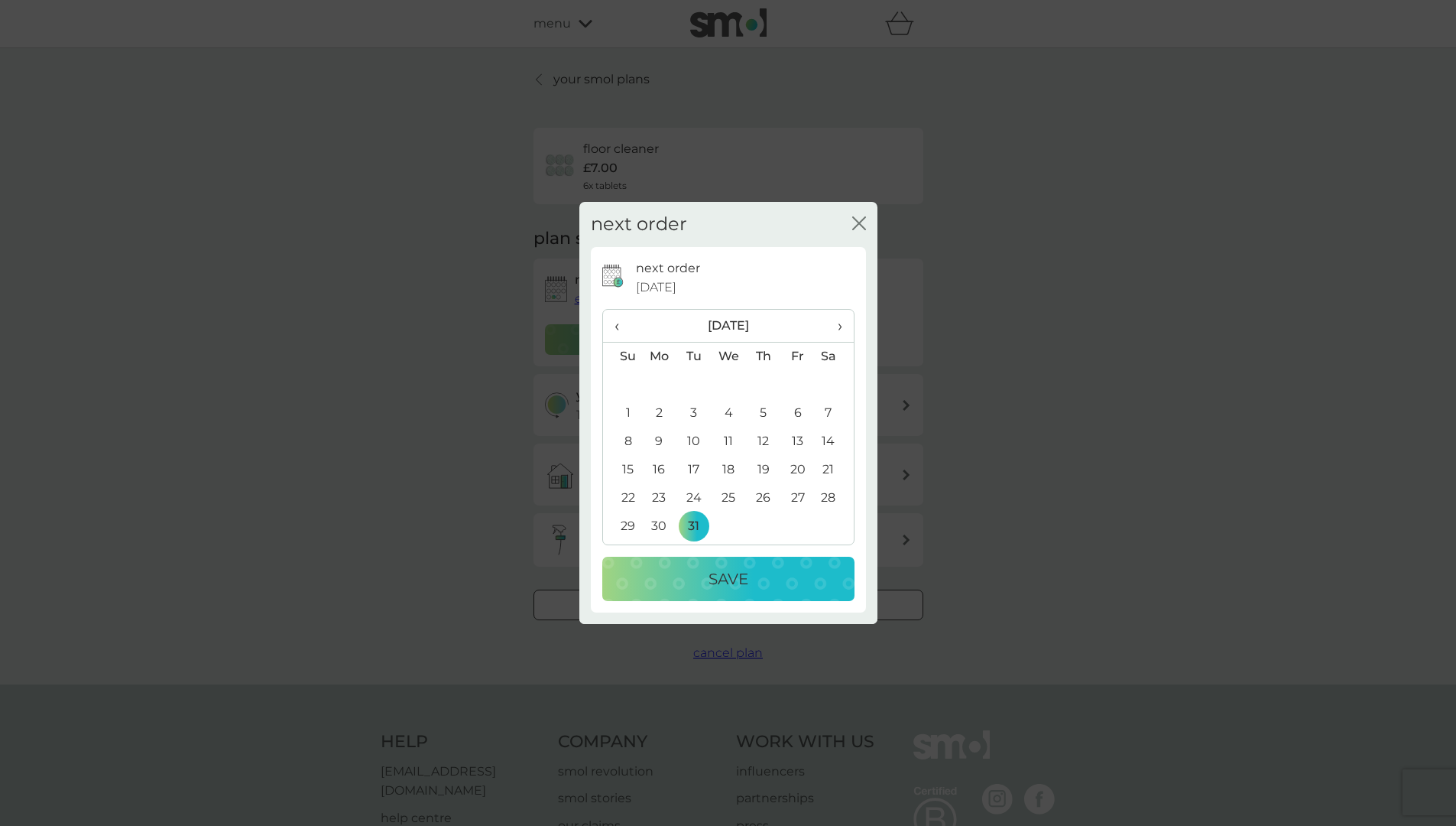
click at [711, 585] on p "Save" at bounding box center [728, 578] width 39 height 24
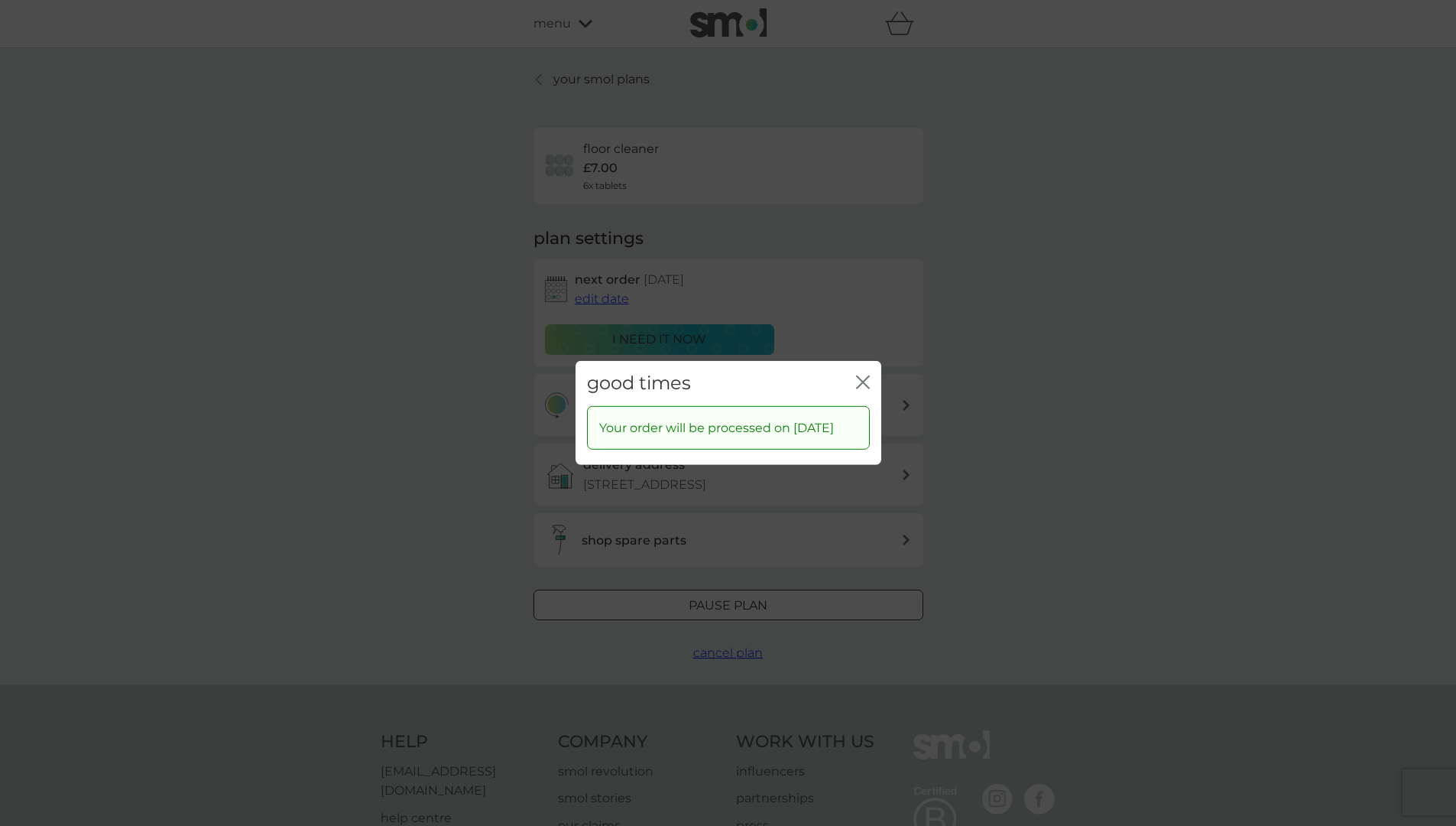
click at [862, 376] on icon "close" at bounding box center [862, 382] width 13 height 13
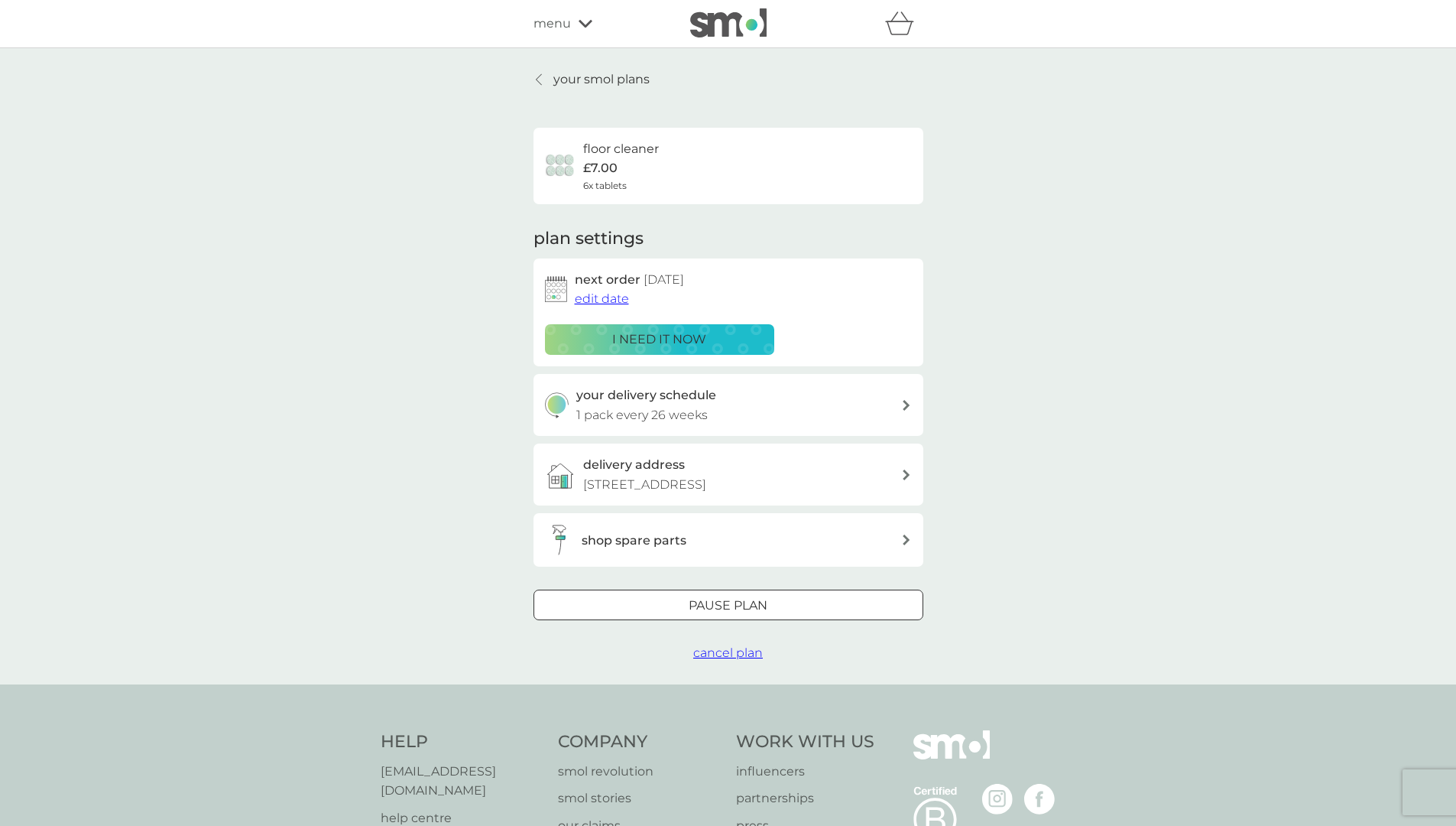
click at [585, 74] on p "your smol plans" at bounding box center [601, 80] width 96 height 20
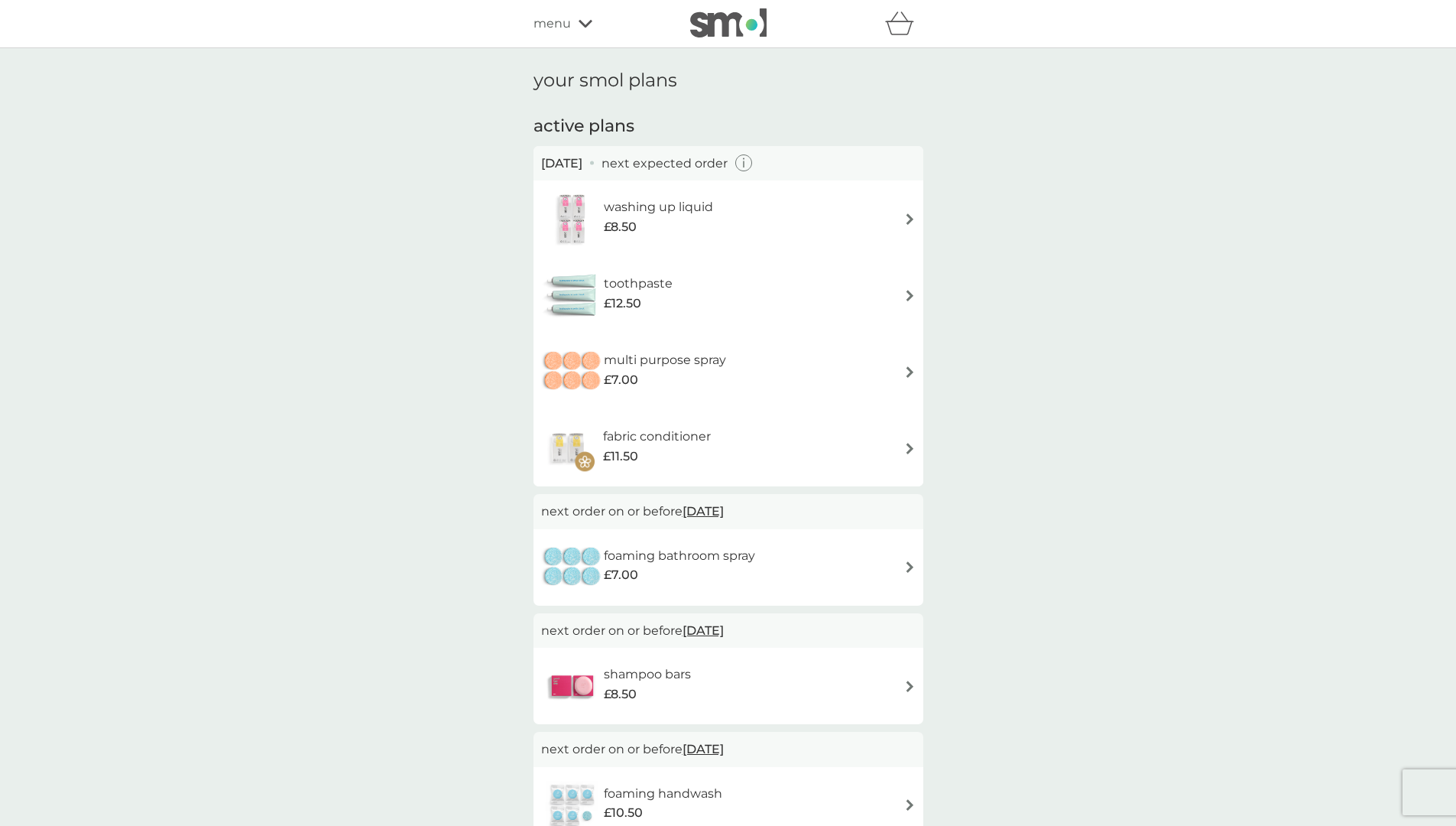
click at [745, 164] on icon "button" at bounding box center [744, 164] width 2 height 7
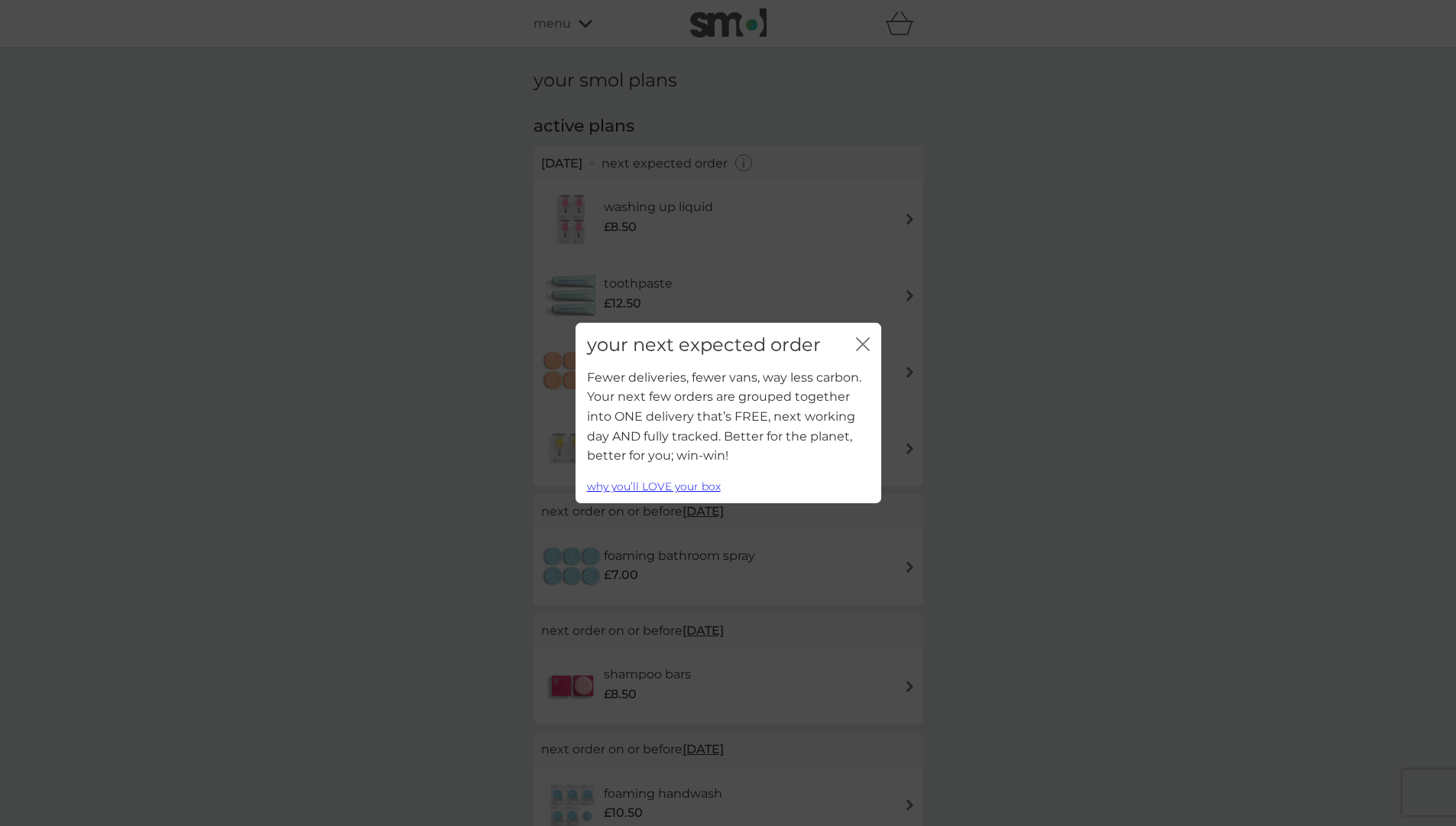
click at [871, 340] on div "your next expected order close" at bounding box center [728, 345] width 306 height 45
click at [862, 339] on icon "close" at bounding box center [862, 343] width 13 height 13
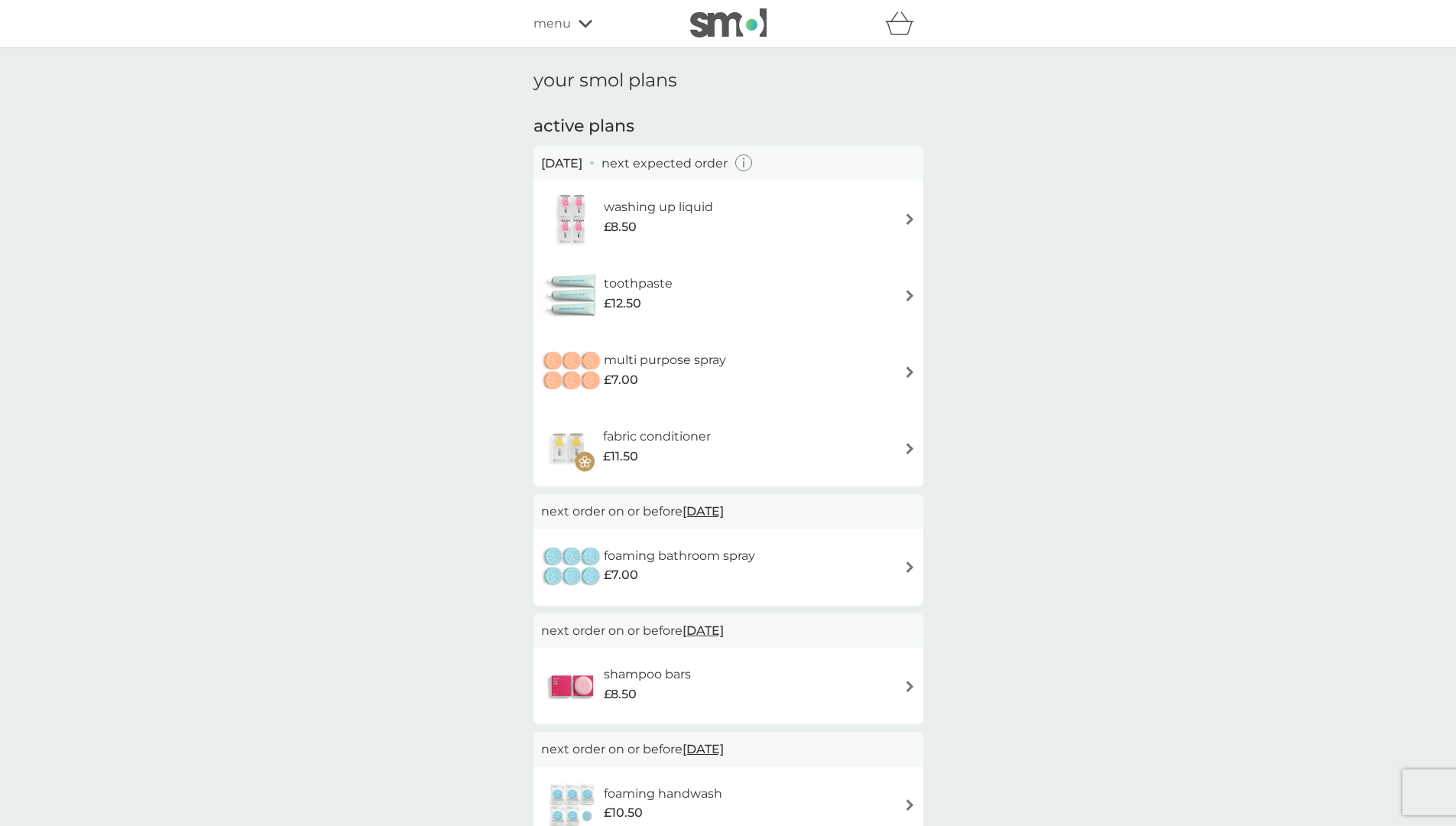
click at [910, 220] on img at bounding box center [910, 219] width 12 height 12
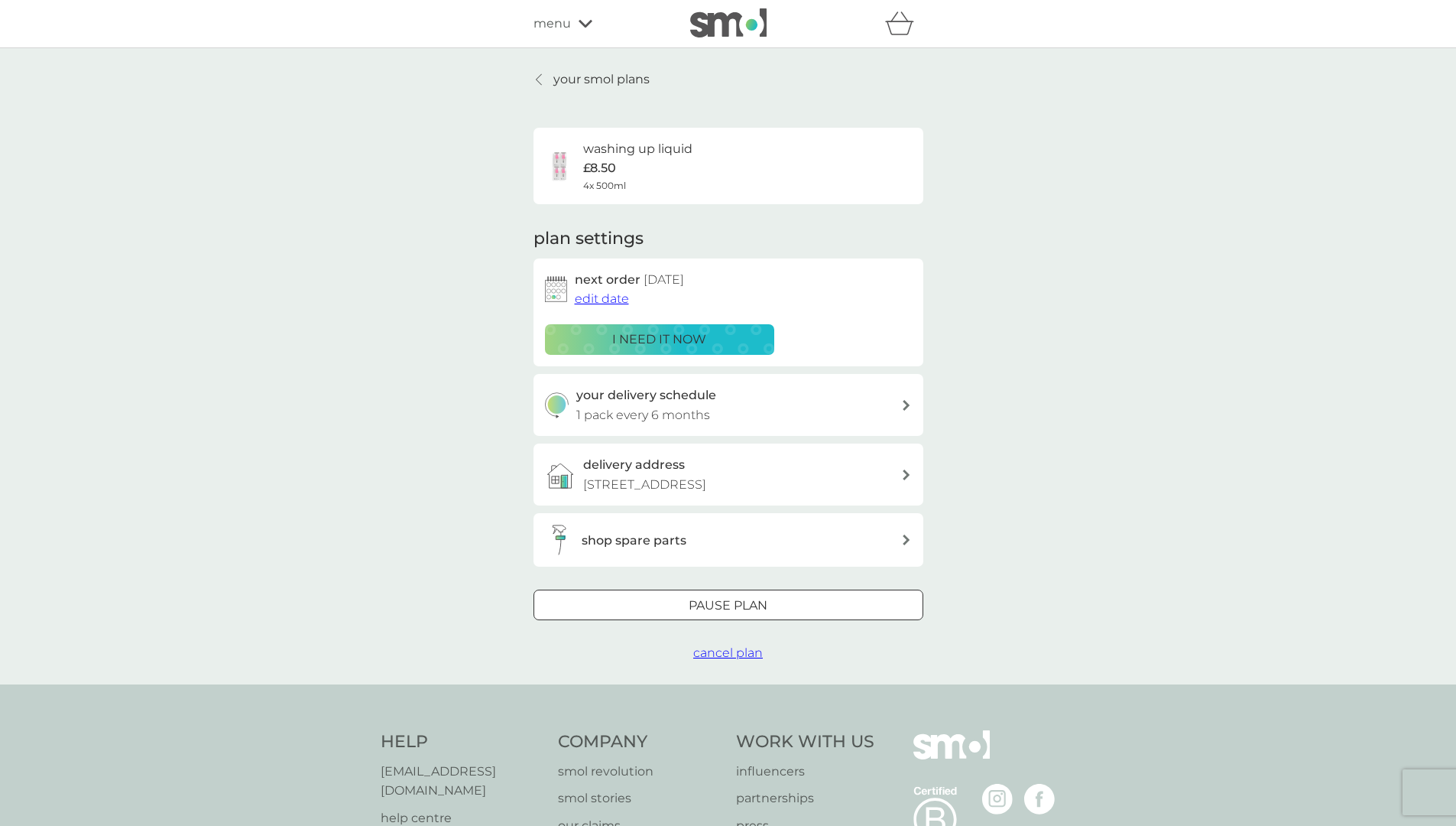
click at [609, 299] on span "edit date" at bounding box center [602, 299] width 55 height 14
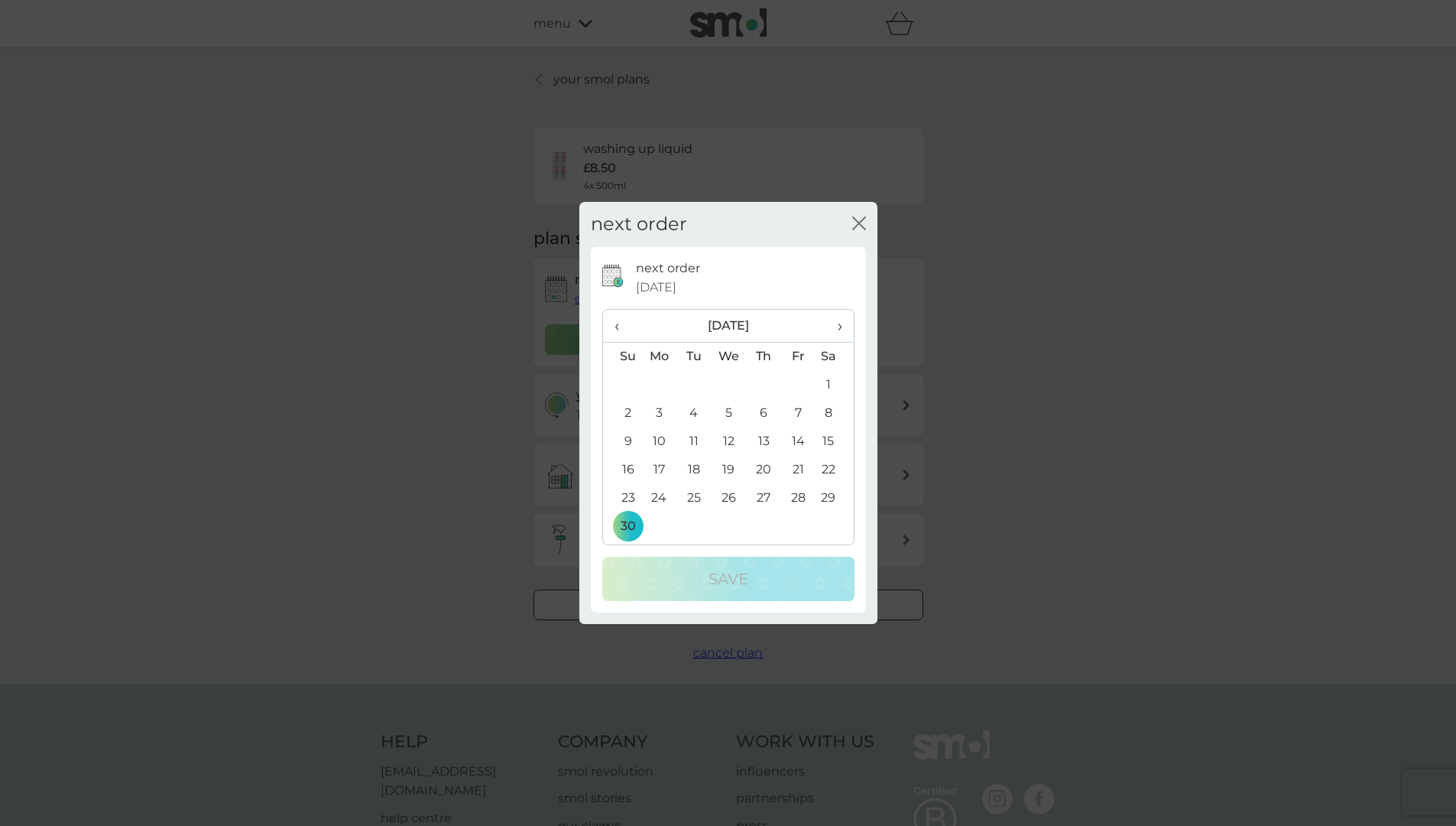
click at [838, 325] on span "›" at bounding box center [834, 326] width 15 height 32
click at [826, 494] on td "31" at bounding box center [834, 499] width 39 height 29
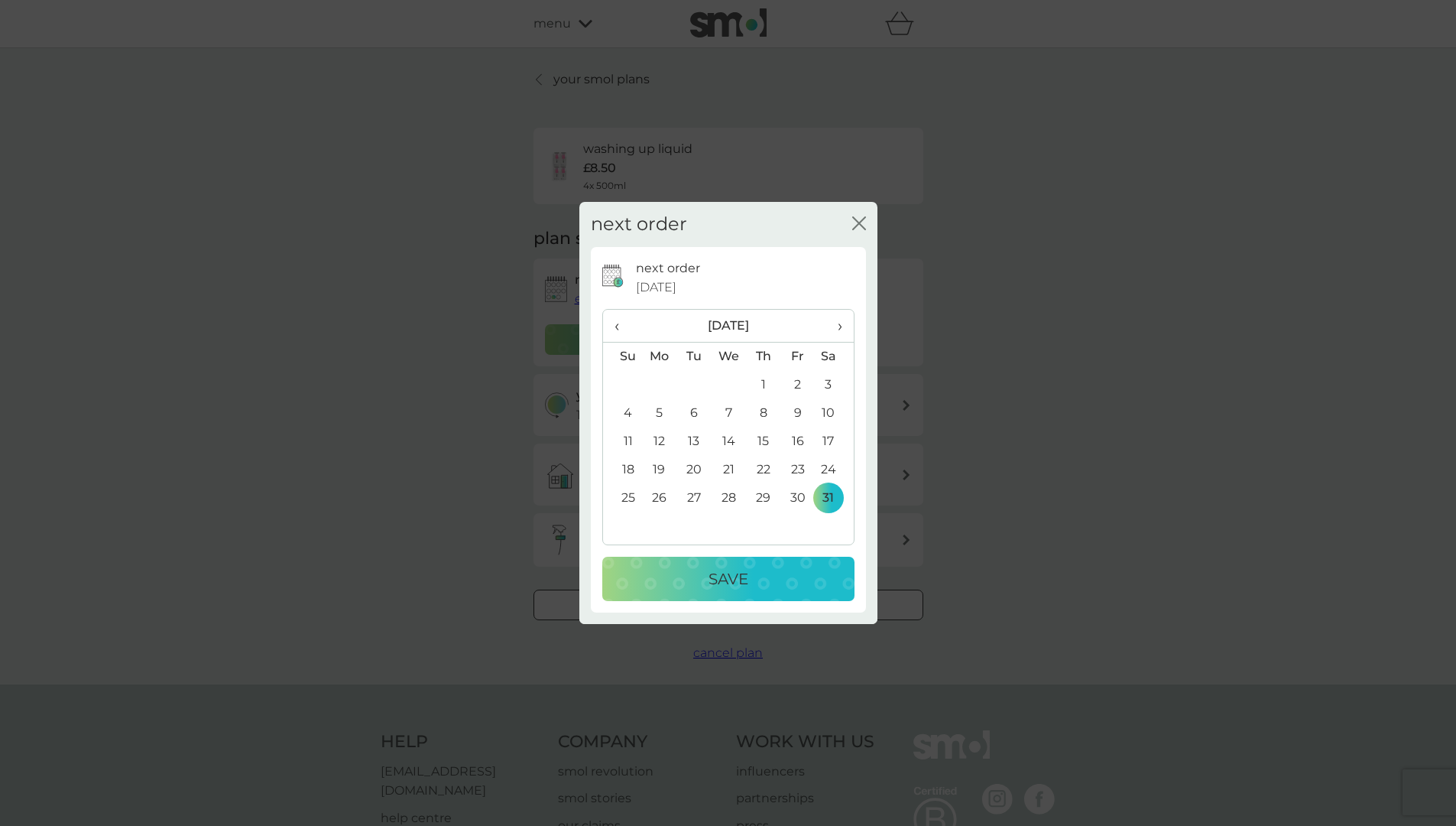
click at [756, 574] on div "Save" at bounding box center [728, 578] width 221 height 24
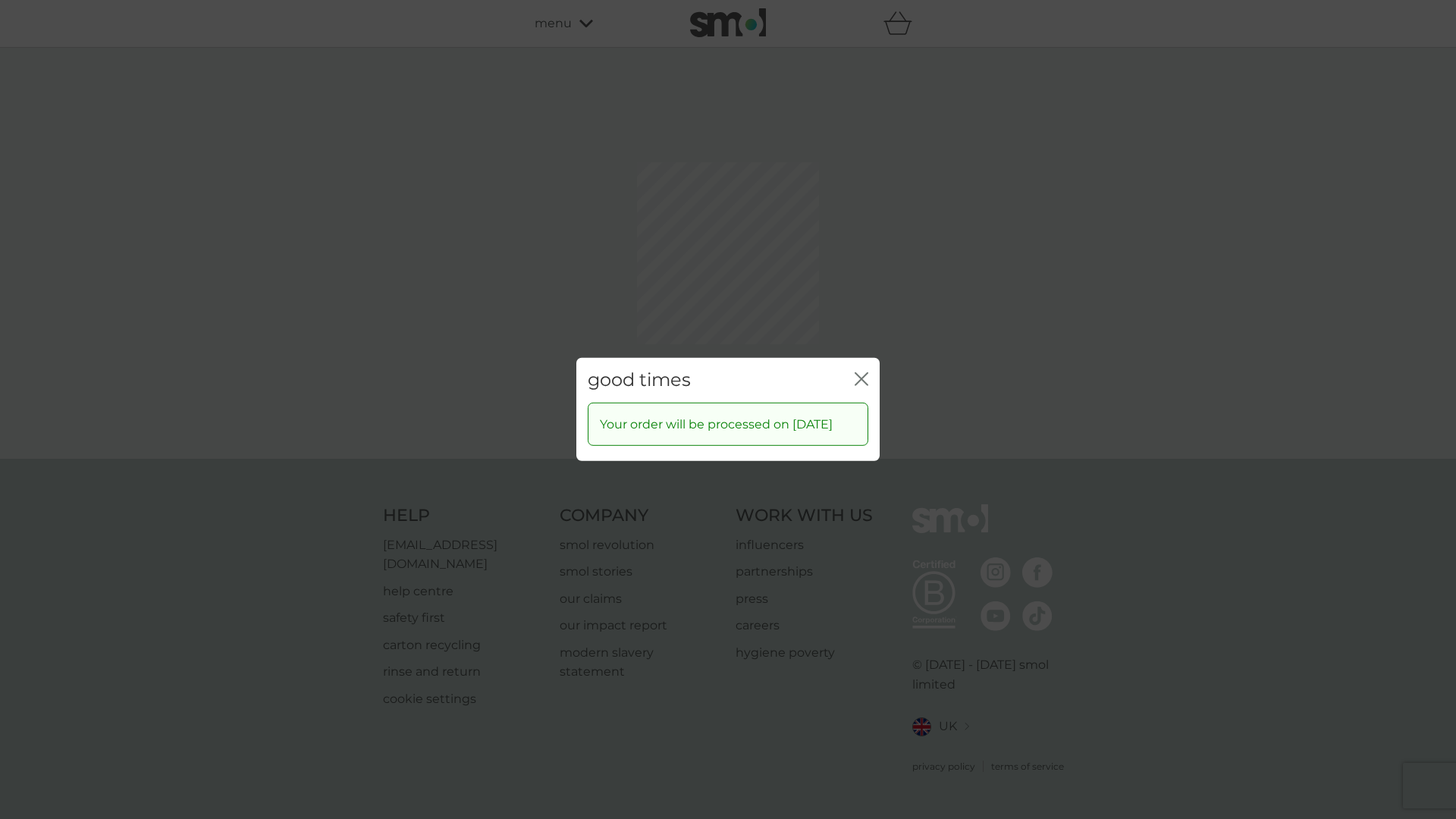
click at [859, 373] on icon "close" at bounding box center [861, 379] width 13 height 13
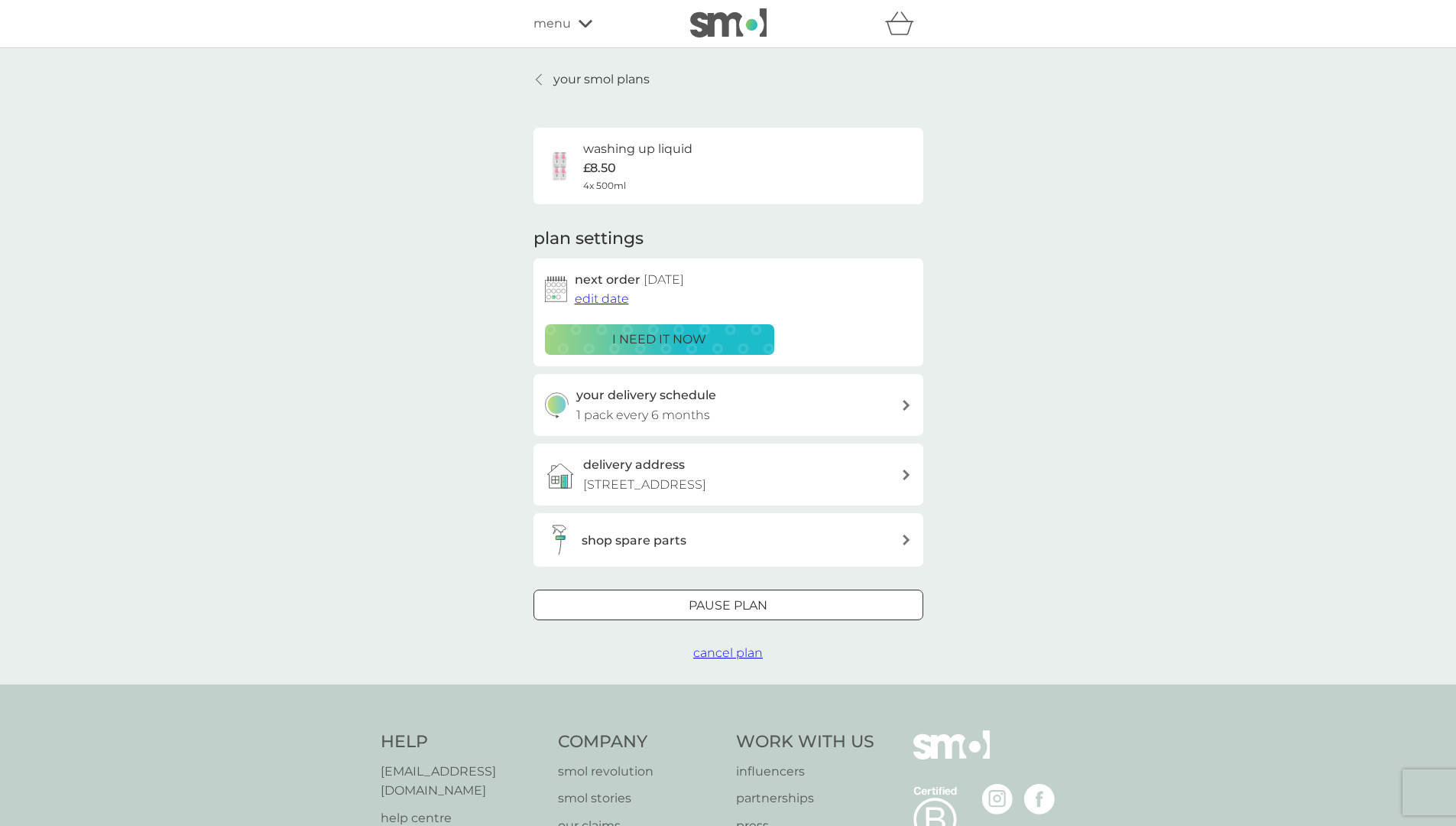
click at [569, 80] on p "your smol plans" at bounding box center [601, 80] width 96 height 20
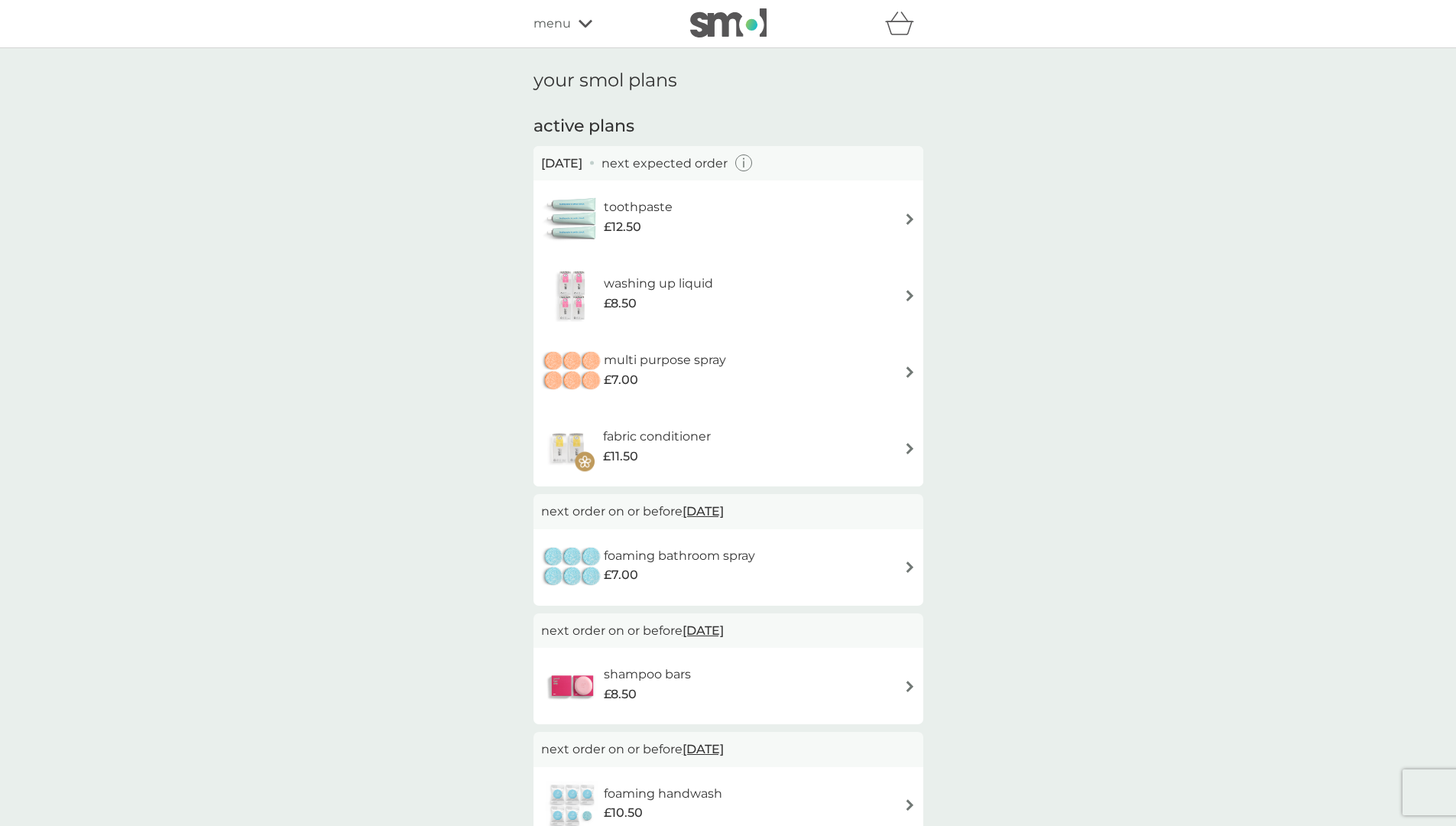
click at [907, 292] on img at bounding box center [910, 295] width 12 height 12
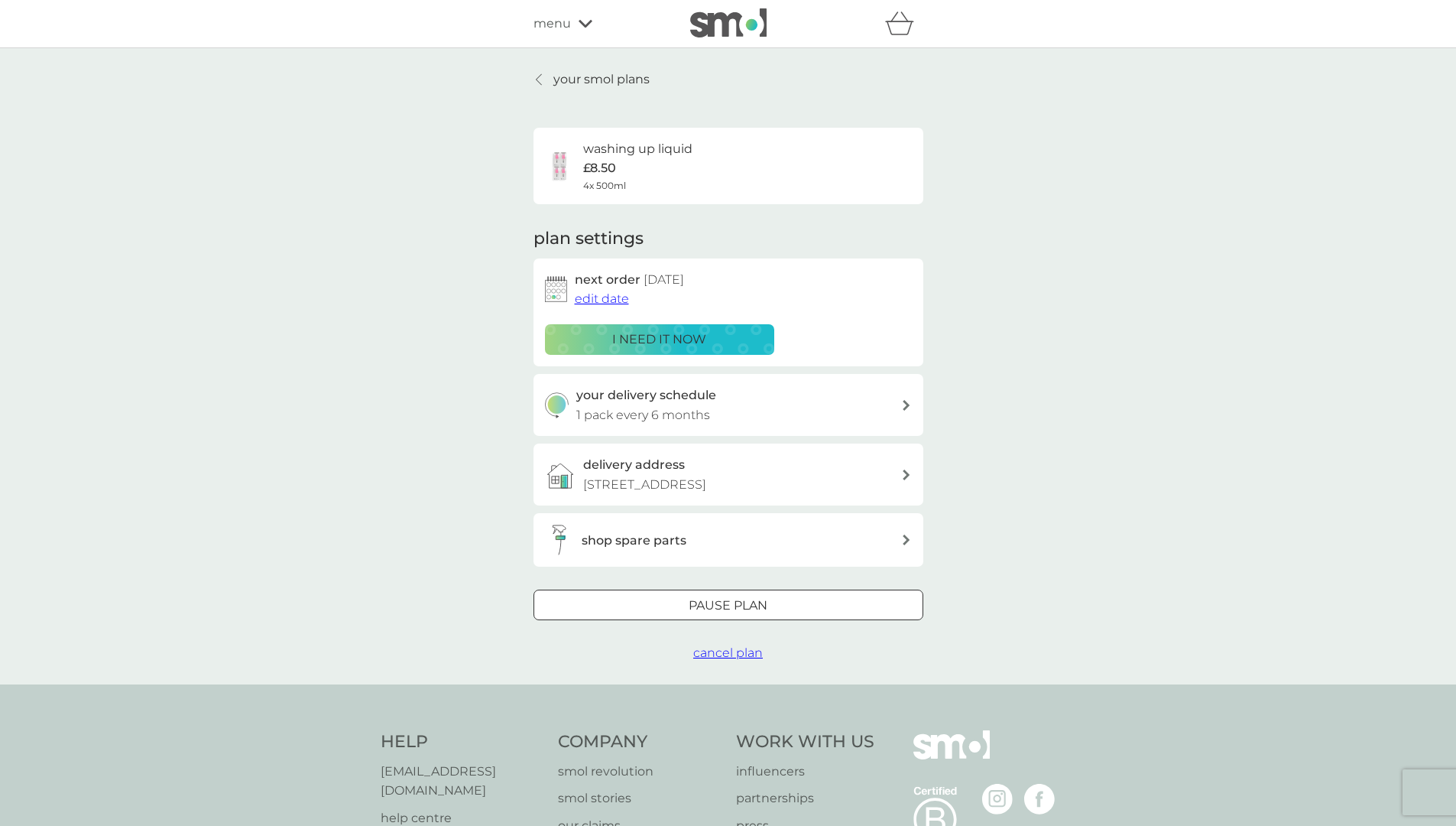
click at [992, 261] on div "your smol plans washing up liquid £8.50 4x 500ml plan settings next order [DATE…" at bounding box center [728, 366] width 1456 height 636
click at [762, 236] on div "plan settings next order [DATE] edit date i need it now your delivery schedule …" at bounding box center [728, 396] width 390 height 340
click at [578, 74] on p "your smol plans" at bounding box center [601, 80] width 96 height 20
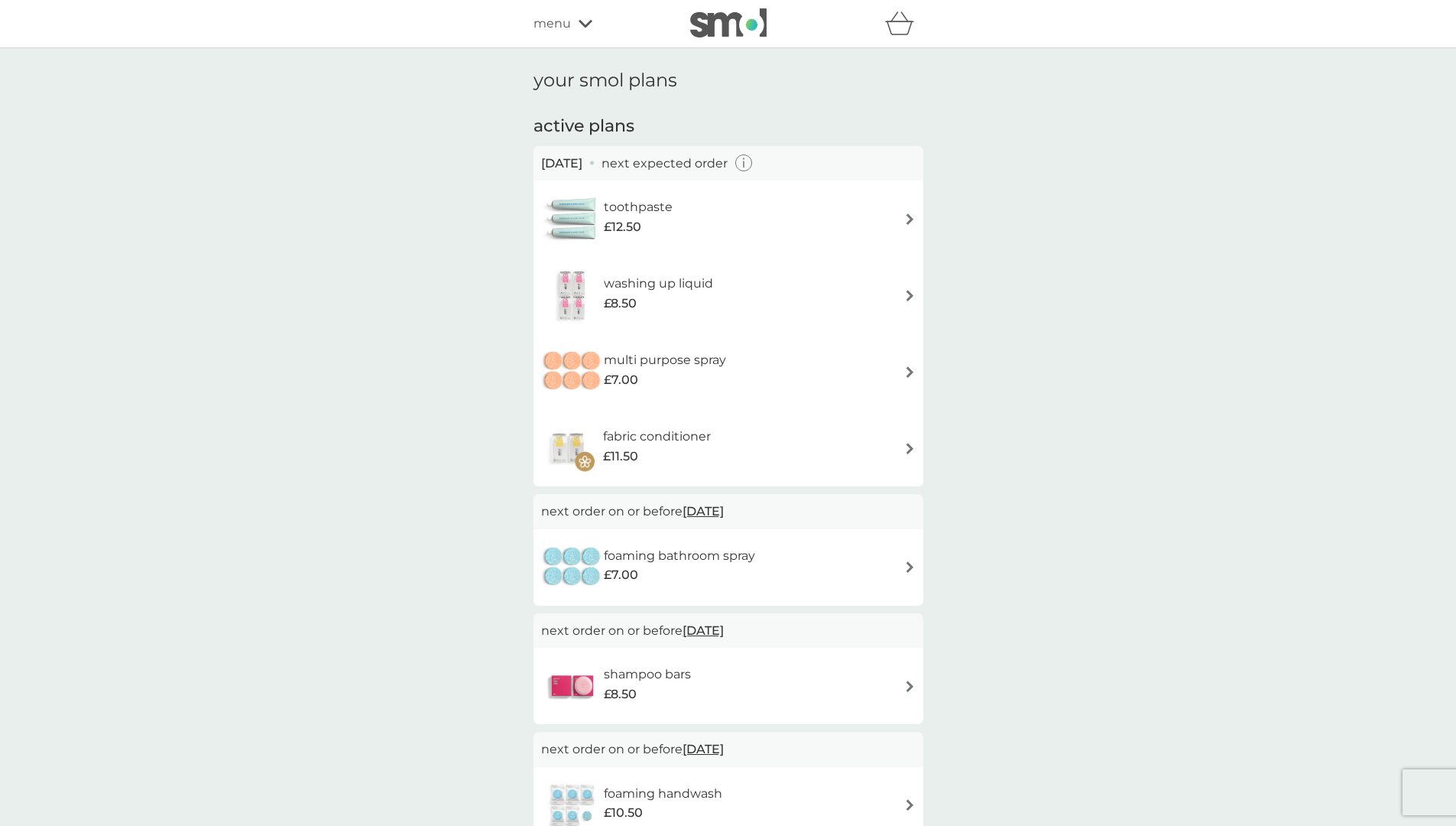
click at [910, 221] on img at bounding box center [910, 219] width 12 height 12
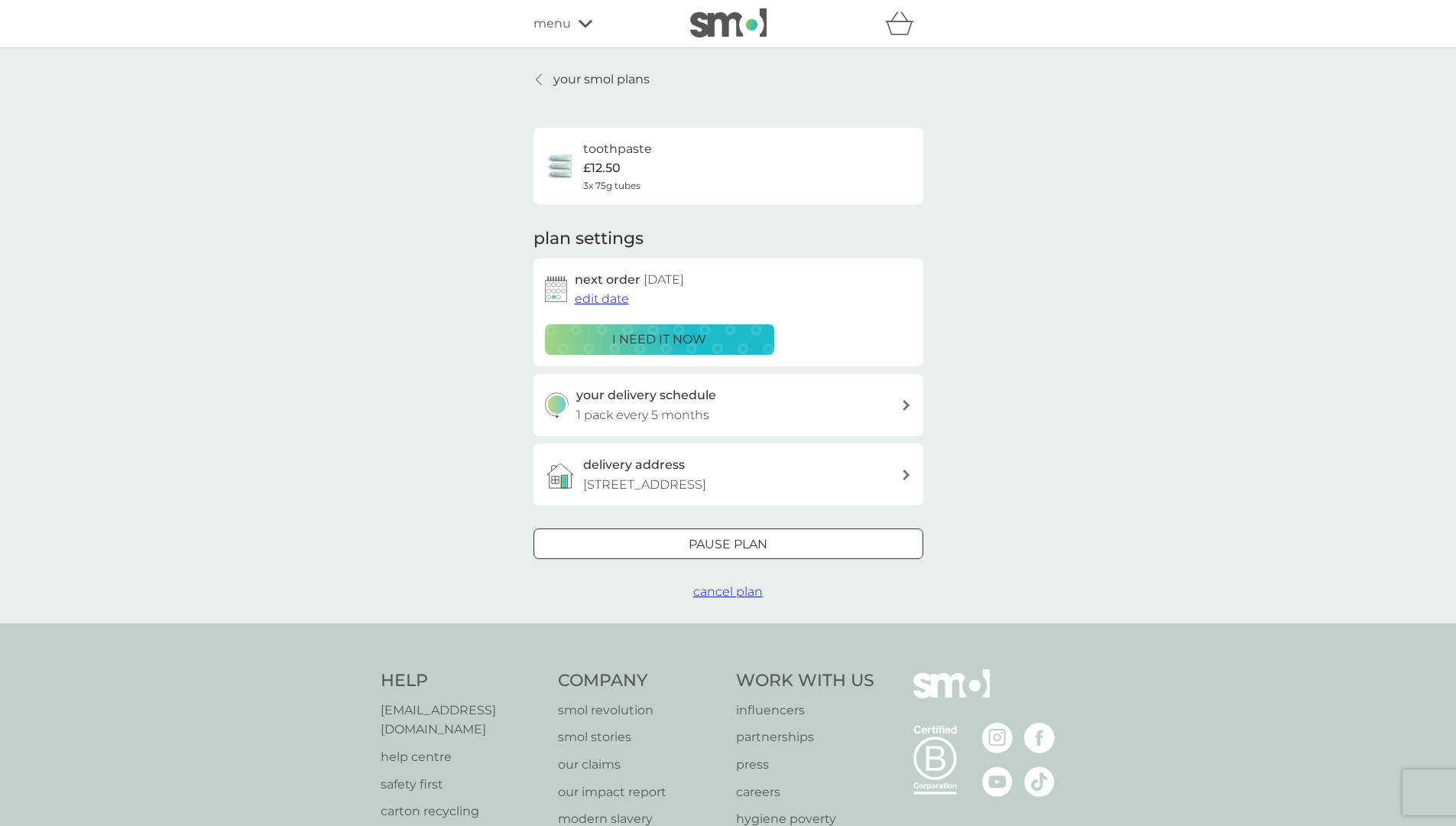
click at [758, 332] on div "i need it now" at bounding box center [660, 340] width 210 height 20
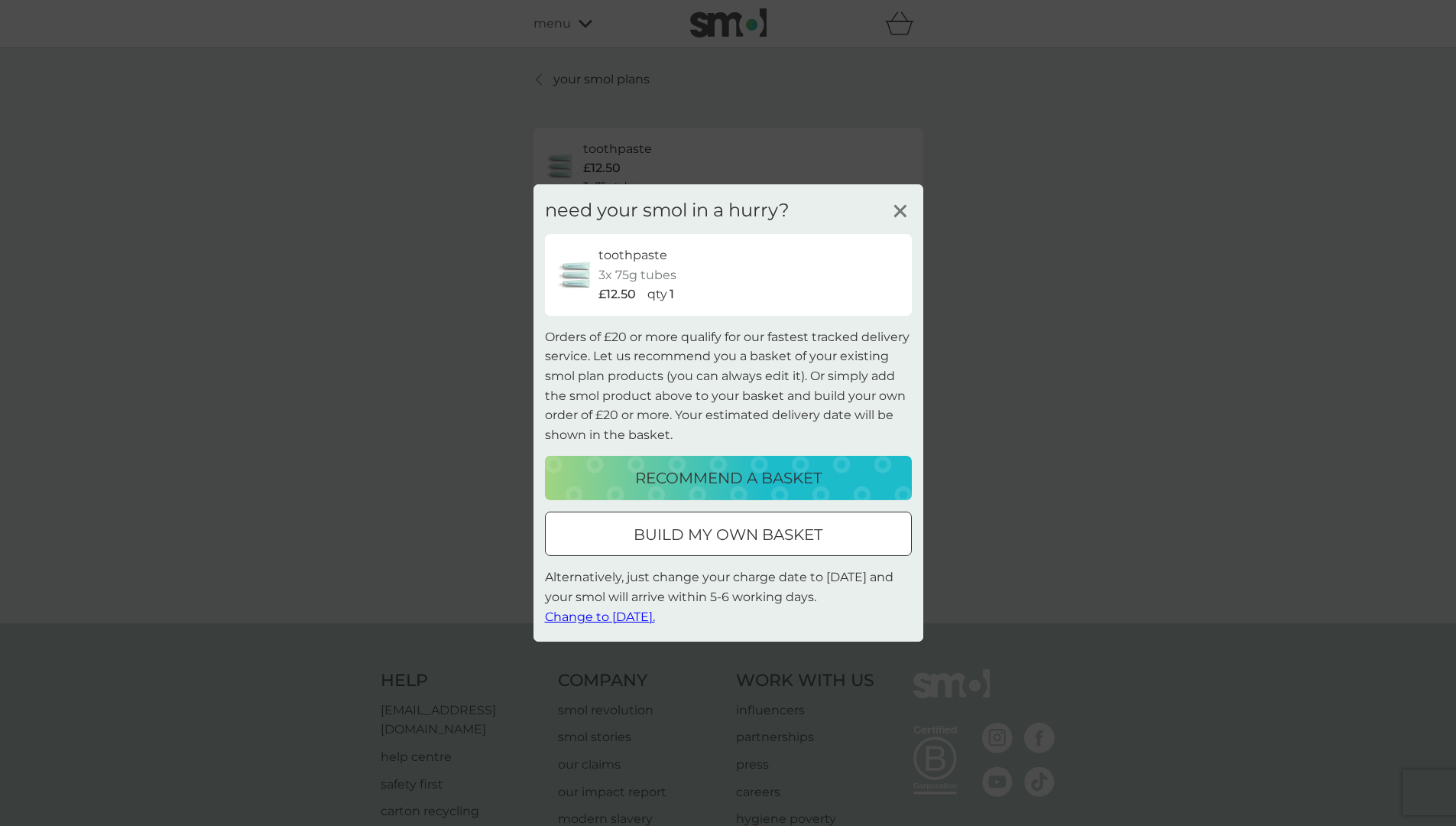
click at [898, 205] on icon at bounding box center [901, 212] width 23 height 23
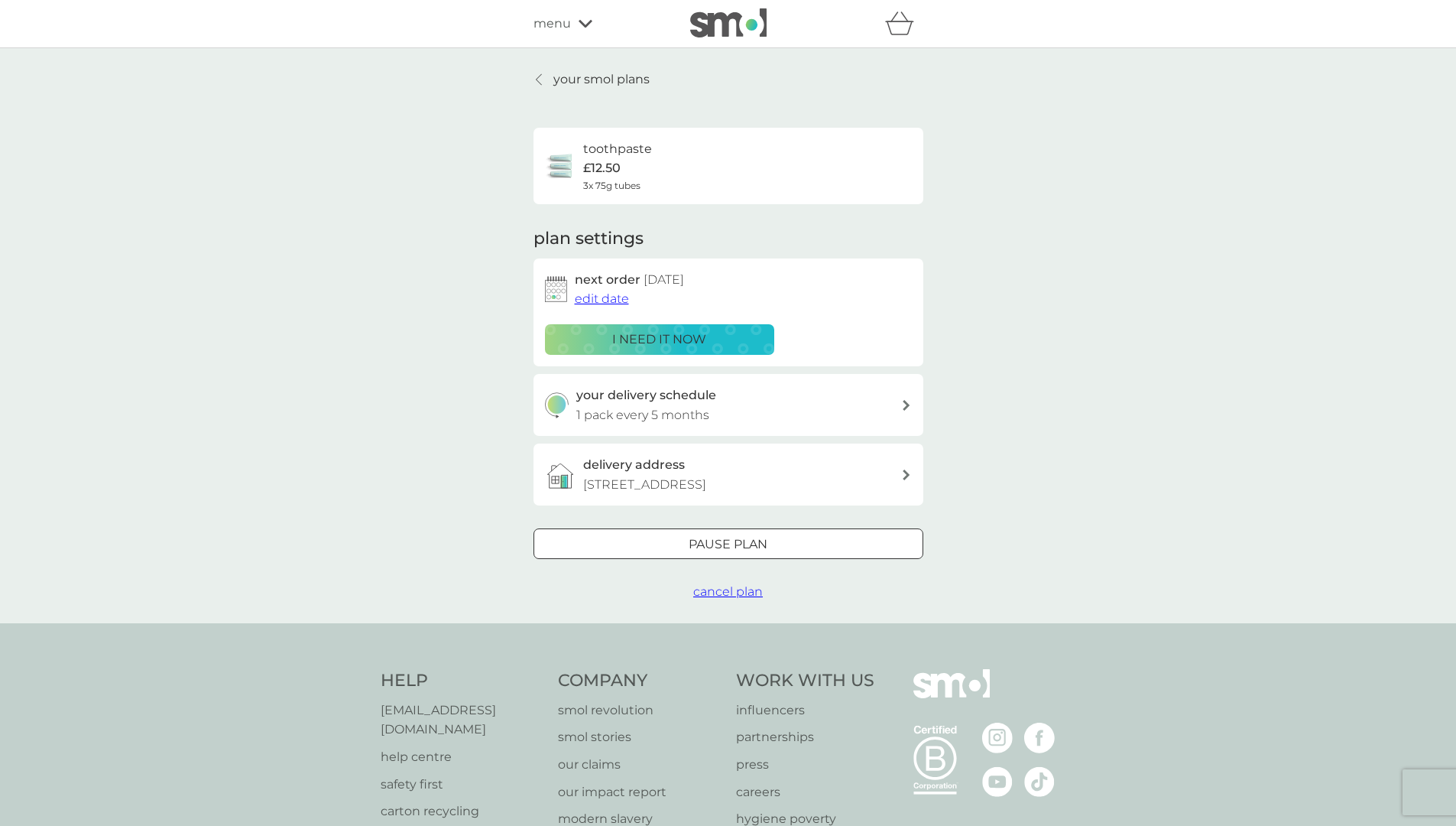
click at [579, 78] on p "your smol plans" at bounding box center [601, 80] width 96 height 20
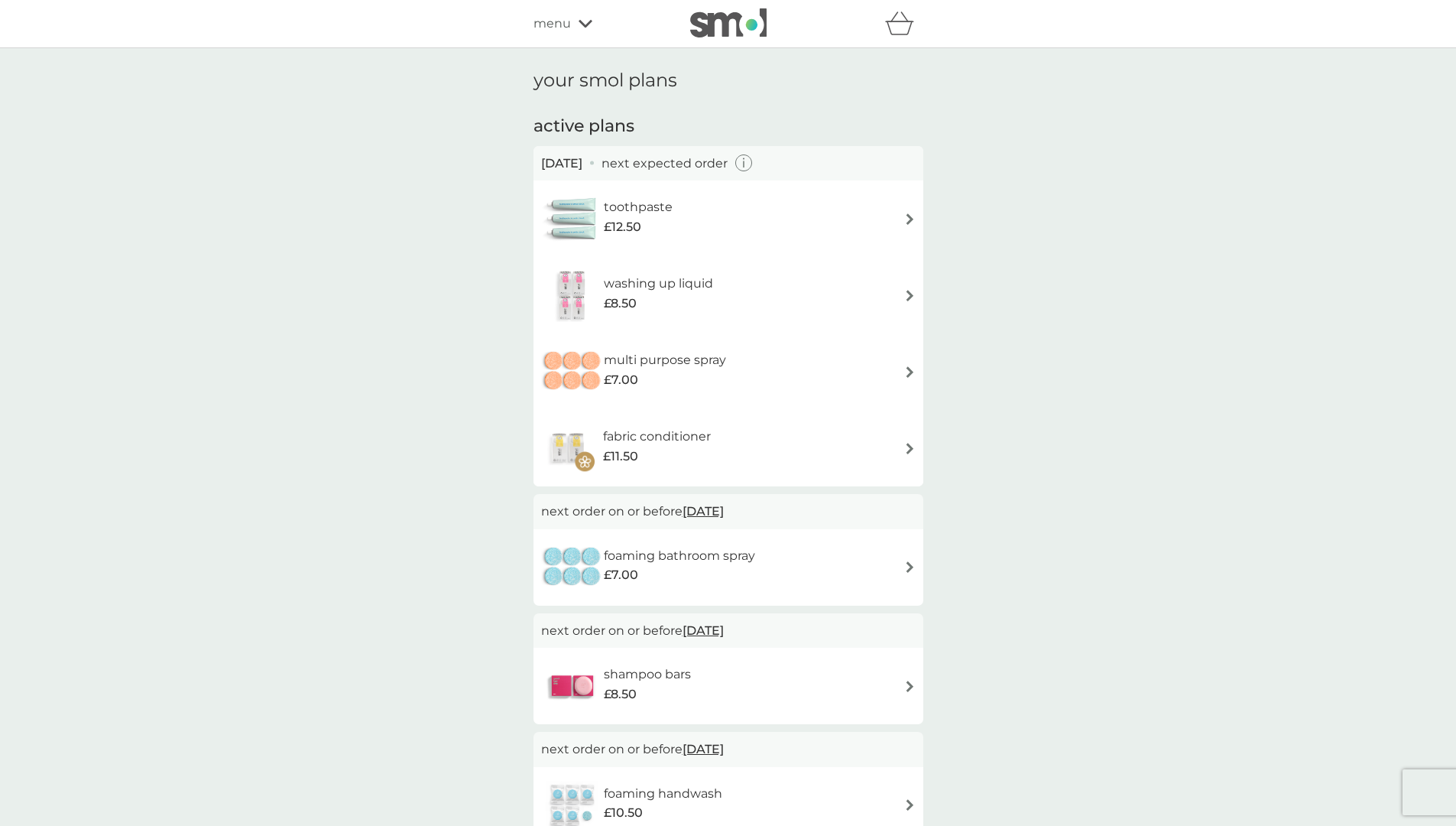
click at [583, 19] on icon at bounding box center [585, 23] width 13 height 9
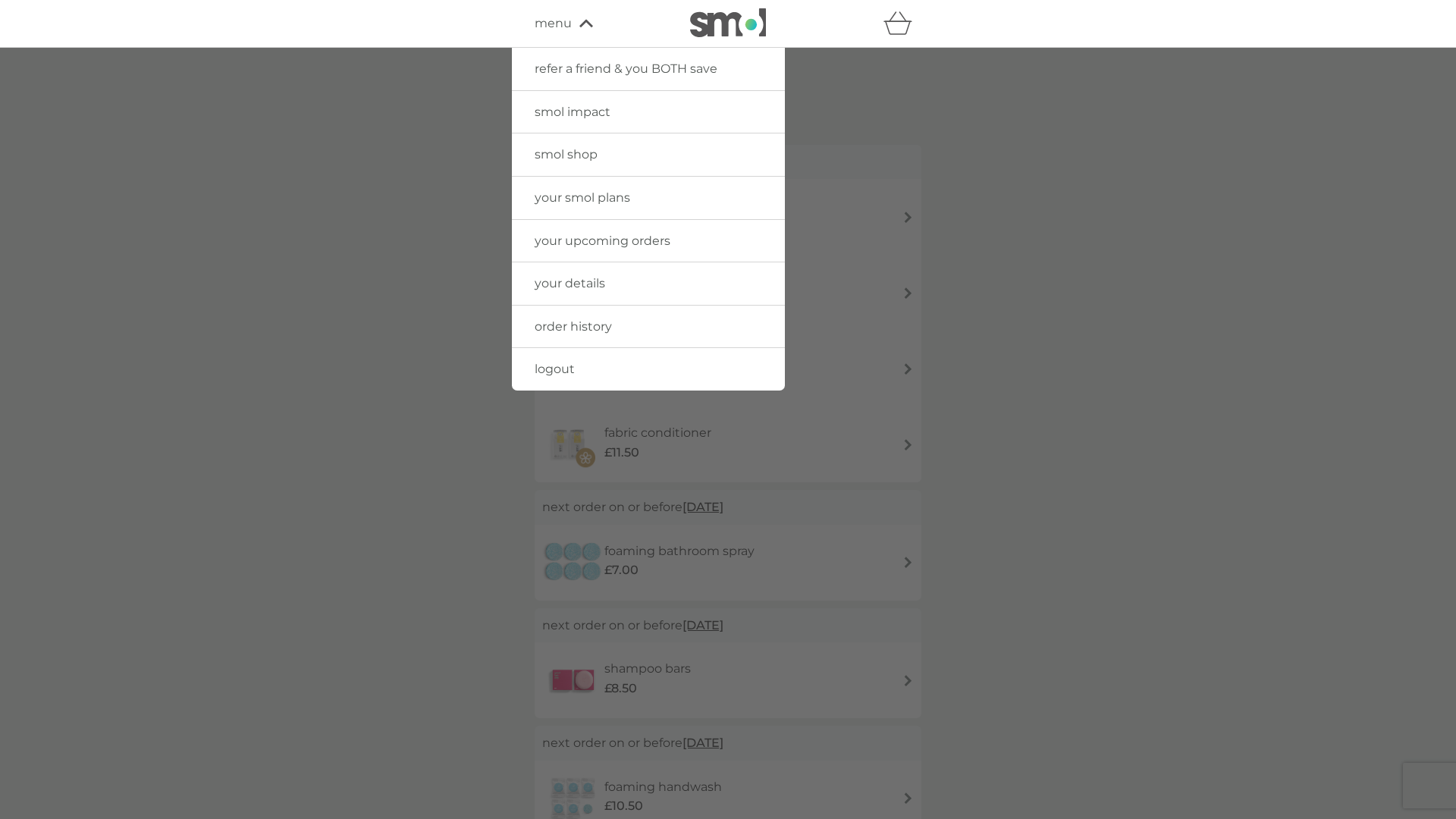
click at [540, 367] on span "logout" at bounding box center [554, 369] width 40 height 14
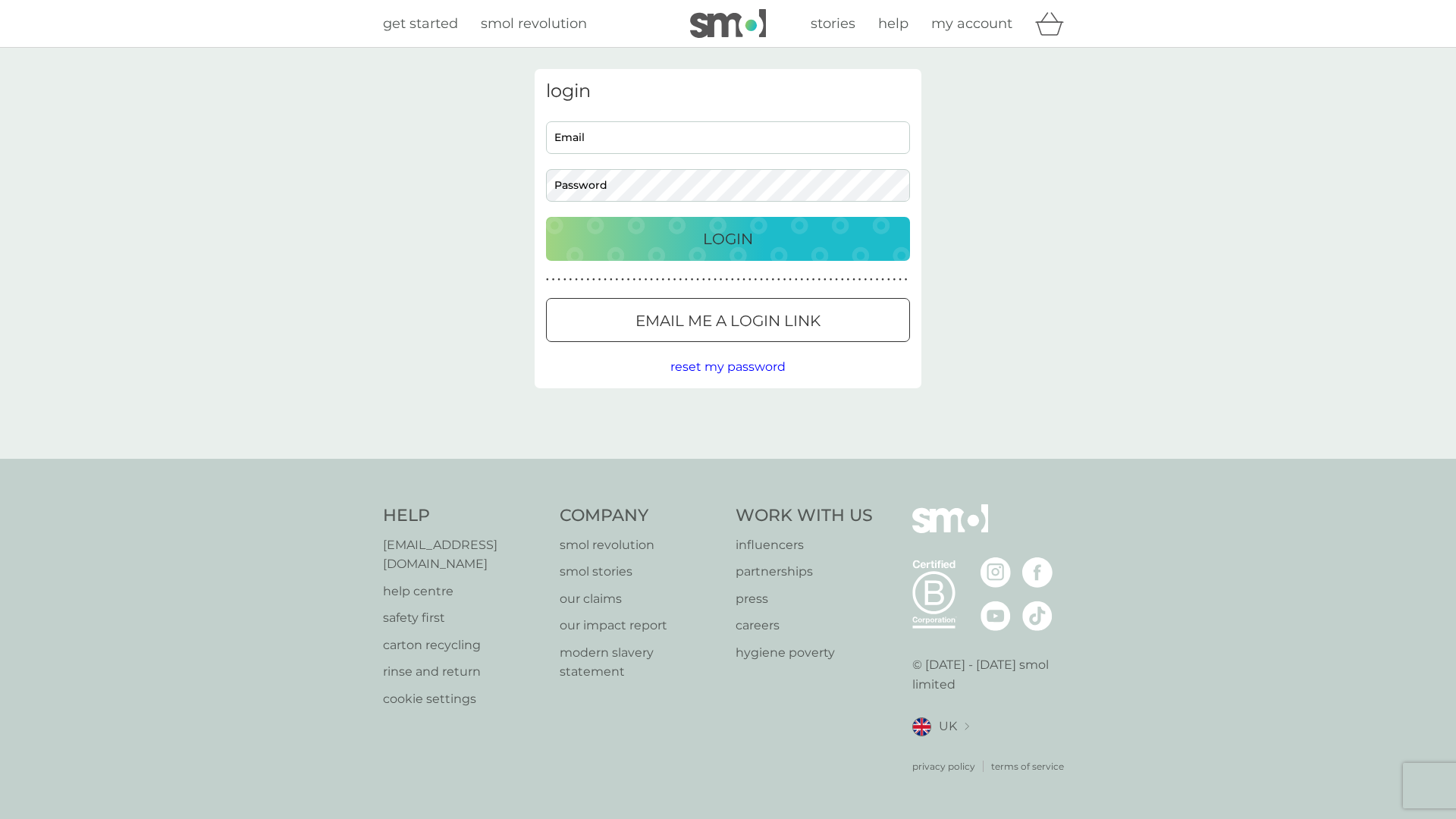
click at [1443, 32] on div "get started smol revolution stories help my account" at bounding box center [728, 24] width 1456 height 48
click at [302, 152] on div "login Email Password Login ● ● ● ● ● ● ● ● ● ● ● ● ● ● ● ● ● ● ● ● ● ● ● ● ● ● …" at bounding box center [728, 253] width 1456 height 411
click at [1312, 168] on div "login Email Password Login ● ● ● ● ● ● ● ● ● ● ● ● ● ● ● ● ● ● ● ● ● ● ● ● ● ● …" at bounding box center [728, 253] width 1456 height 411
click at [1427, 26] on div "get started smol revolution stories help my account" at bounding box center [728, 24] width 1456 height 48
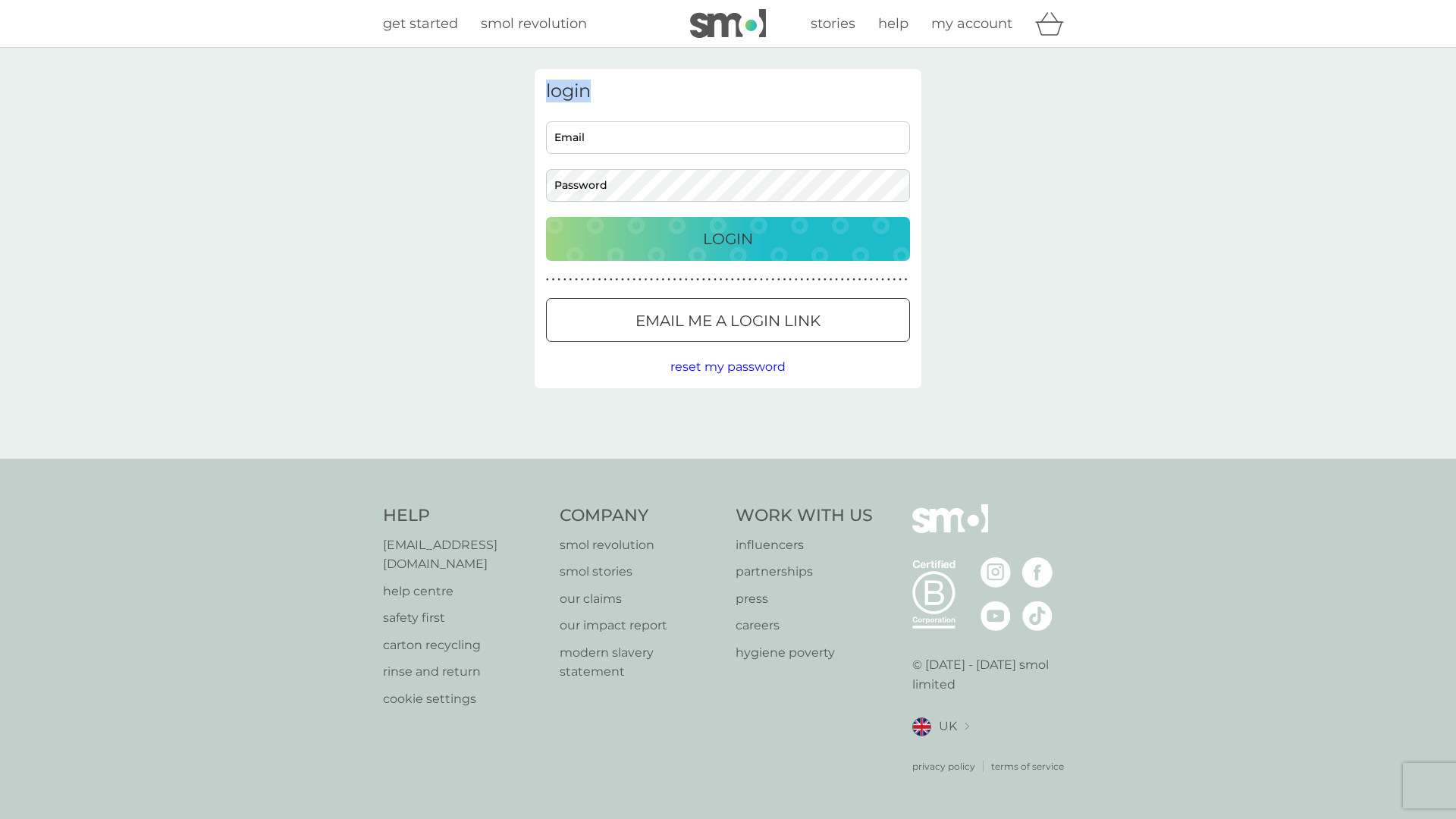
click at [1427, 26] on div "get started smol revolution stories help my account" at bounding box center [728, 24] width 1456 height 48
drag, startPoint x: 328, startPoint y: 189, endPoint x: 1822, endPoint y: 249, distance: 1495.2
click at [1455, 249] on html "get started smol revolution stories help my account login Email Password Login …" at bounding box center [728, 409] width 1456 height 819
click at [1209, 30] on div "get started smol revolution stories help my account" at bounding box center [728, 24] width 1456 height 48
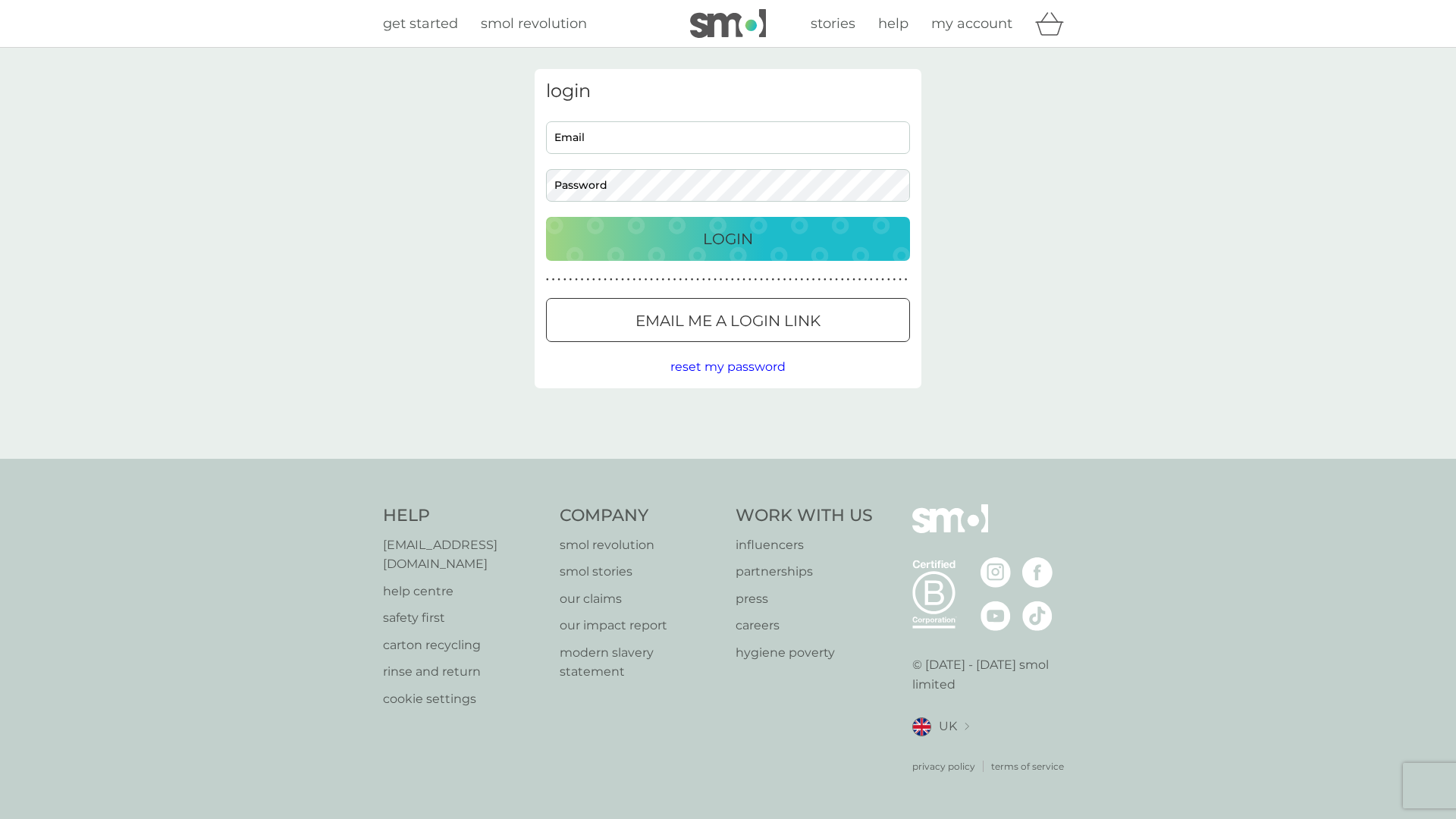
click at [1211, 41] on div "get started smol revolution stories help my account" at bounding box center [728, 24] width 1456 height 48
click at [961, 26] on span "my account" at bounding box center [971, 23] width 81 height 17
click at [969, 19] on span "my account" at bounding box center [971, 23] width 81 height 17
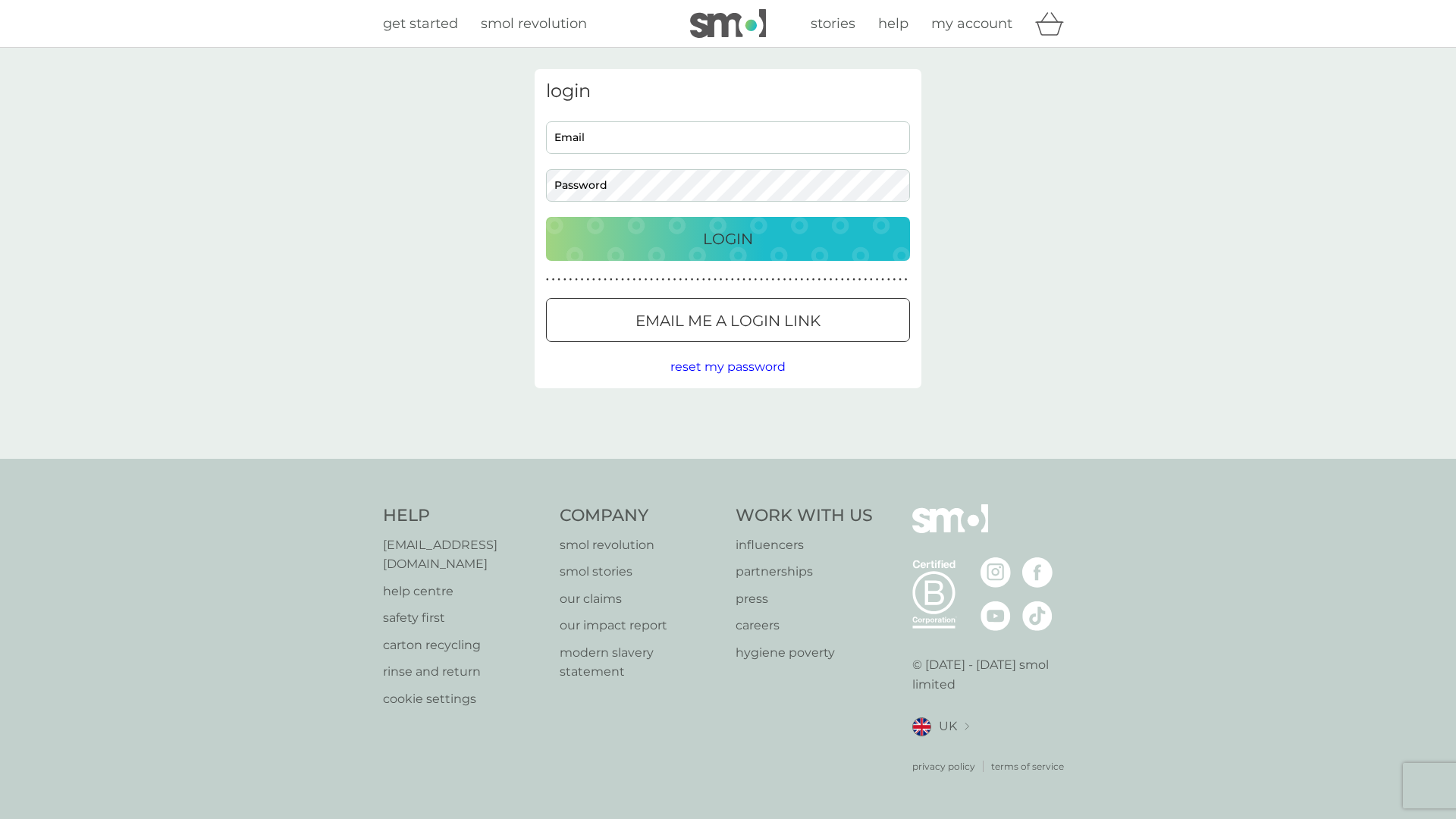
click at [969, 19] on span "my account" at bounding box center [971, 23] width 81 height 17
click at [327, 775] on div "Help help@smolproducts.com help centre safety first carton recycling rinse and …" at bounding box center [728, 638] width 1456 height 360
click at [1452, 10] on div "get started smol revolution stories help my account" at bounding box center [728, 24] width 1456 height 48
